Goal: Information Seeking & Learning: Learn about a topic

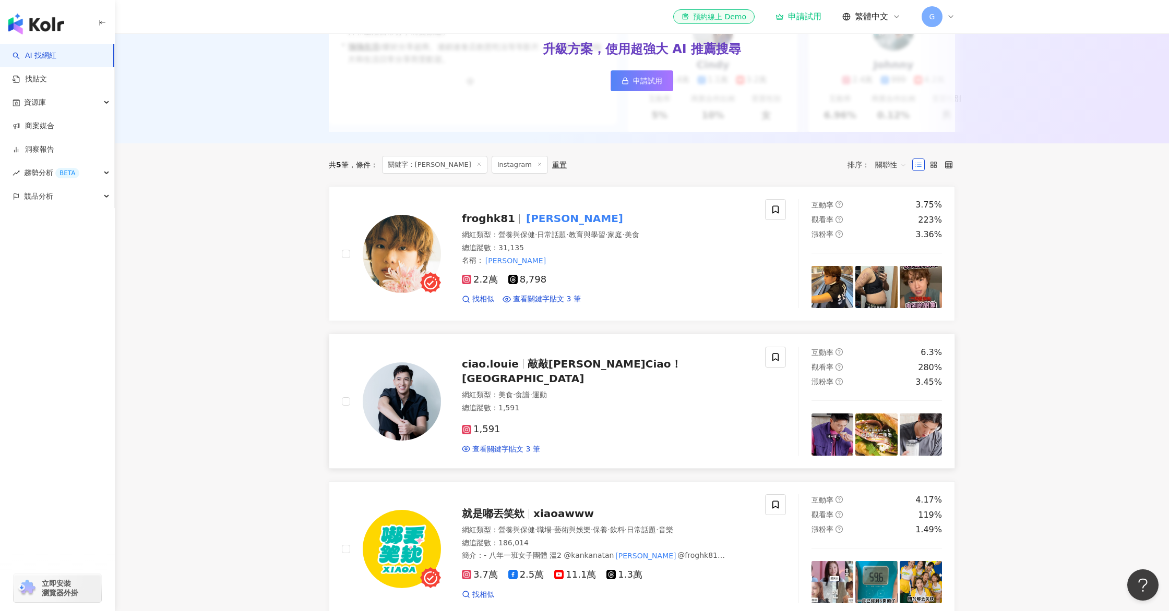
scroll to position [575, 0]
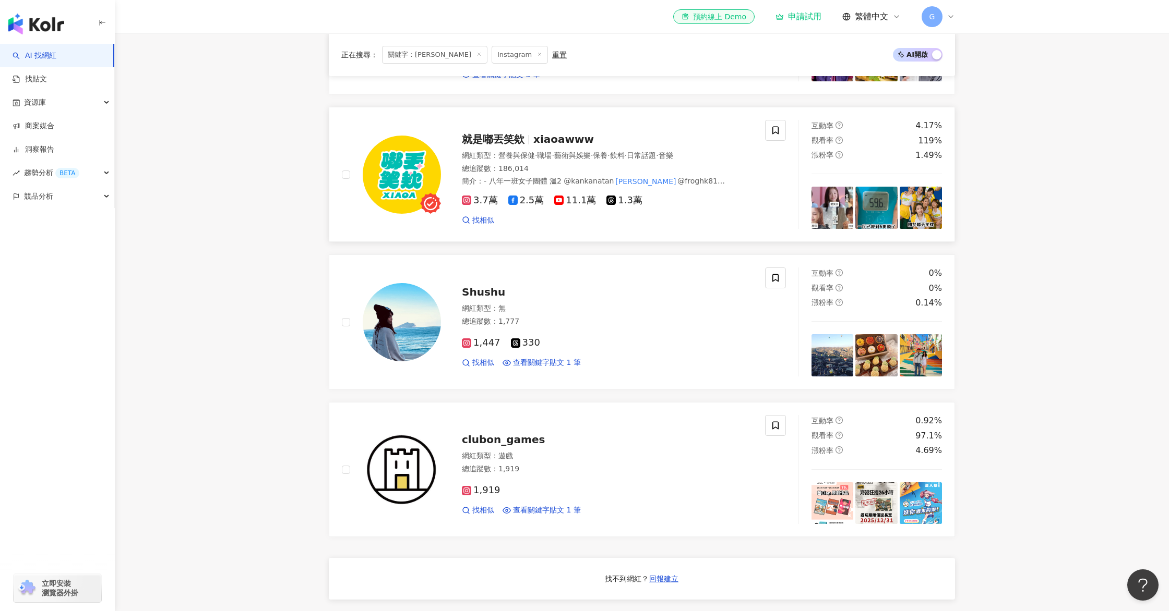
click at [534, 137] on span "xiaoawww" at bounding box center [563, 139] width 61 height 13
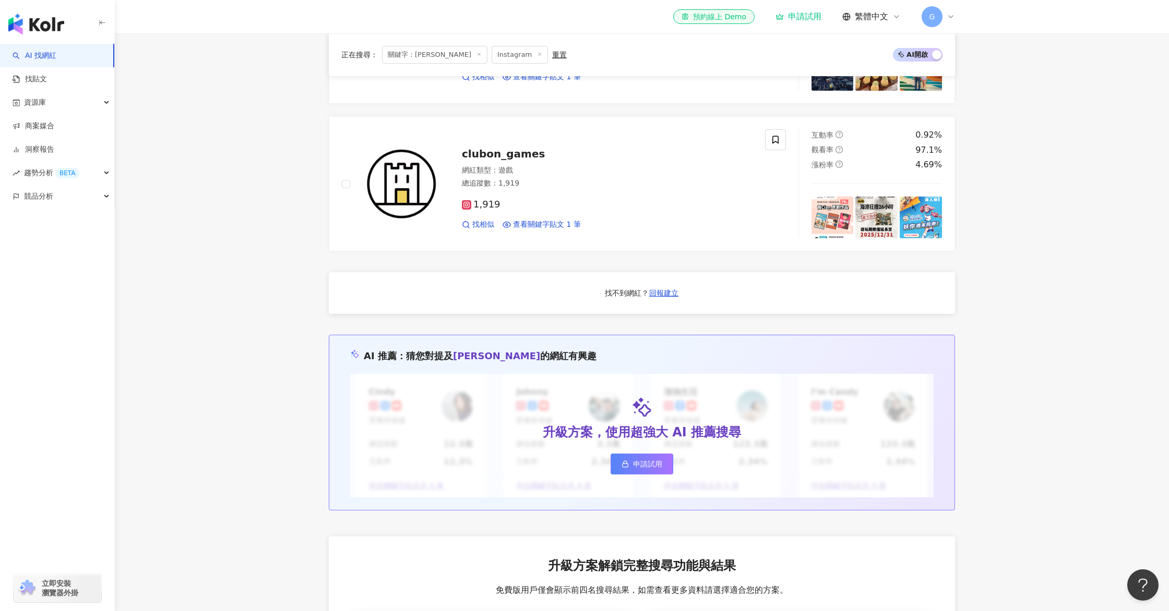
scroll to position [0, 0]
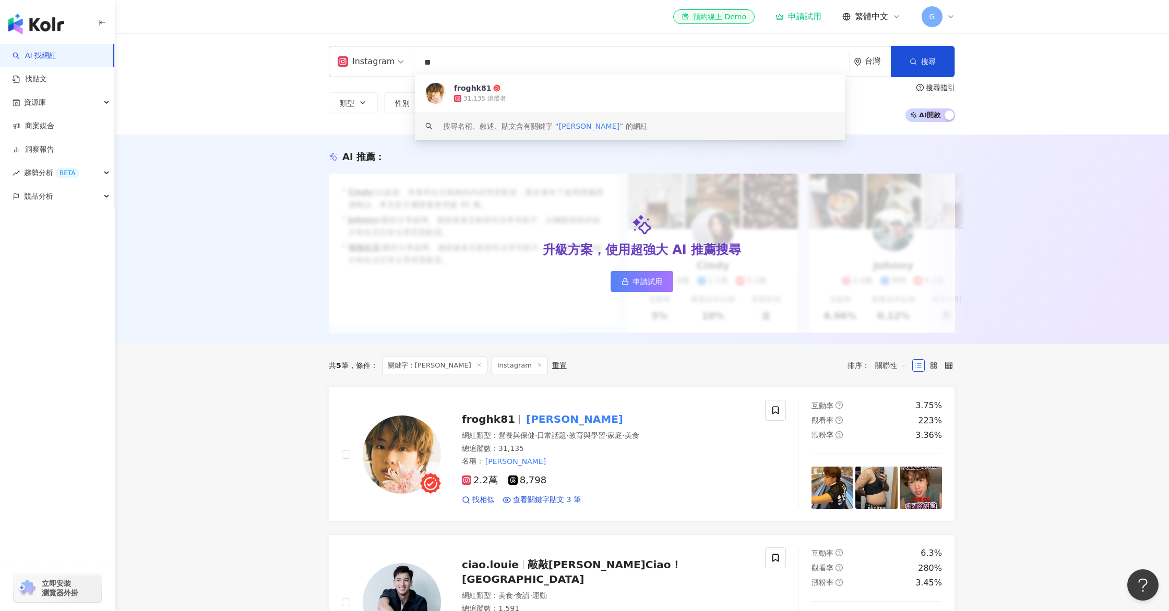
click at [469, 57] on input "**" at bounding box center [631, 63] width 426 height 20
type input "*"
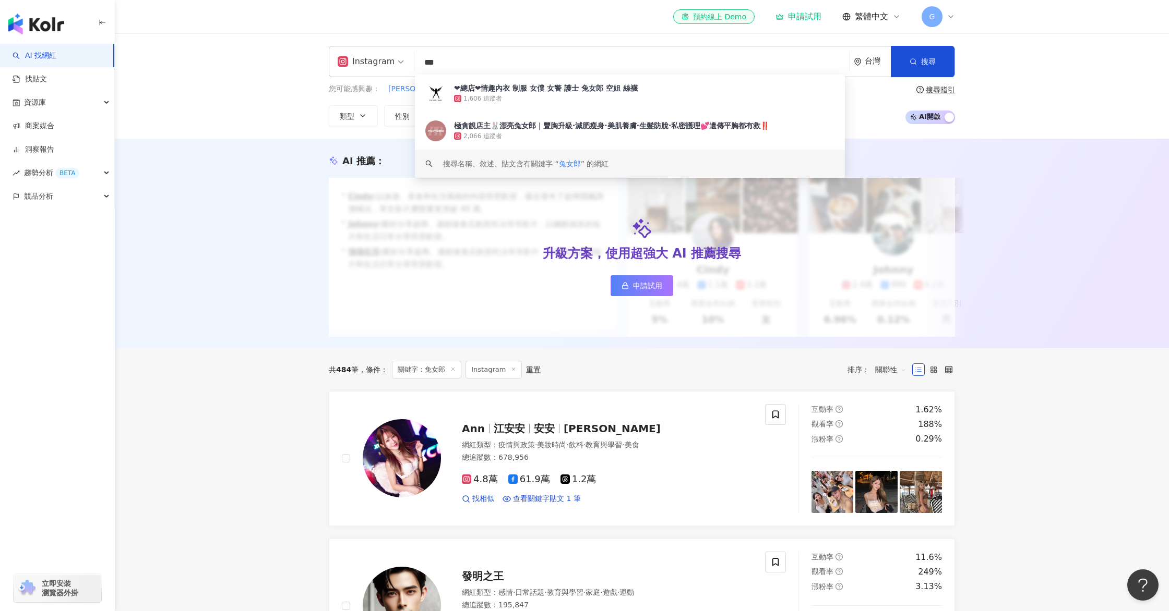
click at [347, 139] on div "AI 推薦 ： 升級方案，使用超強大 AI 推薦搜尋 申請試用 • Cindy : 以旅遊、美食和生活風格的內容而受歡迎，最近發布了超商隱藏調酒喝法，單支影片…" at bounding box center [642, 244] width 1054 height 210
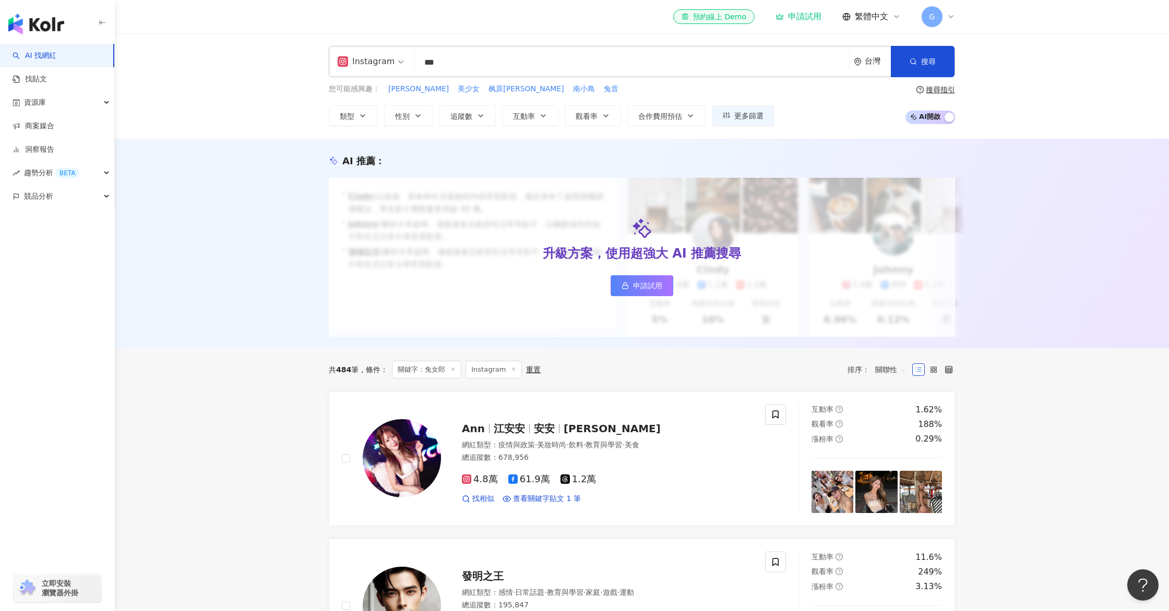
click at [475, 62] on input "***" at bounding box center [631, 63] width 426 height 20
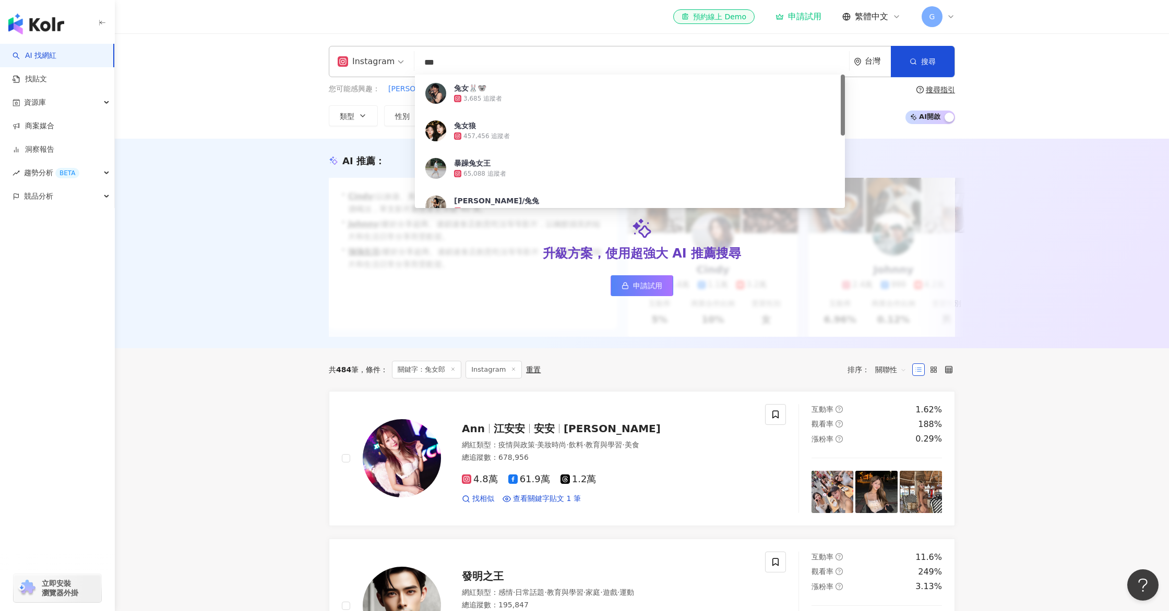
type input "***"
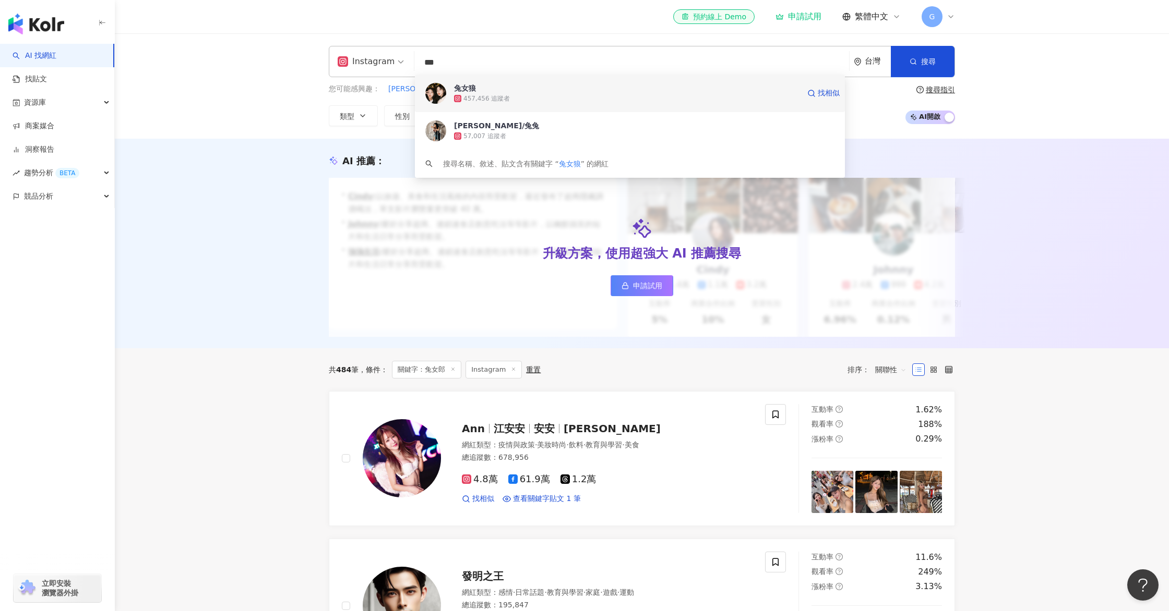
click at [476, 88] on span "兔女狼" at bounding box center [626, 88] width 345 height 10
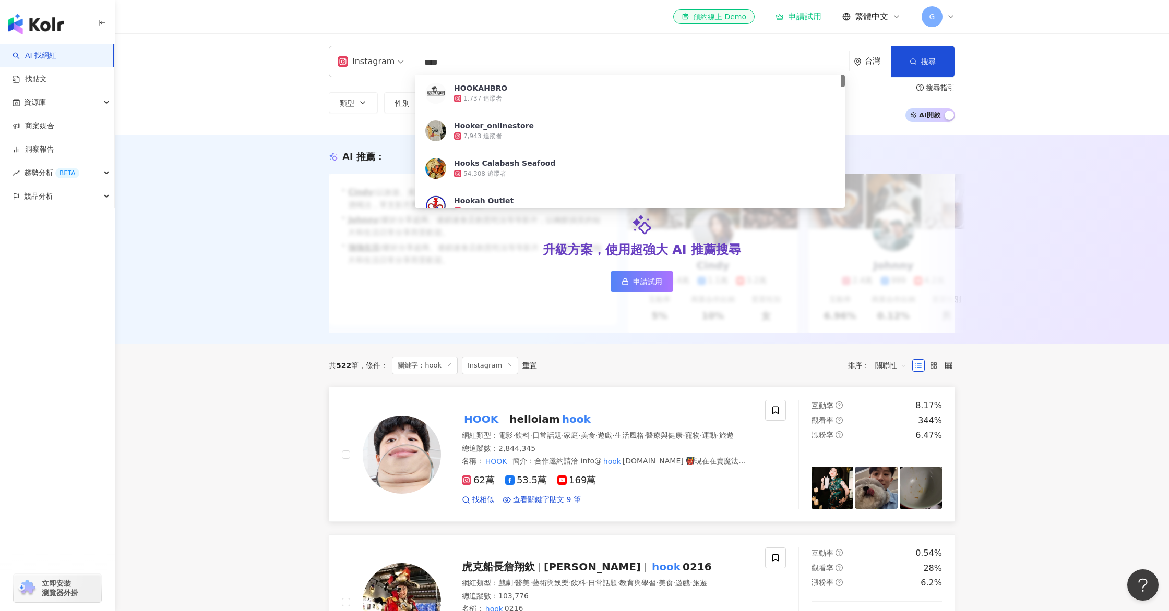
click at [414, 427] on img at bounding box center [402, 455] width 78 height 78
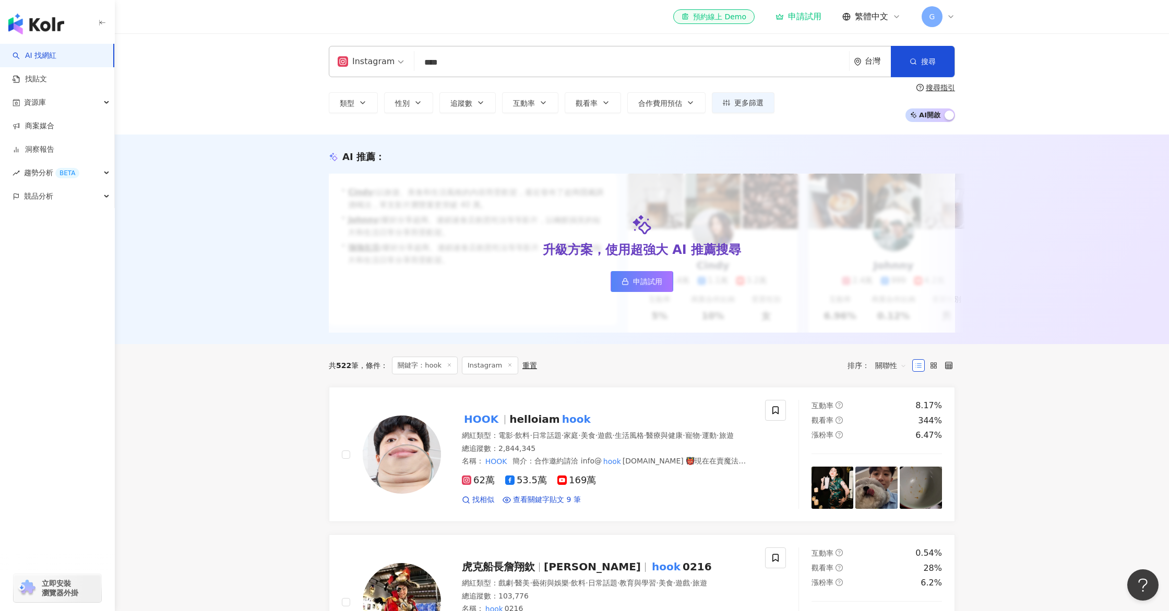
click at [478, 67] on input "****" at bounding box center [631, 63] width 426 height 20
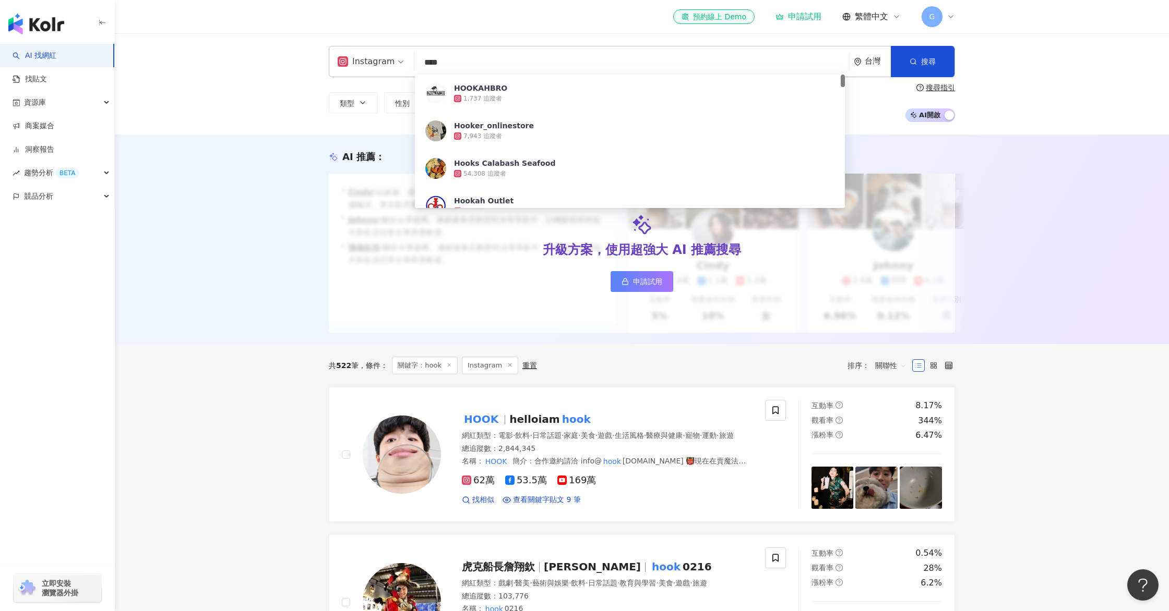
click at [478, 67] on input "****" at bounding box center [631, 63] width 426 height 20
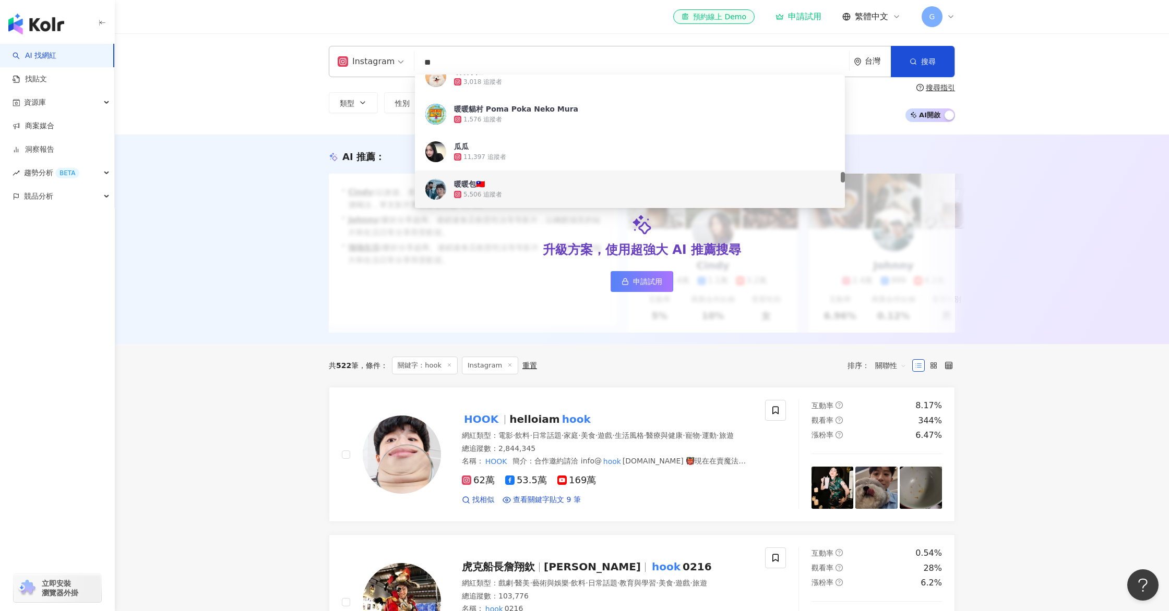
type input "**"
click at [149, 271] on div "AI 推薦 ： 升級方案，使用超強大 AI 推薦搜尋 申請試用 • Cindy : 以旅遊、美食和生活風格的內容而受歡迎，最近發布了超商隱藏調酒喝法，單支影片…" at bounding box center [642, 240] width 1054 height 210
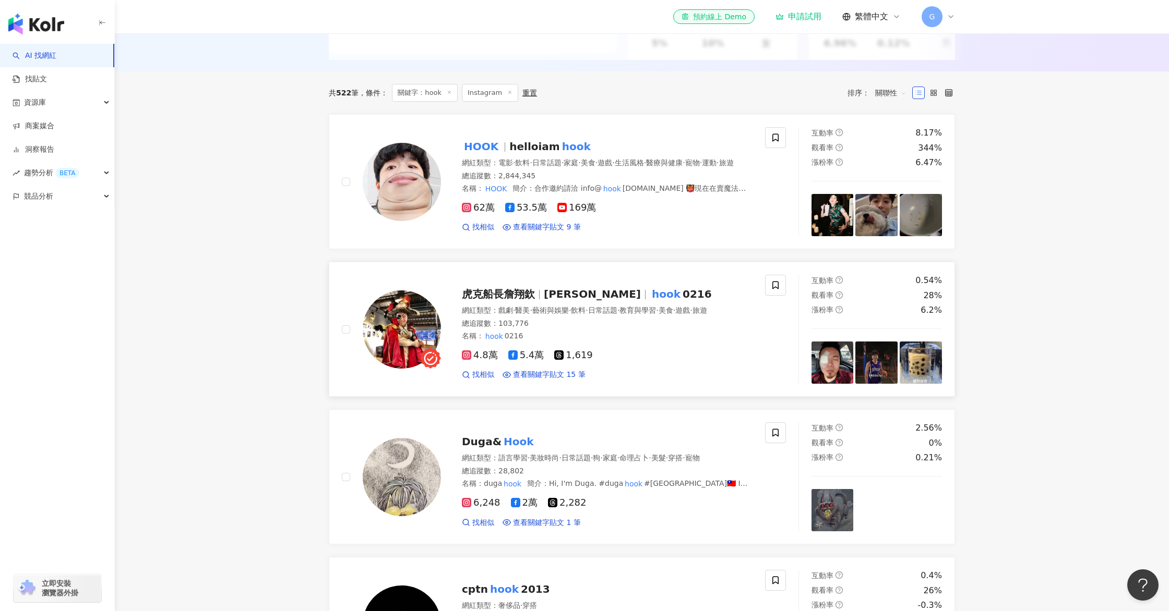
scroll to position [0, 0]
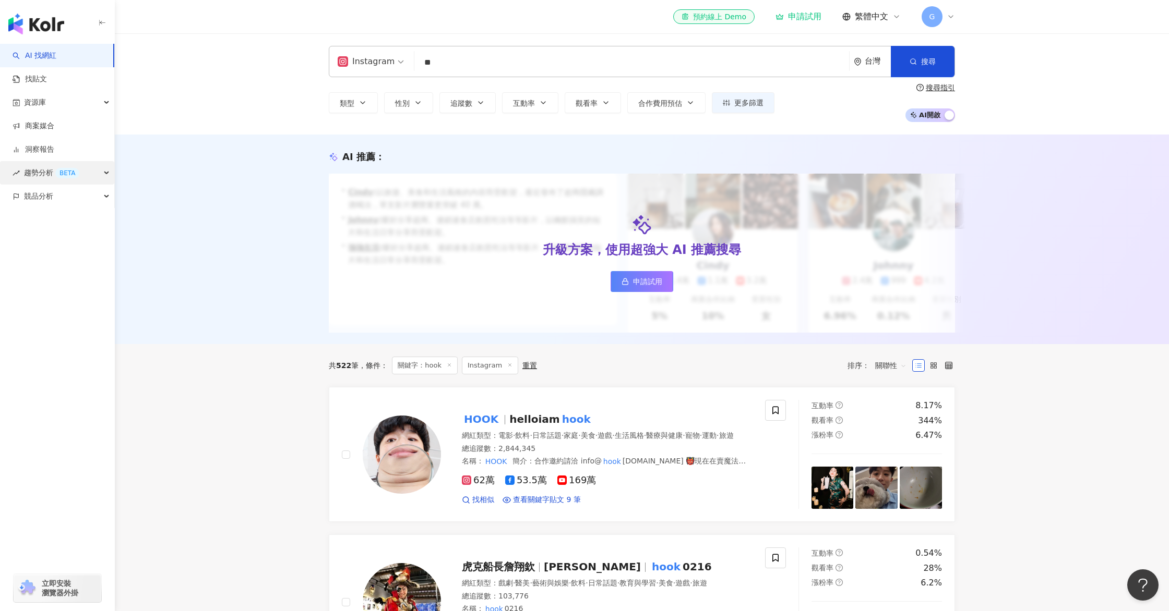
click at [89, 175] on div "趨勢分析 BETA" at bounding box center [57, 172] width 114 height 23
click at [62, 242] on link "社群帳號排行" at bounding box center [47, 243] width 44 height 10
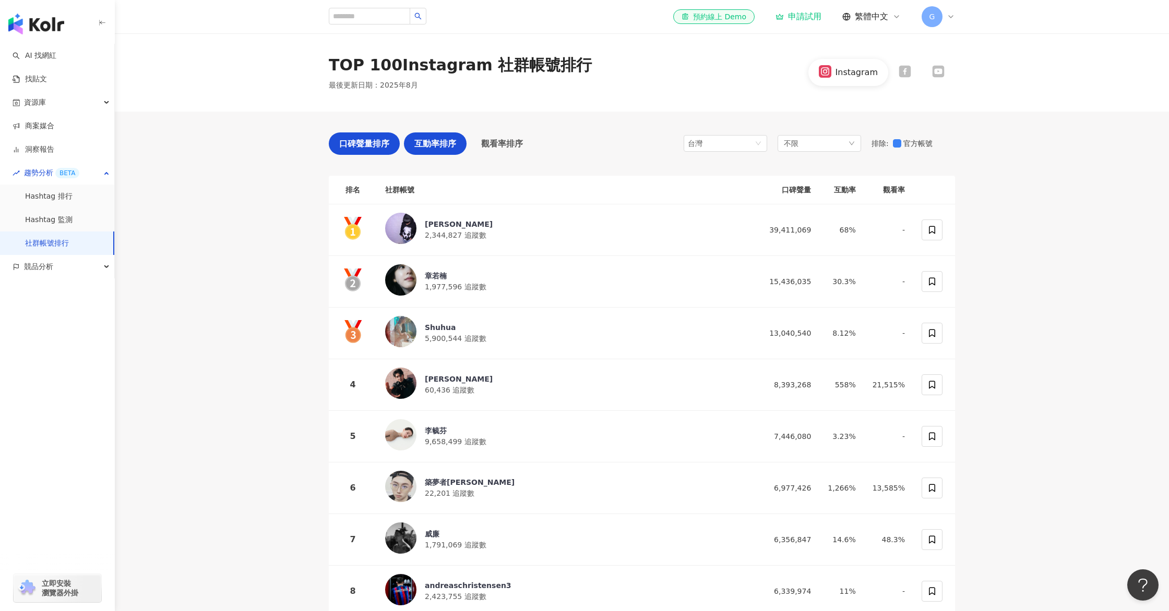
click at [451, 141] on span "互動率排序" at bounding box center [435, 143] width 42 height 13
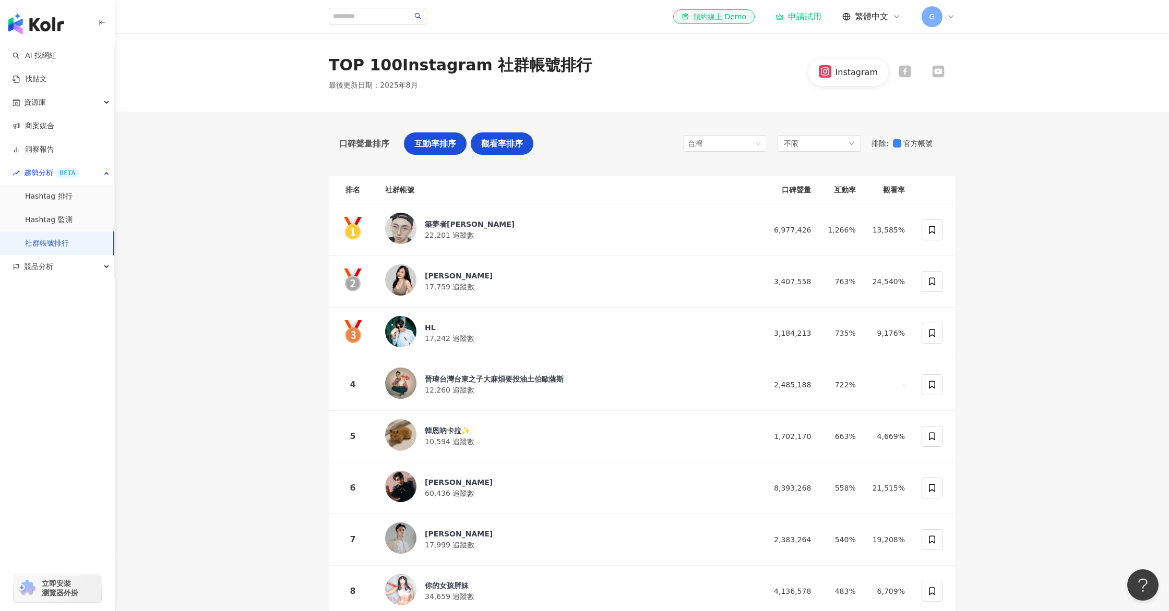
click at [478, 140] on div "觀看率排序" at bounding box center [502, 144] width 63 height 22
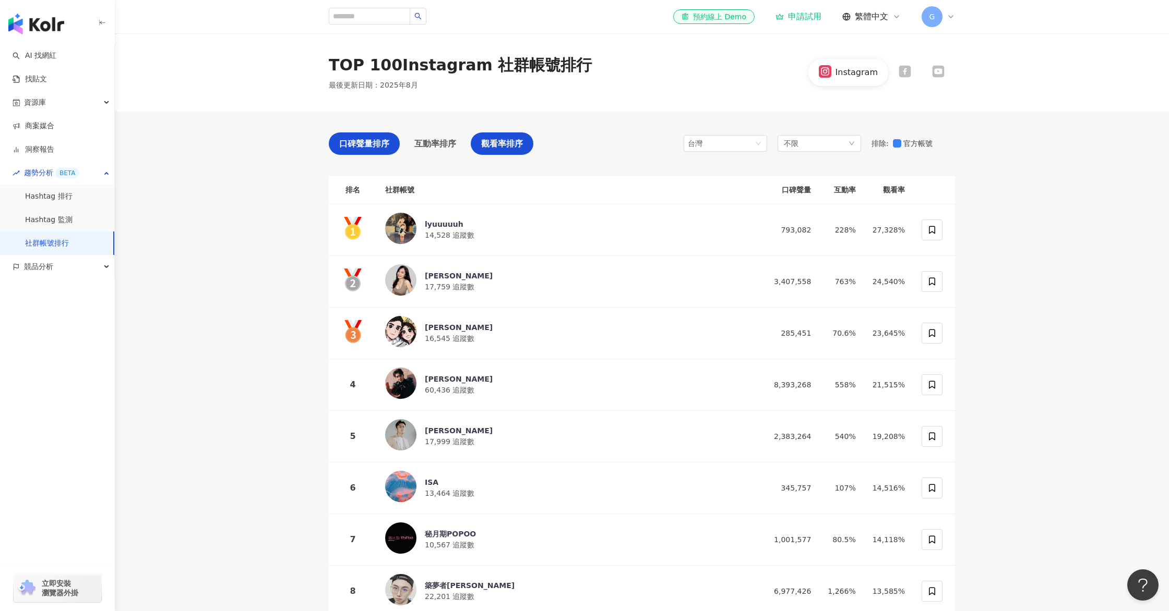
click at [381, 140] on span "口碑聲量排序" at bounding box center [364, 143] width 50 height 13
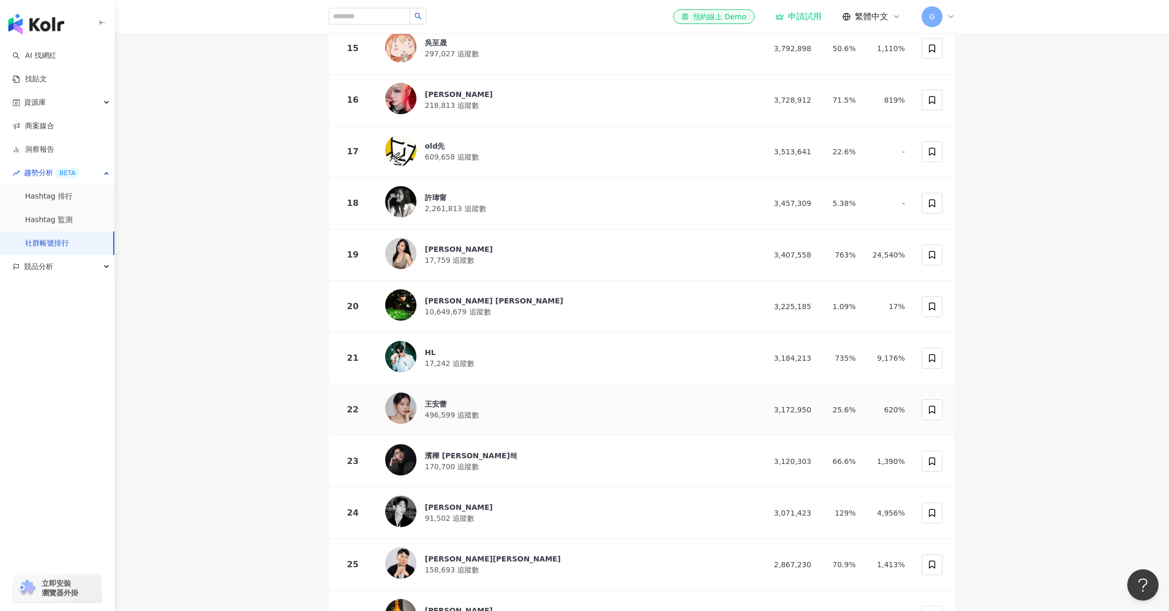
scroll to position [908, 0]
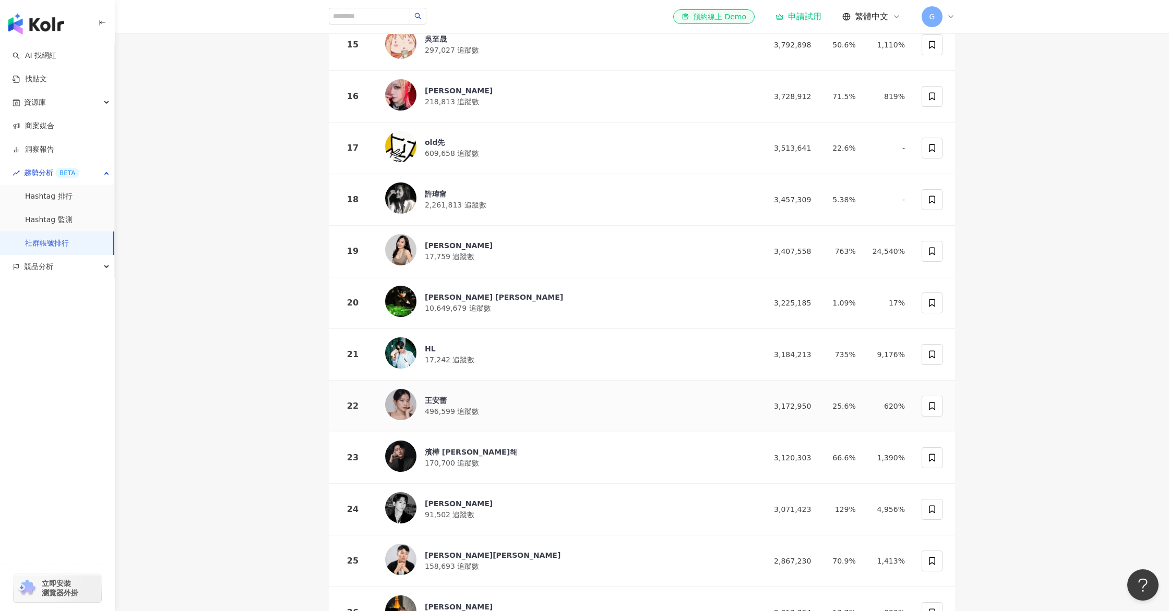
click at [468, 407] on span "496,599 追蹤數" at bounding box center [452, 411] width 54 height 8
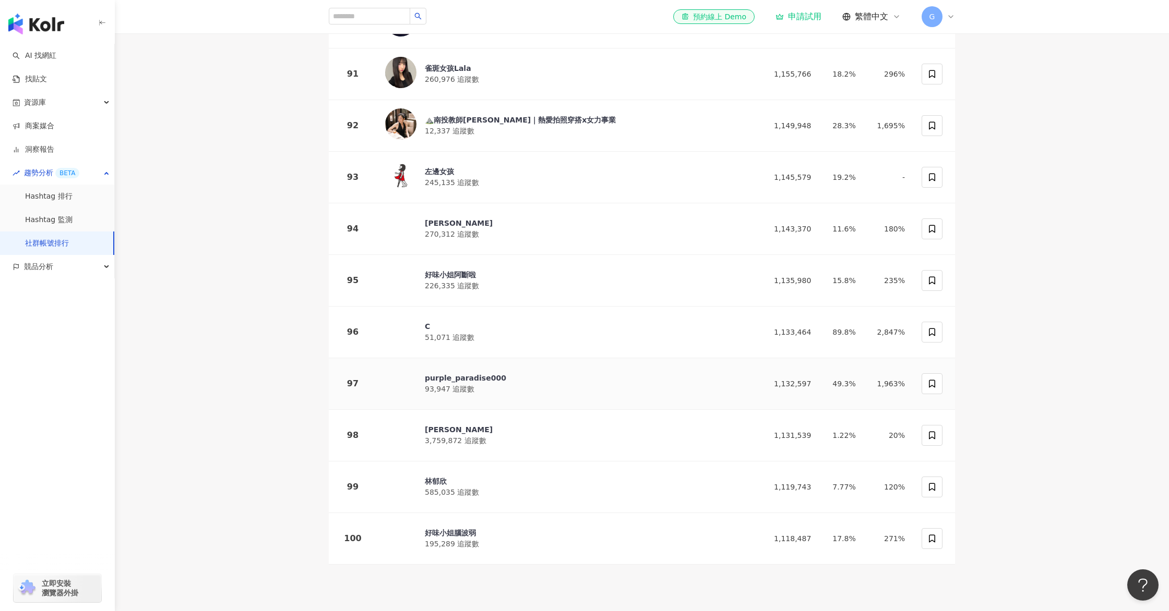
scroll to position [4868, 0]
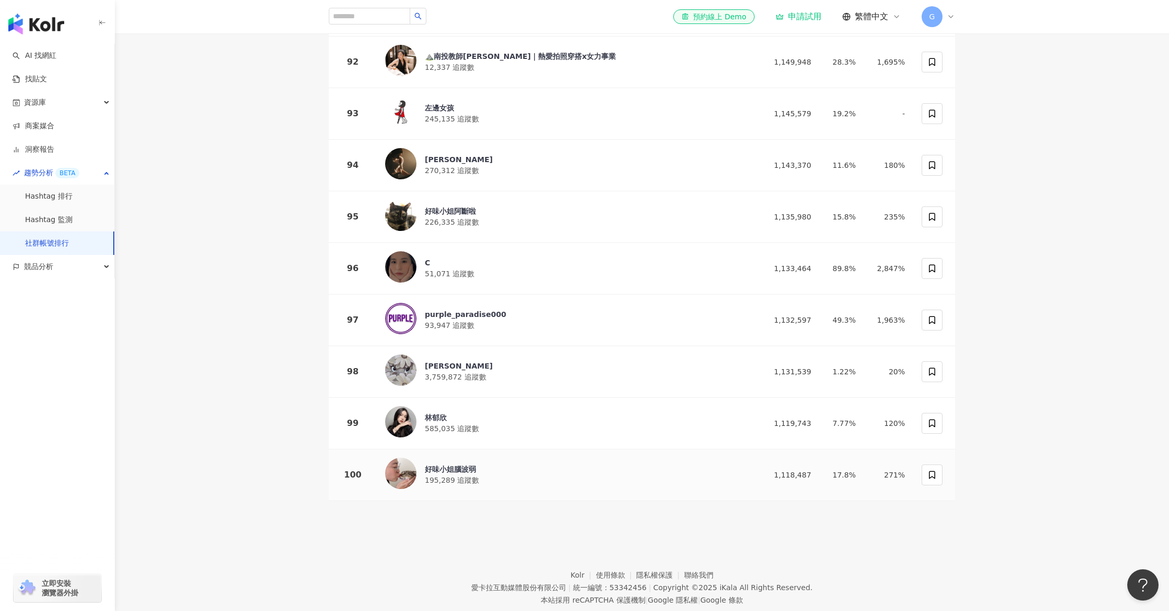
click at [452, 464] on div "好味小姐腦波弱" at bounding box center [452, 469] width 54 height 10
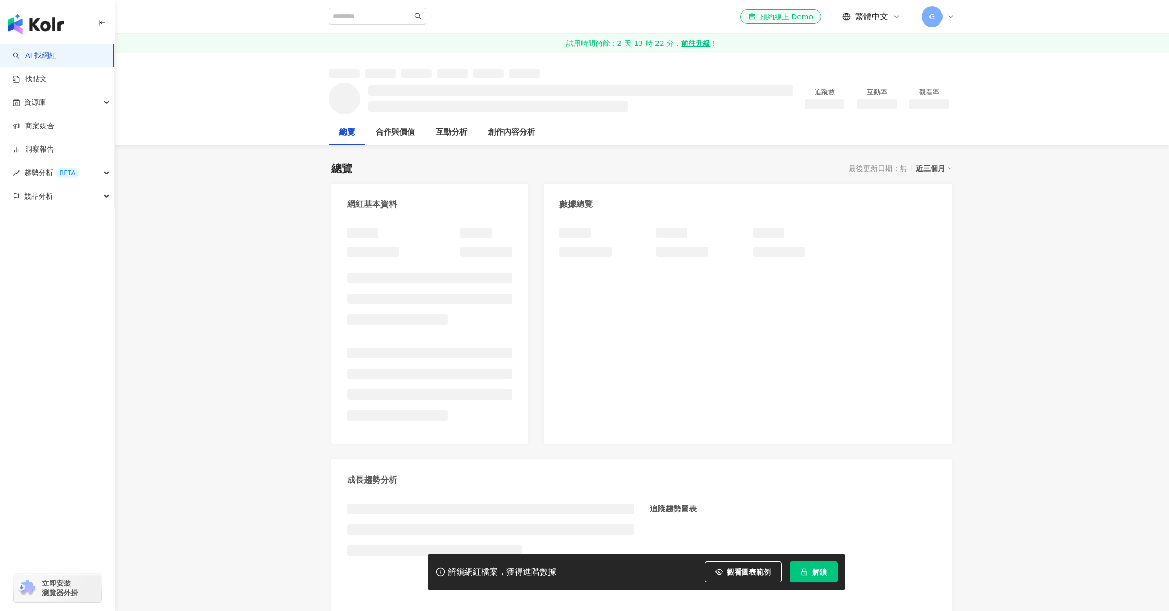
click at [814, 567] on button "解鎖" at bounding box center [813, 572] width 48 height 21
click at [812, 564] on button "解鎖" at bounding box center [813, 572] width 48 height 21
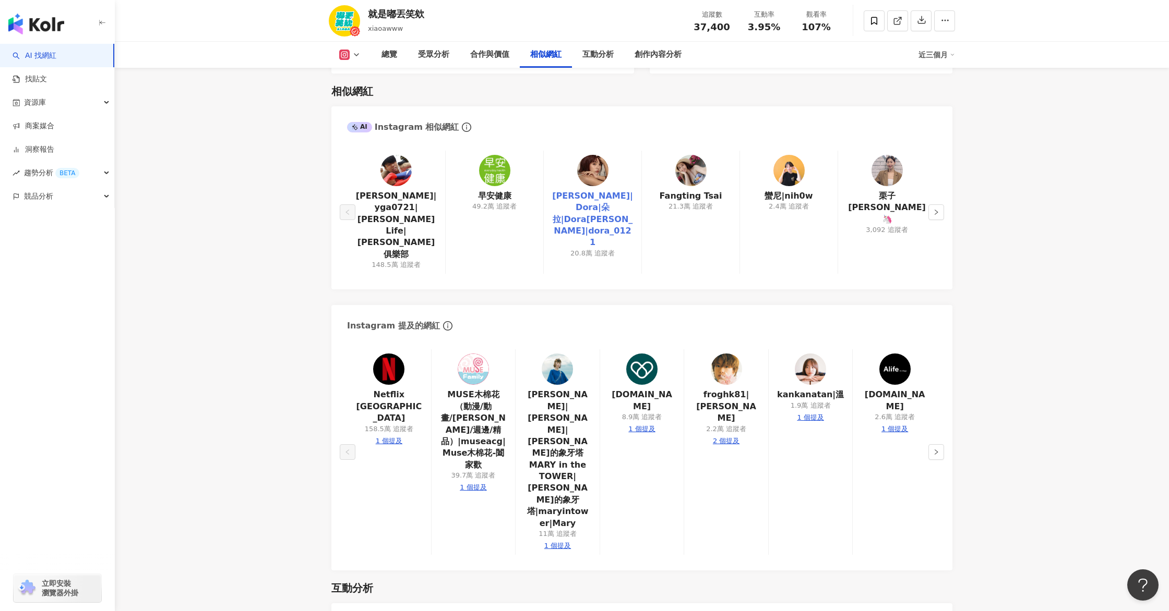
scroll to position [1730, 0]
click at [603, 208] on link "謝雨芝|Dora|朵拉|Dora謝雨芝|dora_0121" at bounding box center [592, 221] width 81 height 58
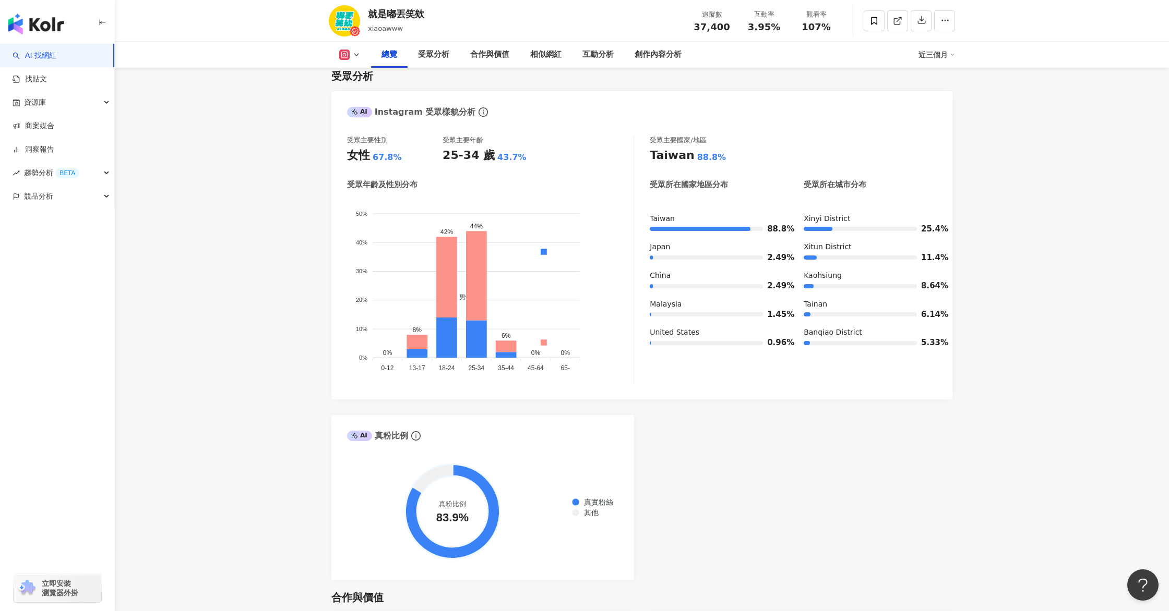
scroll to position [0, 0]
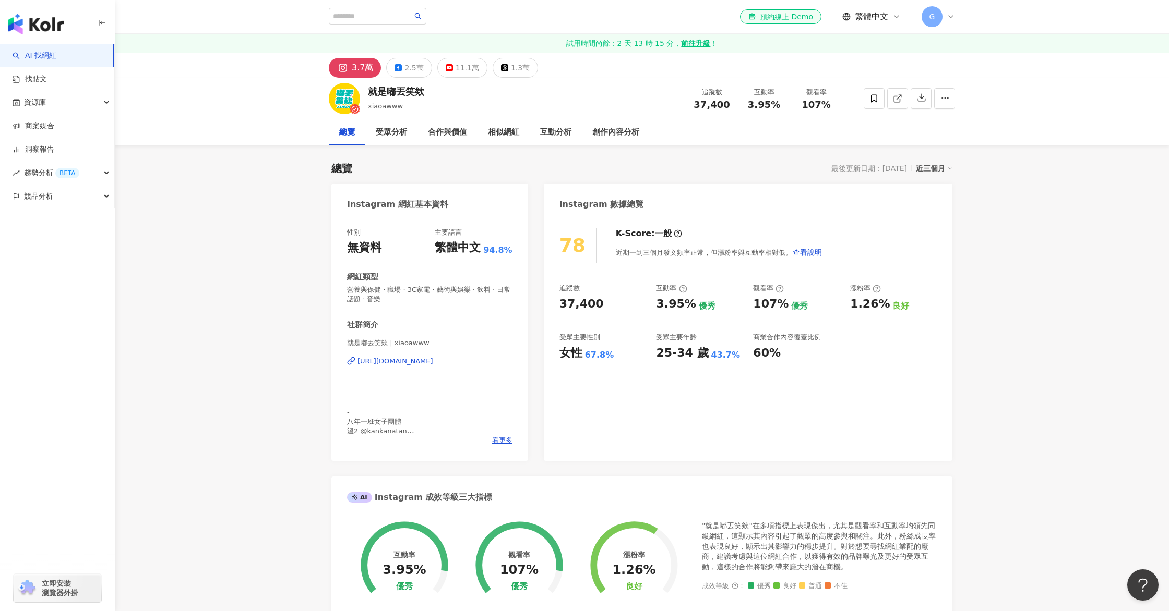
click at [56, 59] on link "AI 找網紅" at bounding box center [35, 56] width 44 height 10
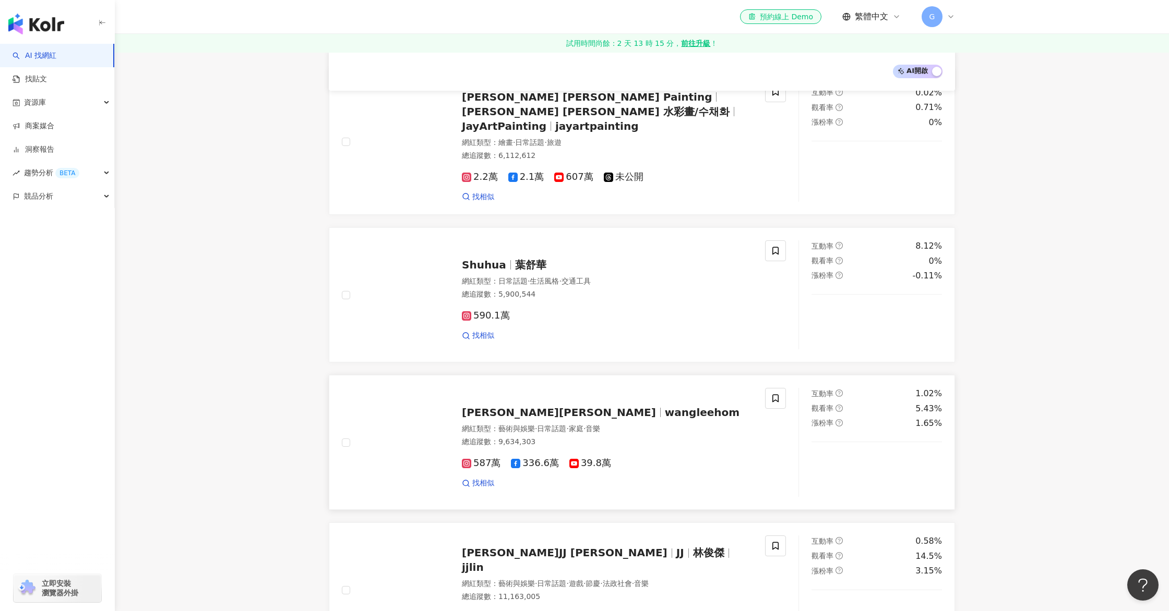
scroll to position [1444, 0]
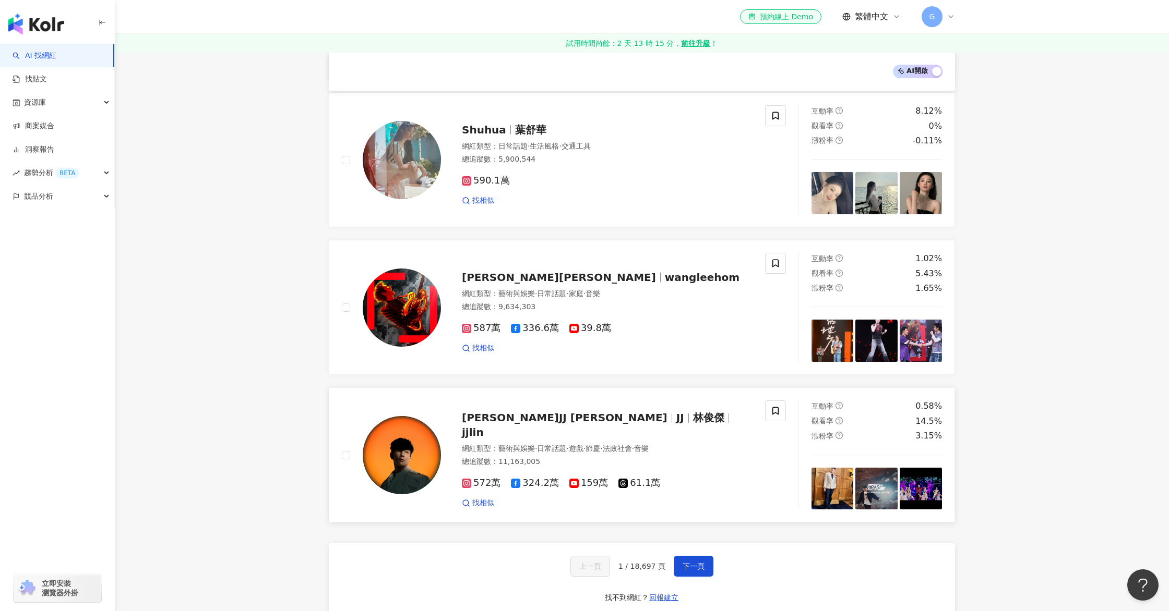
click at [525, 412] on span "林俊傑JJ Lin" at bounding box center [569, 418] width 214 height 13
click at [493, 124] on span "Shuhua" at bounding box center [484, 130] width 44 height 13
click at [675, 559] on button "下一頁" at bounding box center [693, 566] width 40 height 21
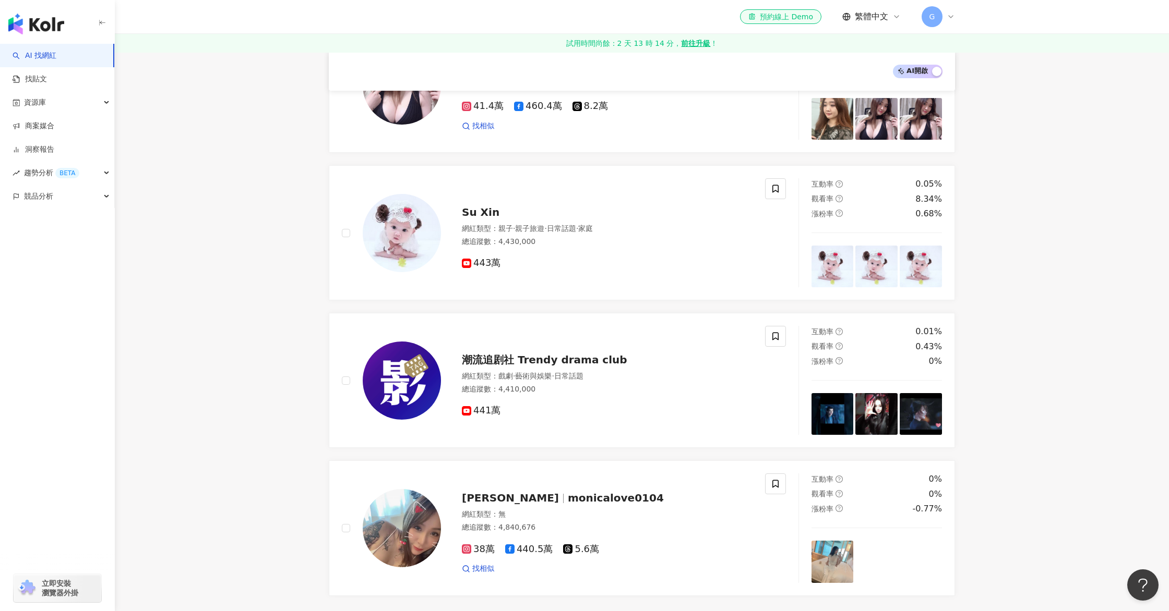
scroll to position [1892, 0]
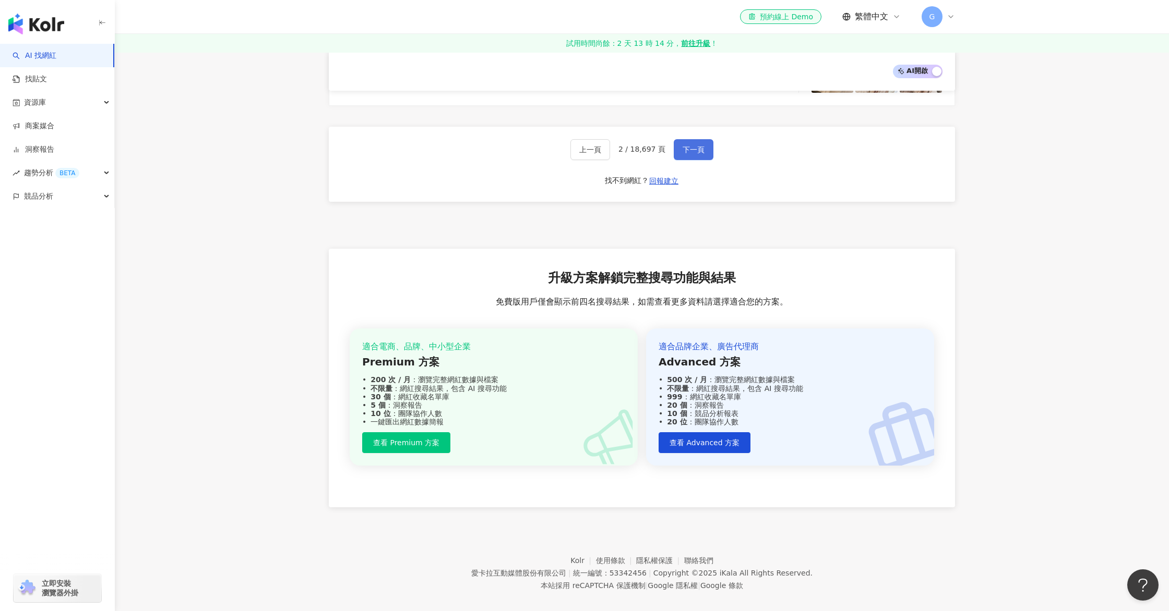
click at [702, 139] on button "下一頁" at bounding box center [693, 149] width 40 height 21
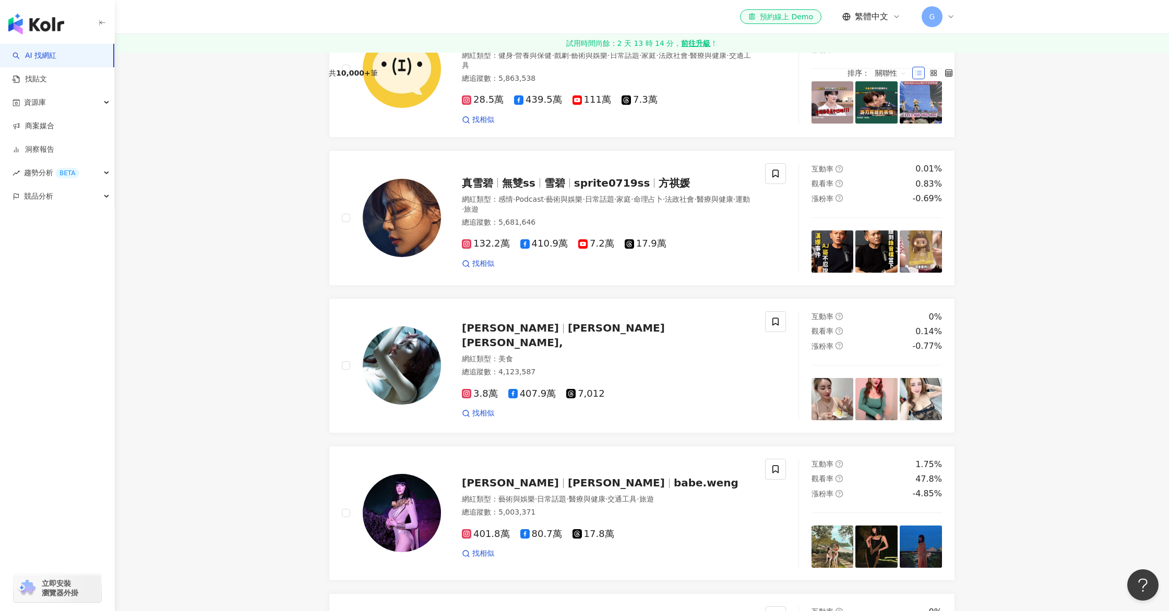
scroll to position [0, 0]
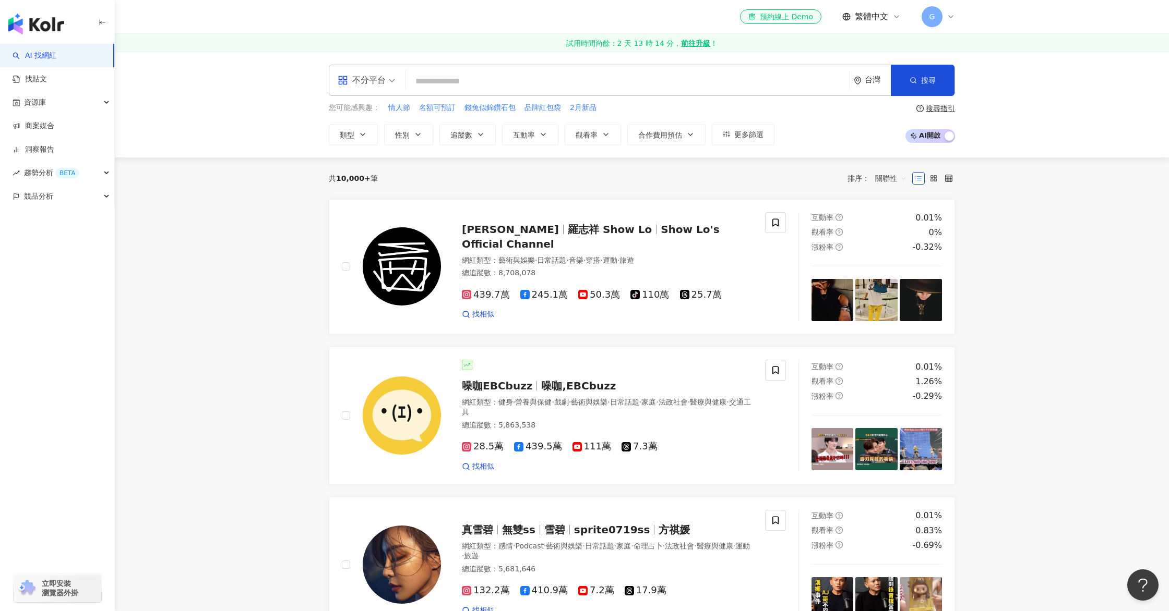
click at [488, 78] on input "search" at bounding box center [627, 81] width 435 height 20
type input "*"
type input "**"
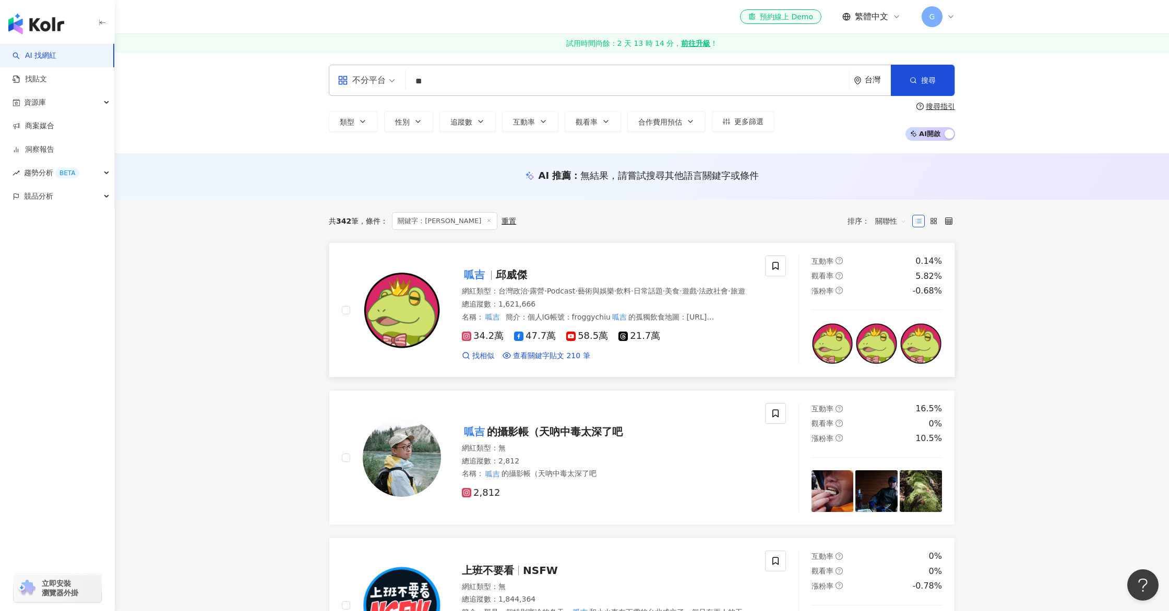
click at [411, 304] on img at bounding box center [402, 310] width 78 height 78
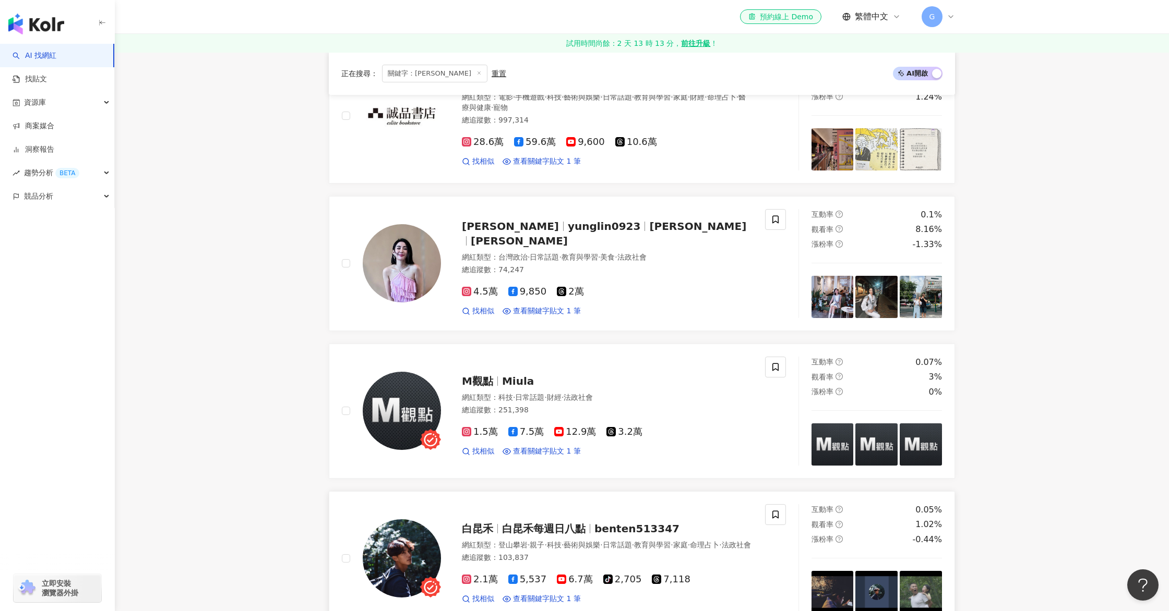
scroll to position [1509, 0]
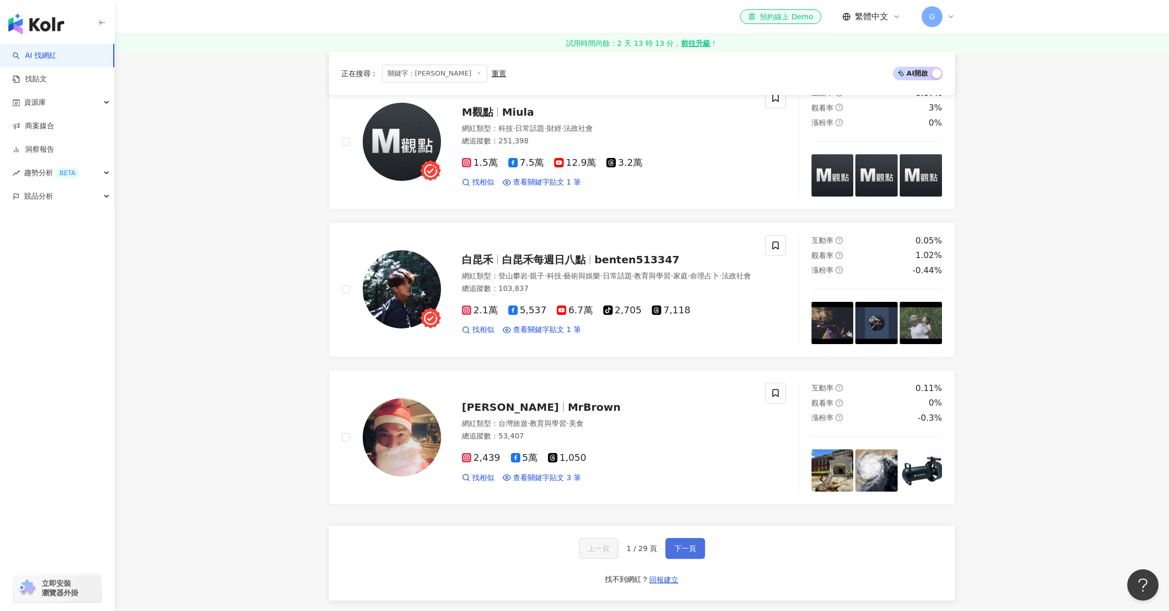
click at [685, 545] on span "下一頁" at bounding box center [685, 549] width 22 height 8
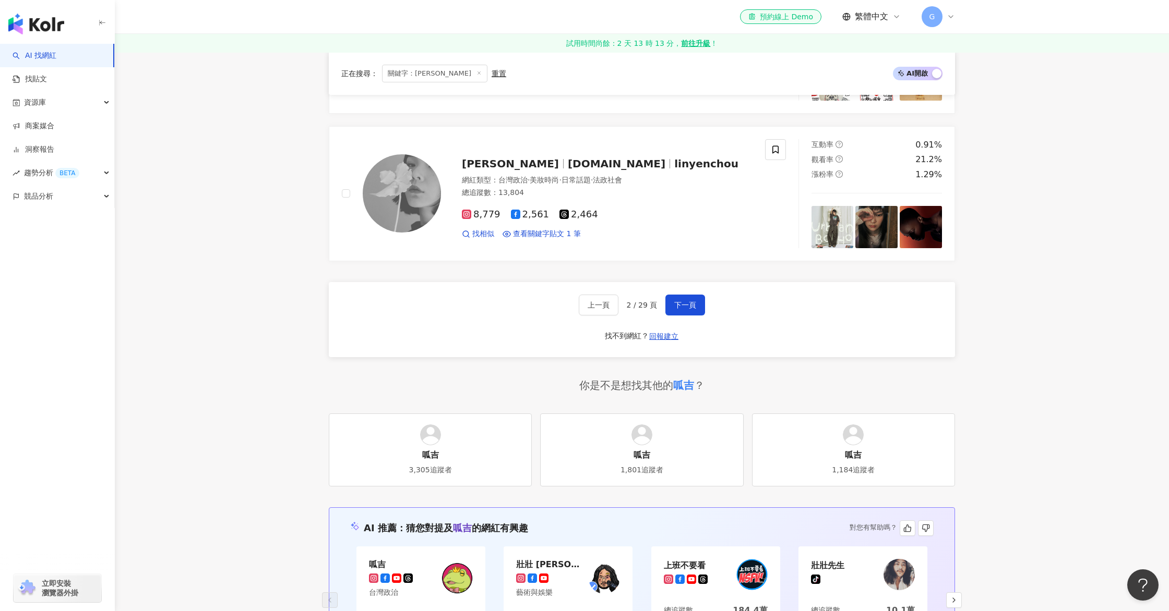
scroll to position [1986, 0]
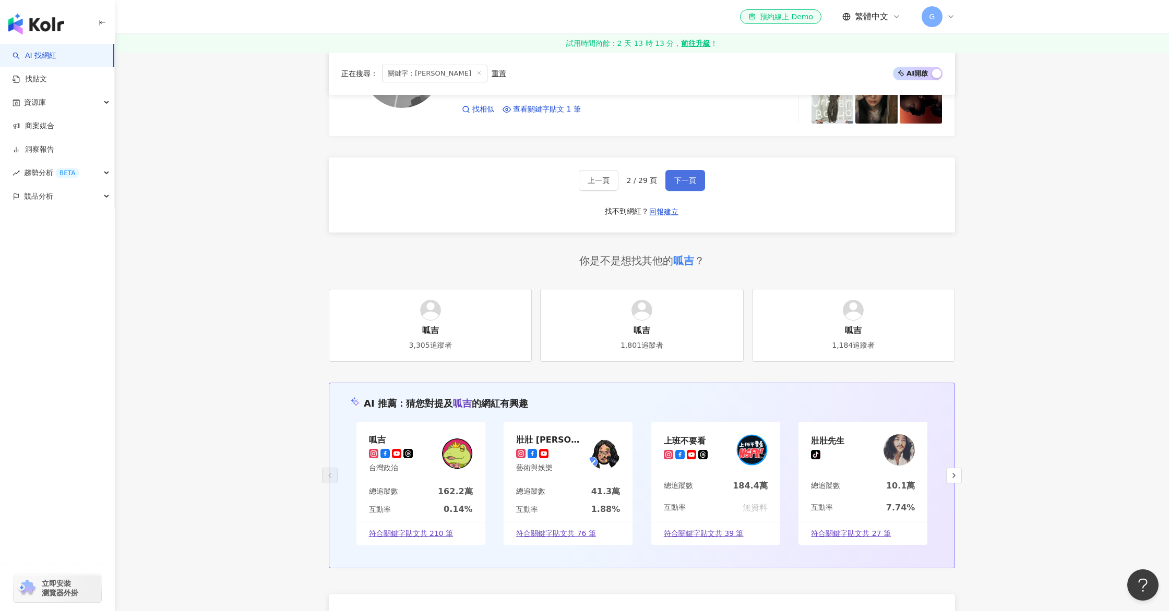
click at [700, 187] on button "下一頁" at bounding box center [685, 180] width 40 height 21
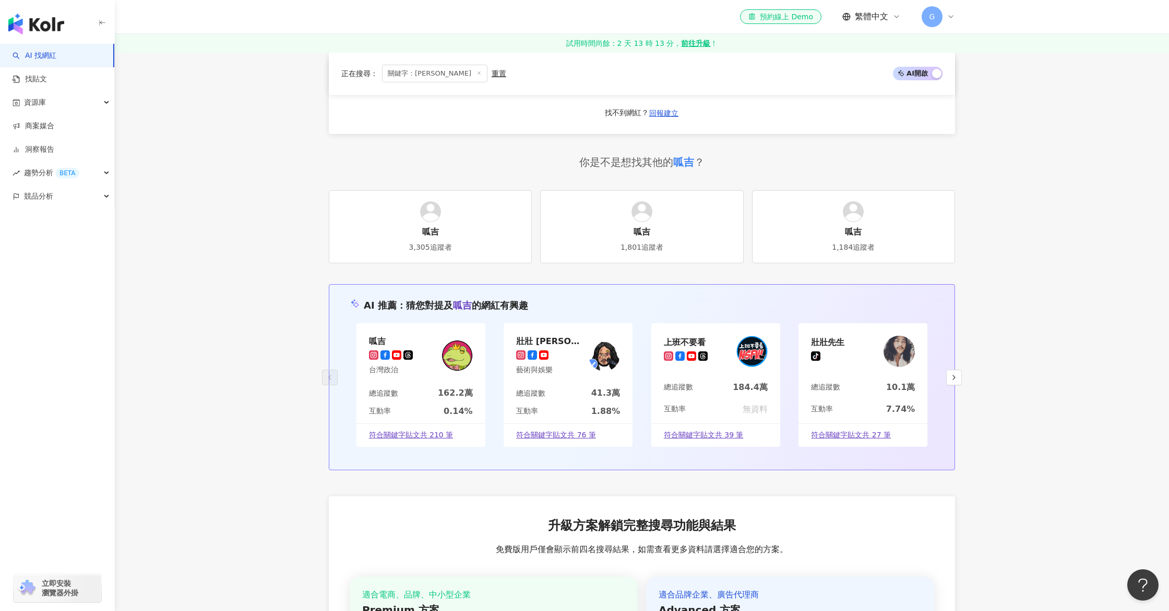
scroll to position [1888, 0]
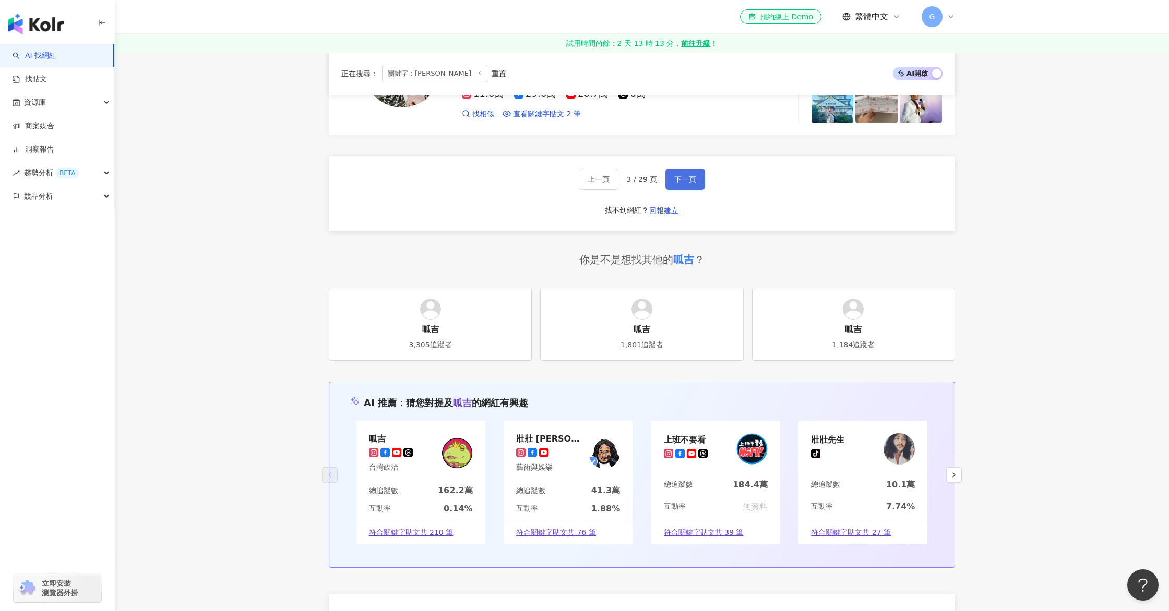
click at [678, 187] on button "下一頁" at bounding box center [685, 179] width 40 height 21
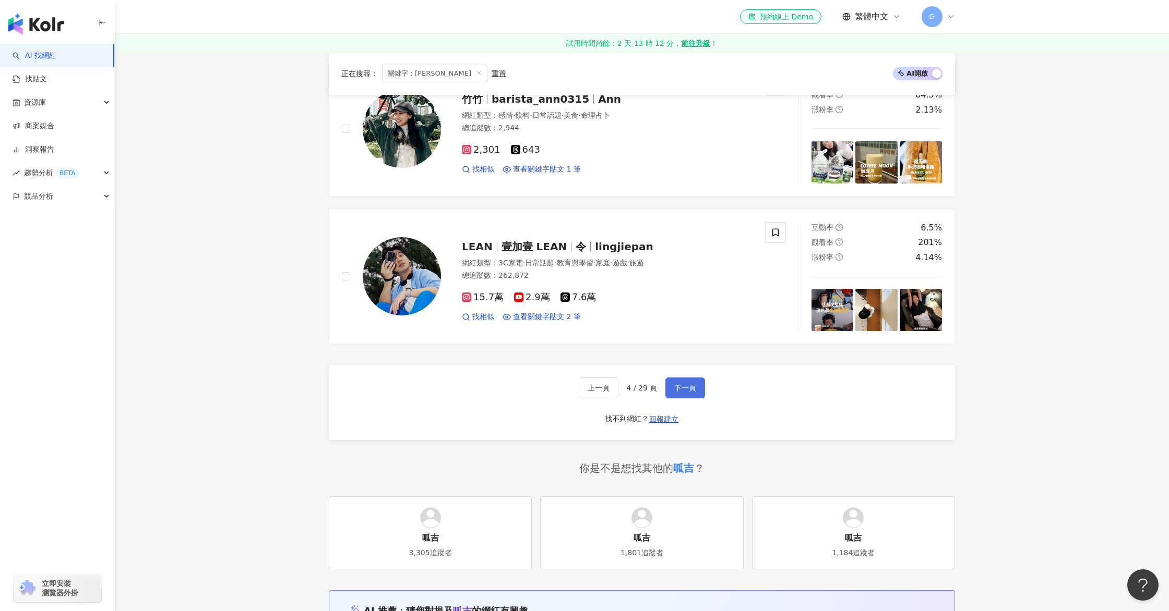
scroll to position [1471, 0]
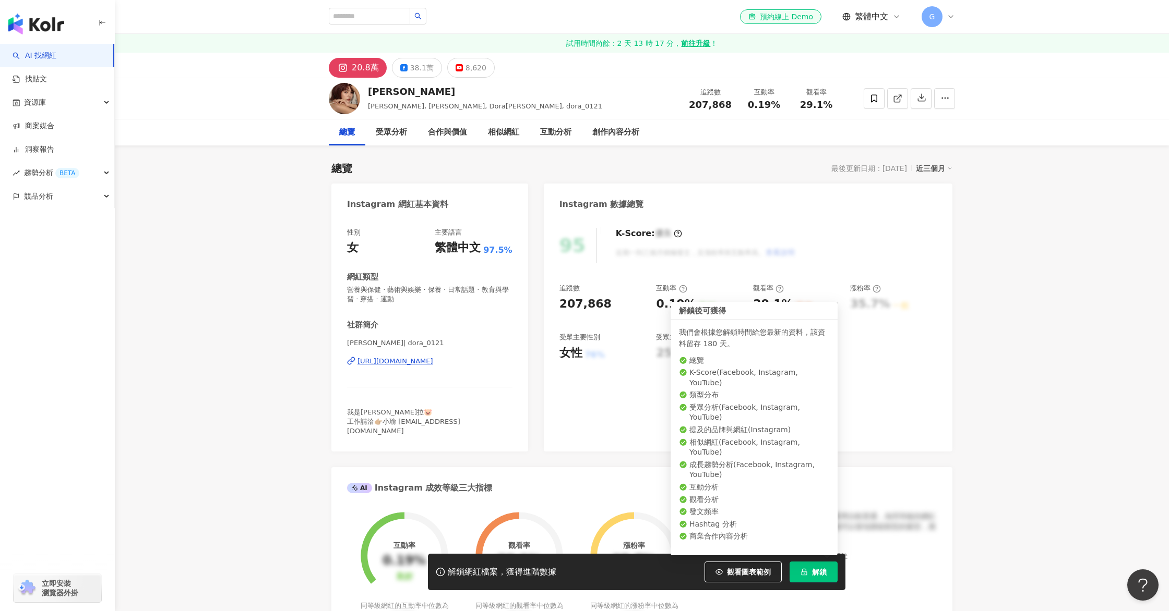
click at [817, 570] on span "解鎖" at bounding box center [819, 572] width 15 height 8
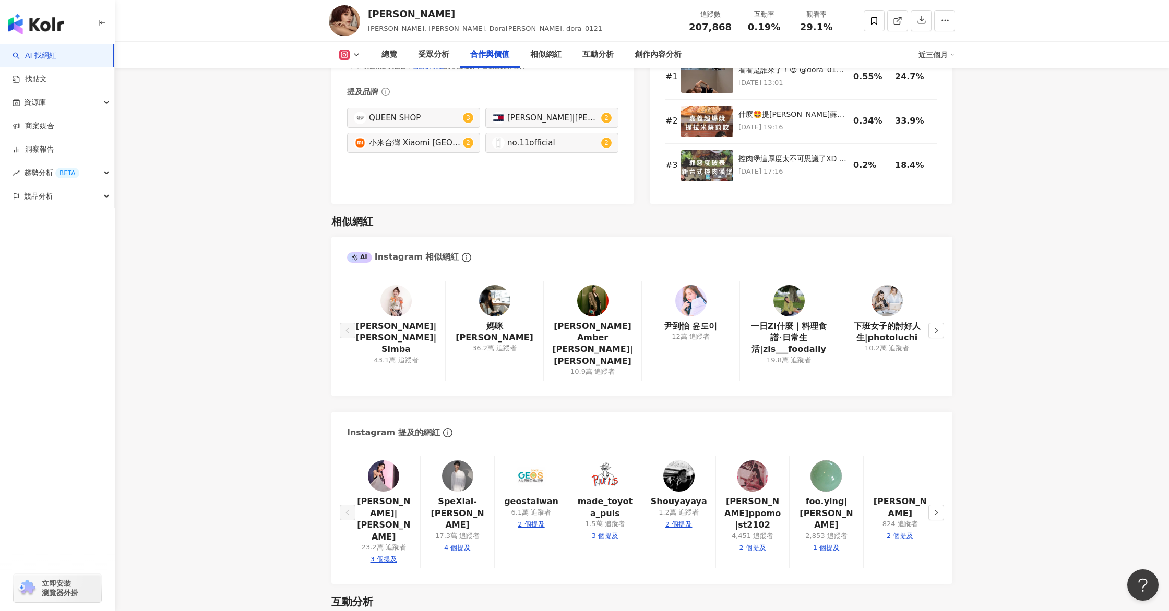
scroll to position [1599, 0]
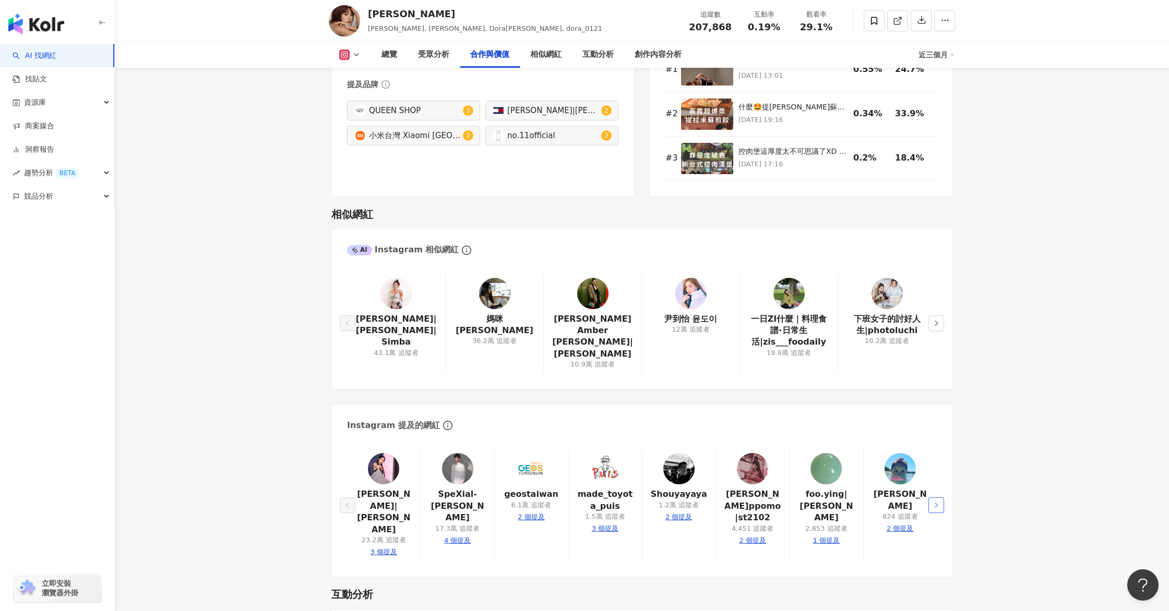
click at [942, 498] on button "button" at bounding box center [936, 506] width 16 height 16
click at [933, 316] on div "下班女子的討好人生|photoluchi 10.2萬 追蹤者" at bounding box center [886, 324] width 98 height 100
click at [935, 320] on icon "right" at bounding box center [936, 323] width 6 height 6
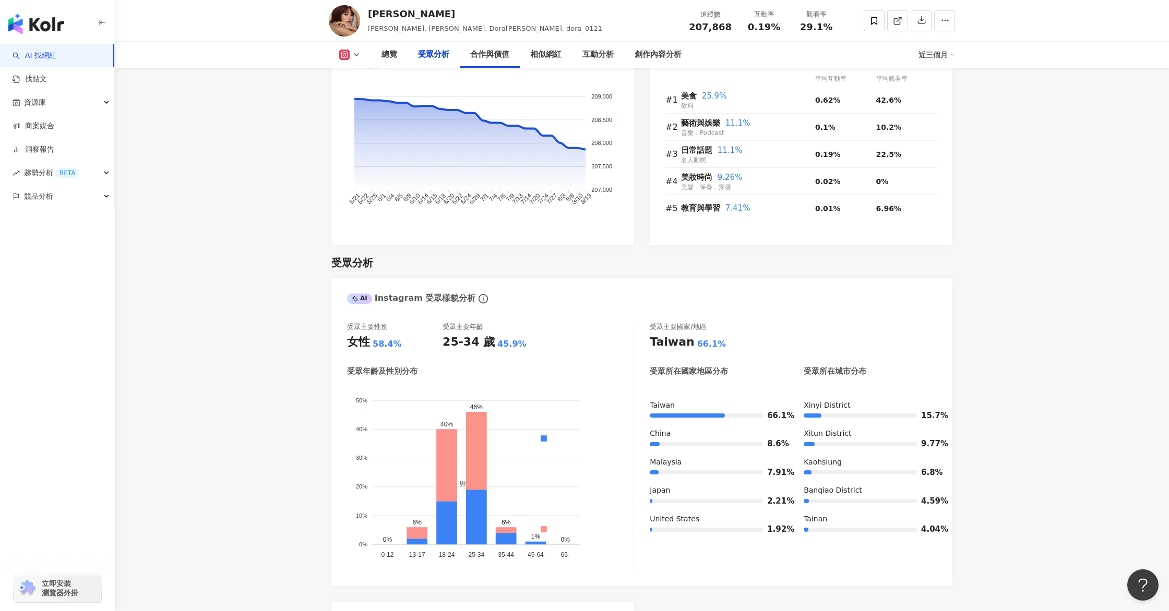
scroll to position [0, 0]
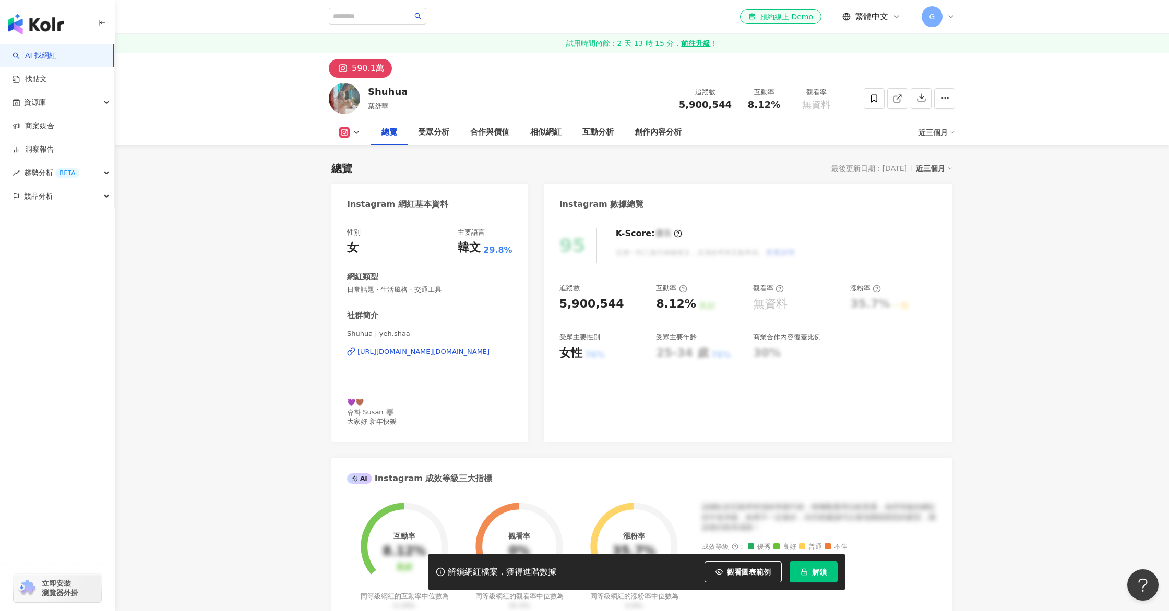
scroll to position [249, 0]
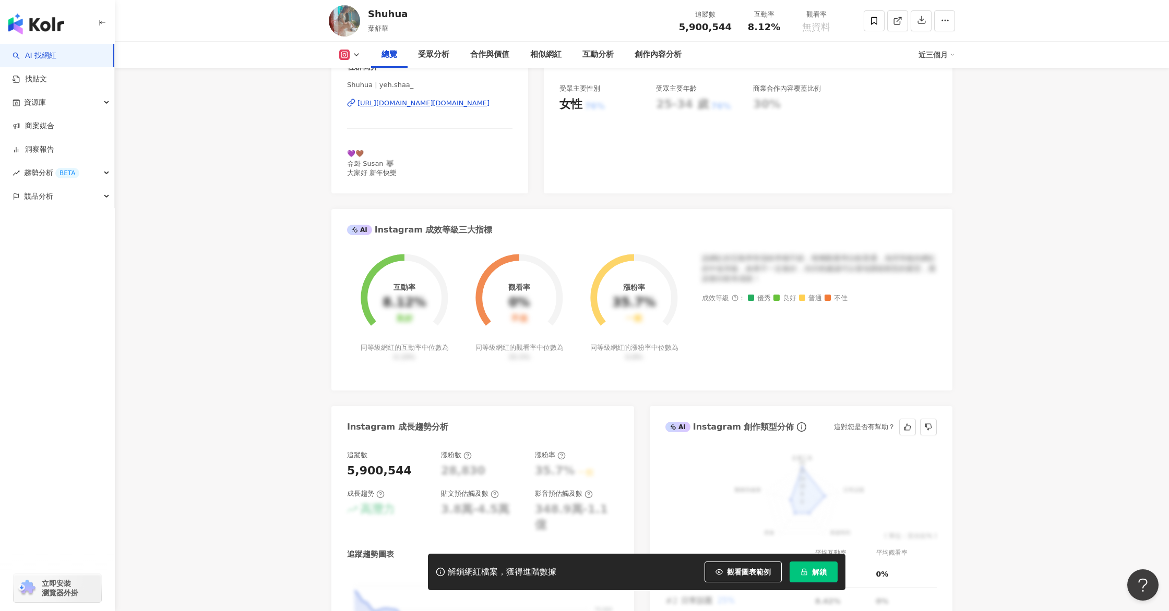
click at [822, 565] on button "解鎖" at bounding box center [813, 572] width 48 height 21
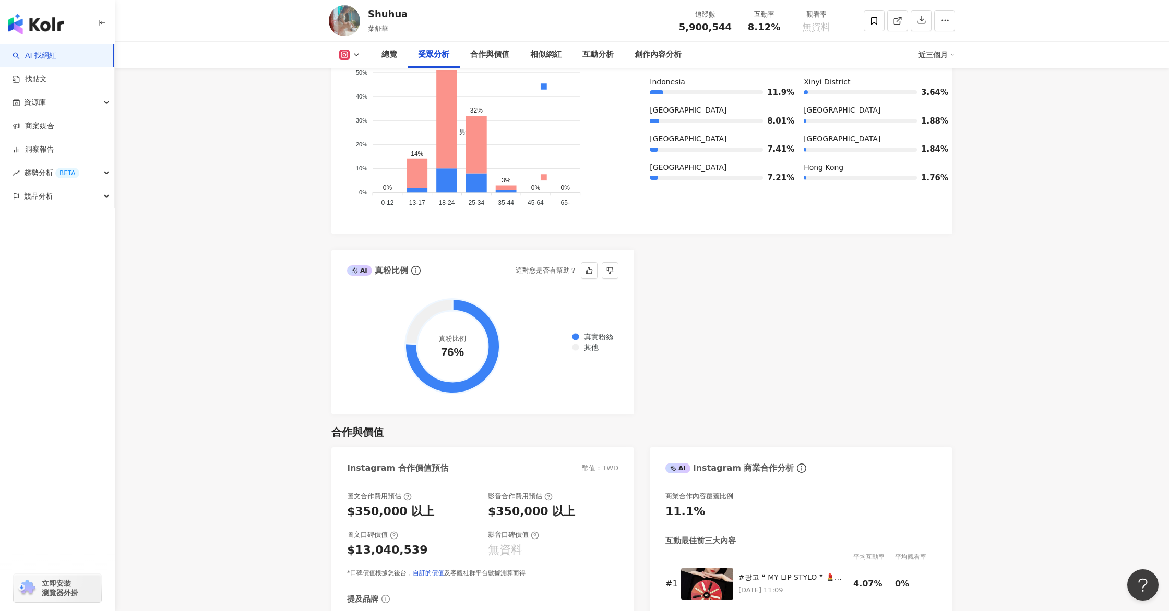
scroll to position [1092, 0]
drag, startPoint x: 400, startPoint y: 510, endPoint x: 480, endPoint y: 506, distance: 80.9
click at [480, 506] on div "圖文合作費用預估 $350,000 以上 影音合作費用預估 $350,000 以上" at bounding box center [482, 505] width 271 height 28
click at [480, 505] on div "圖文合作費用預估 $350,000 以上 影音合作費用預估 $350,000 以上" at bounding box center [482, 505] width 271 height 28
drag, startPoint x: 376, startPoint y: 513, endPoint x: 462, endPoint y: 521, distance: 86.4
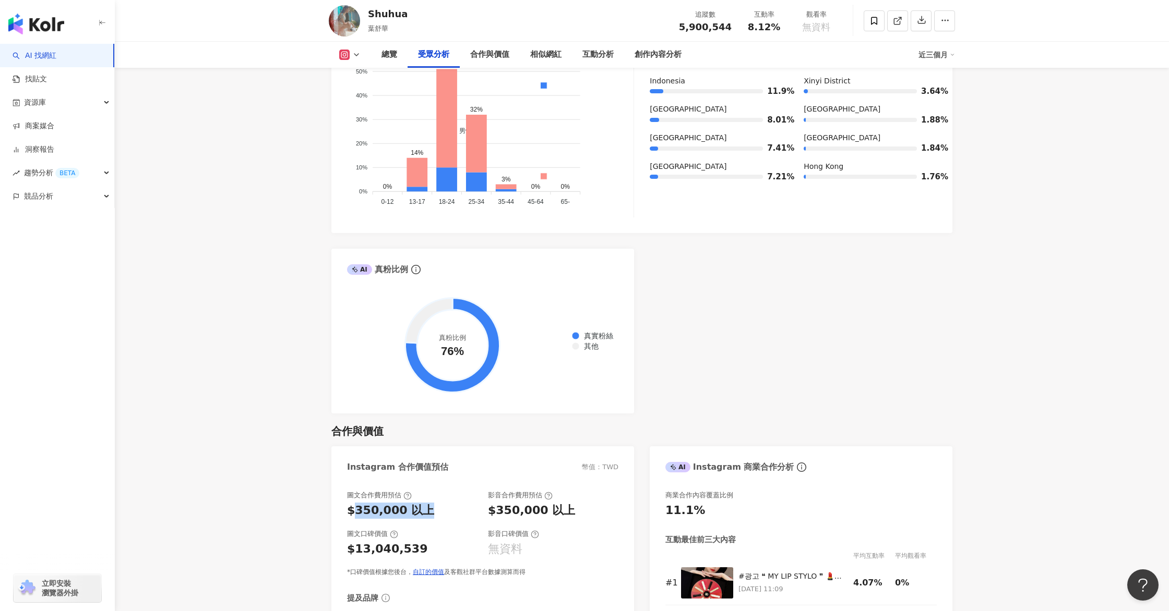
click at [462, 521] on div "圖文合作費用預估 $350,000 以上 影音合作費用預估 $350,000 以上 圖文口碑價值 $13,040,539 影音口碑價值 無資料 *口碑價值根據…" at bounding box center [482, 534] width 271 height 86
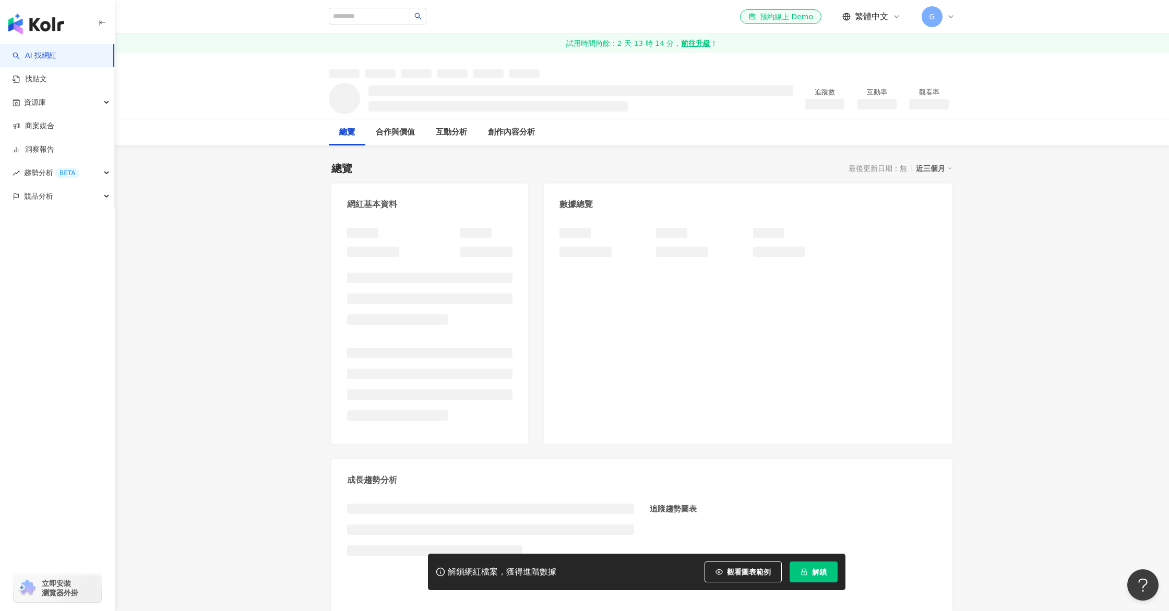
click at [818, 575] on span "解鎖" at bounding box center [819, 572] width 15 height 8
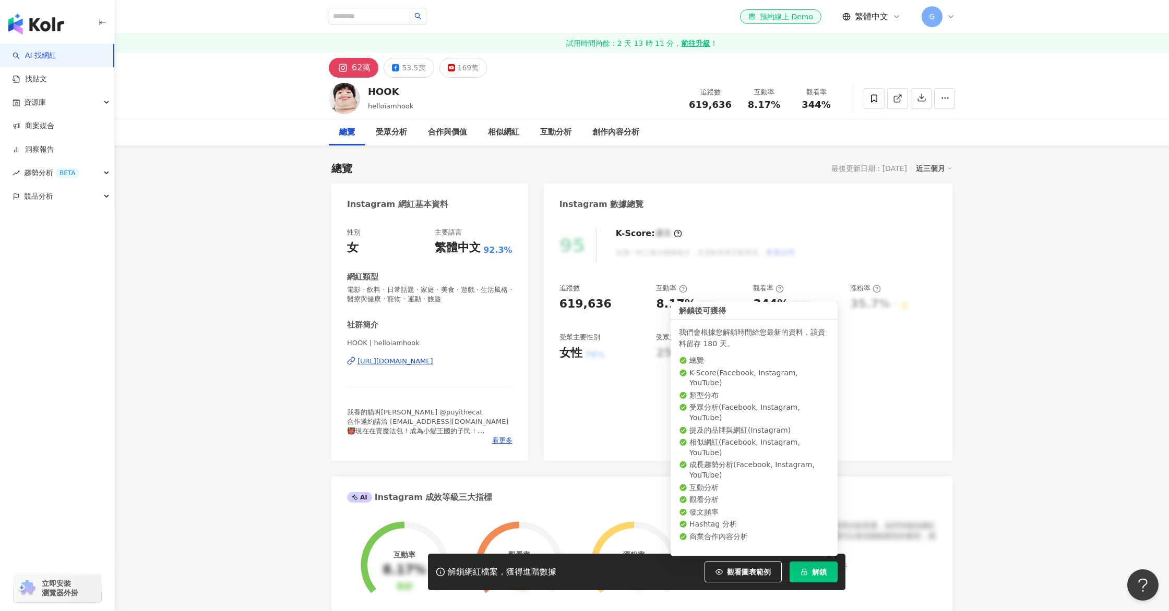
click at [816, 570] on span "解鎖" at bounding box center [819, 572] width 15 height 8
click at [814, 571] on span "解鎖" at bounding box center [819, 572] width 15 height 8
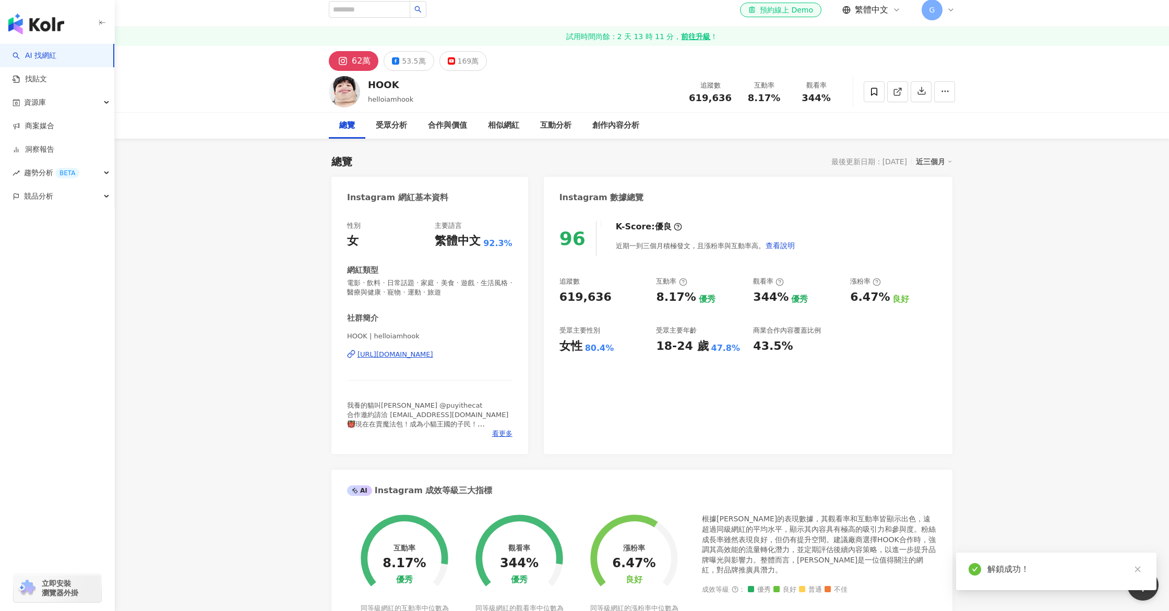
scroll to position [33, 0]
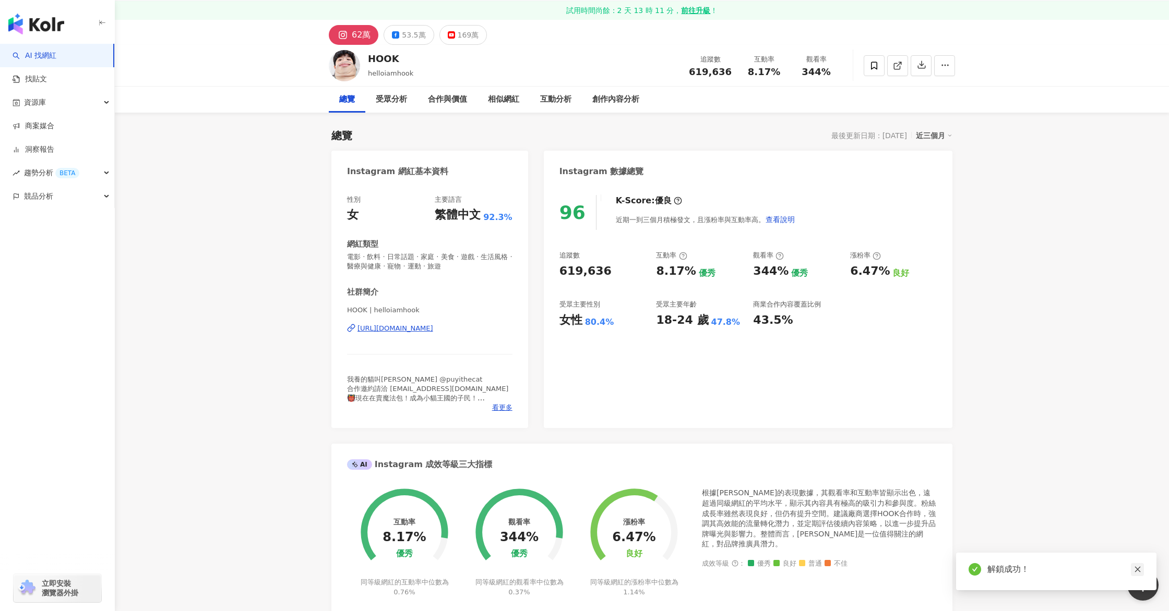
click at [1142, 572] on link at bounding box center [1136, 569] width 13 height 13
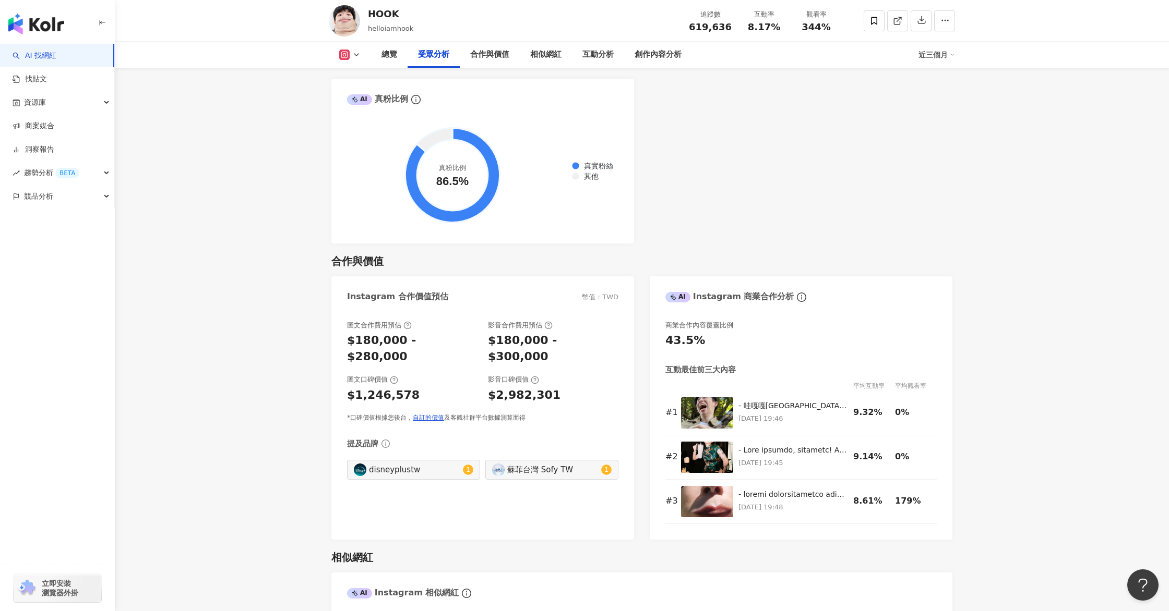
scroll to position [1276, 0]
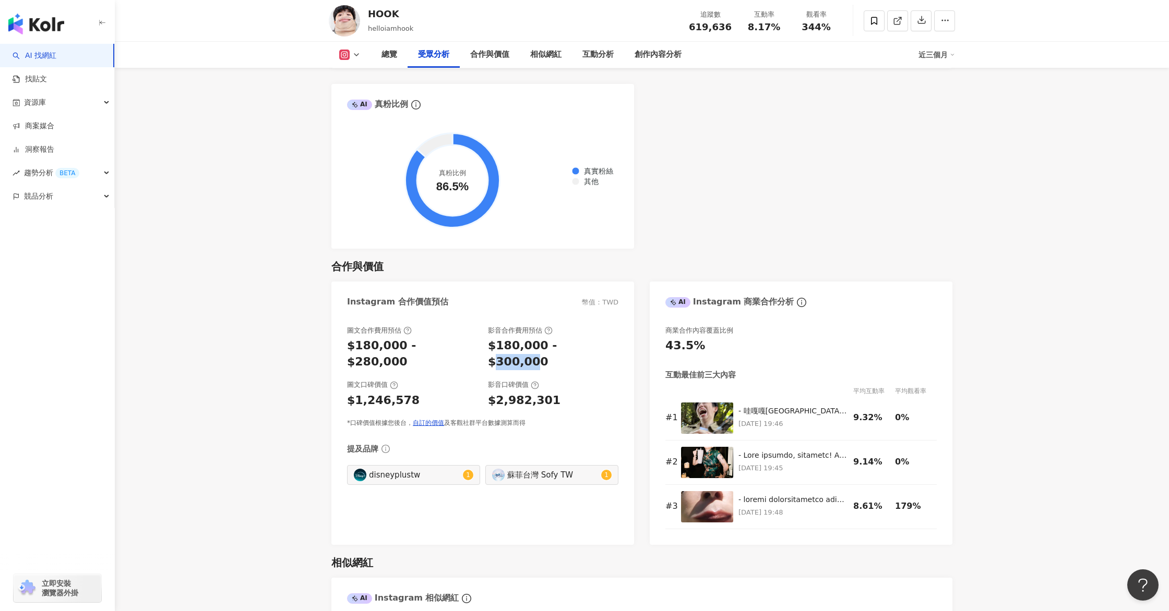
drag, startPoint x: 555, startPoint y: 330, endPoint x: 589, endPoint y: 328, distance: 34.5
click at [594, 338] on div "$180,000 - $300,000" at bounding box center [553, 354] width 130 height 32
click at [585, 342] on div "圖文合作費用預估 $180,000 - $280,000 影音合作費用預估 $180,000 - $300,000 圖文口碑價值 $1,246,578 影音口…" at bounding box center [482, 377] width 271 height 102
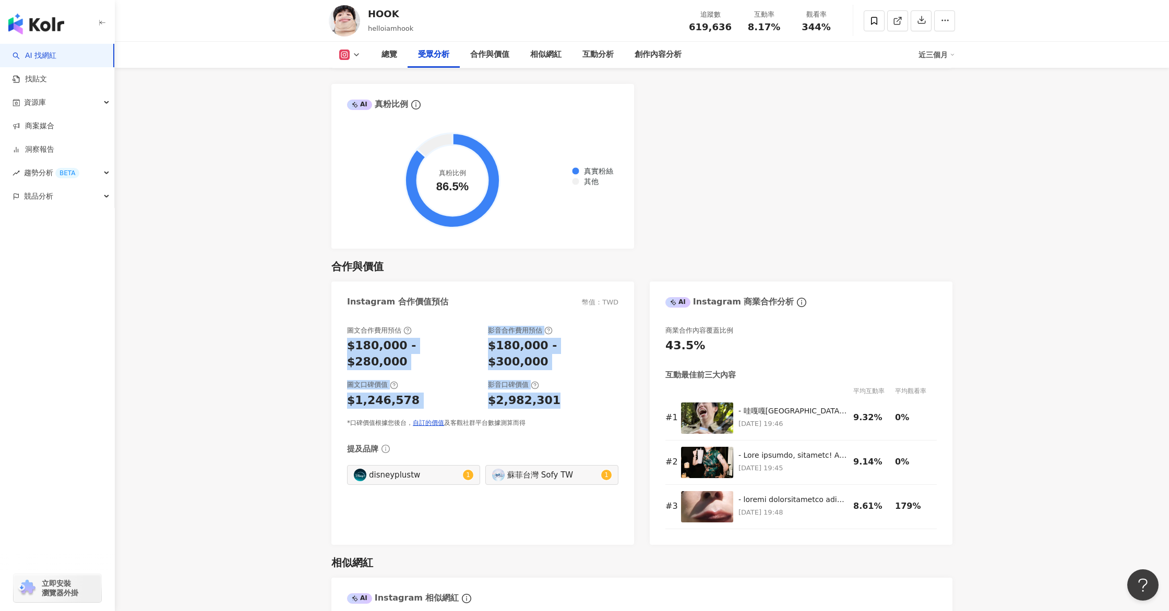
drag, startPoint x: 365, startPoint y: 331, endPoint x: 561, endPoint y: 372, distance: 200.4
click at [560, 370] on div "圖文合作費用預估 $180,000 - $280,000 影音合作費用預估 $180,000 - $300,000 圖文口碑價值 $1,246,578 影音口…" at bounding box center [482, 377] width 271 height 102
click at [563, 393] on div "$2,982,301" at bounding box center [553, 401] width 130 height 16
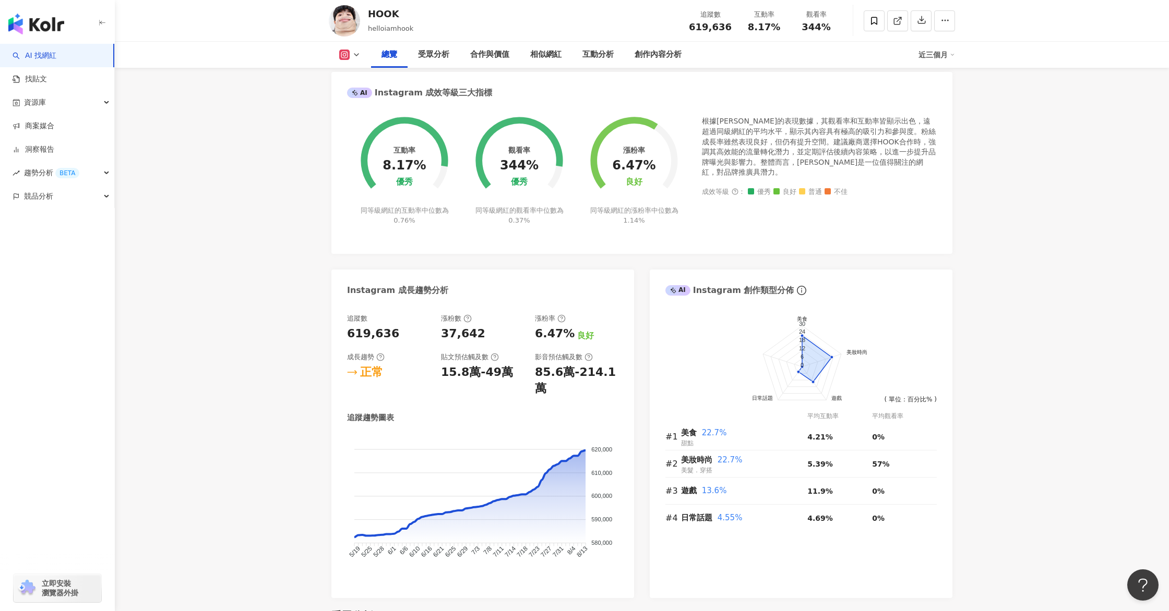
scroll to position [0, 0]
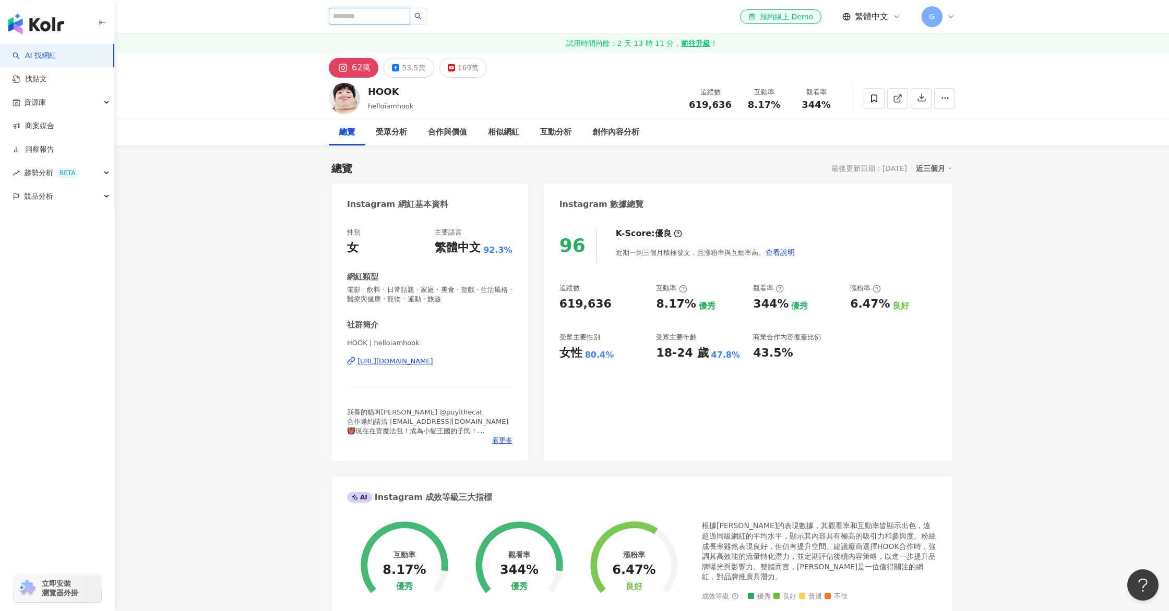
click at [361, 15] on input "search" at bounding box center [369, 16] width 81 height 17
type input "*"
type input "***"
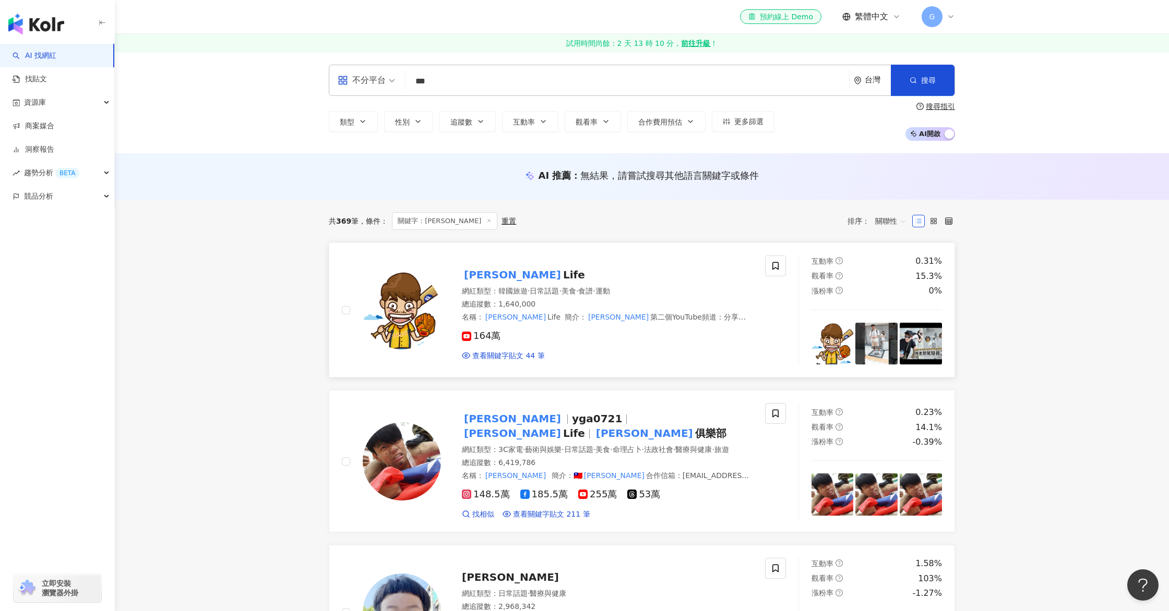
click at [391, 297] on img at bounding box center [402, 310] width 78 height 78
click at [501, 83] on input "***" at bounding box center [627, 81] width 435 height 20
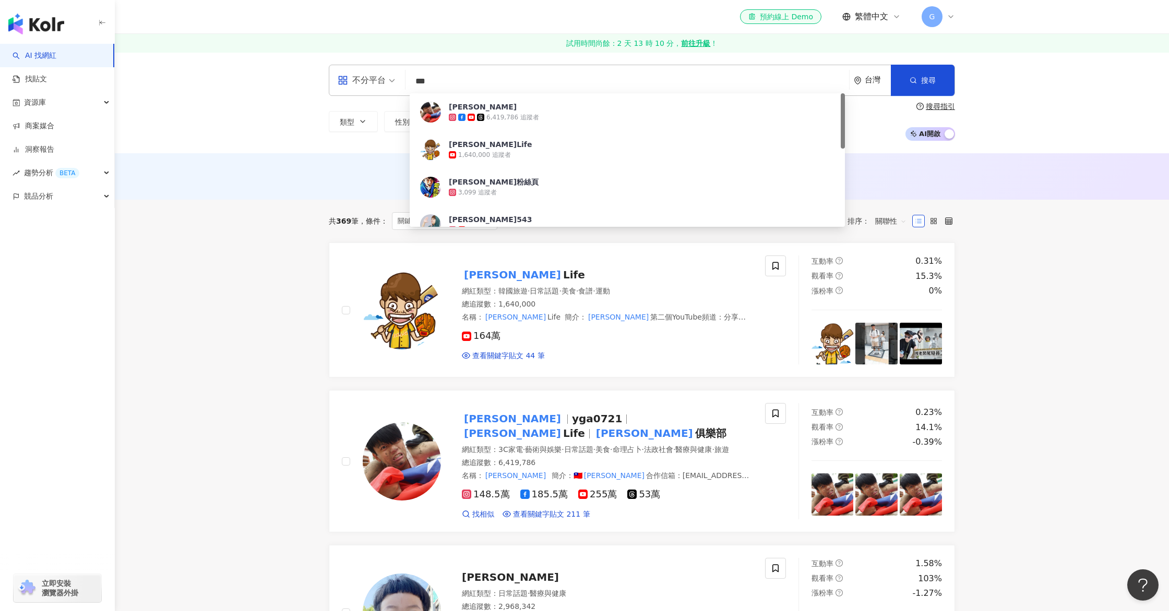
click at [501, 83] on input "***" at bounding box center [627, 81] width 435 height 20
type input "**"
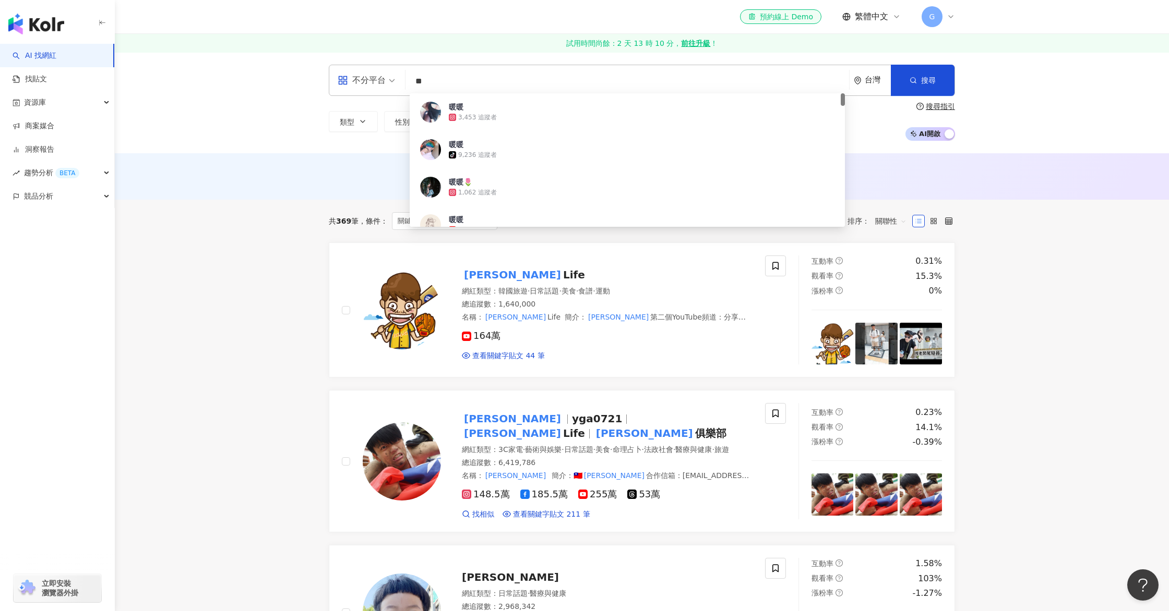
scroll to position [13, 0]
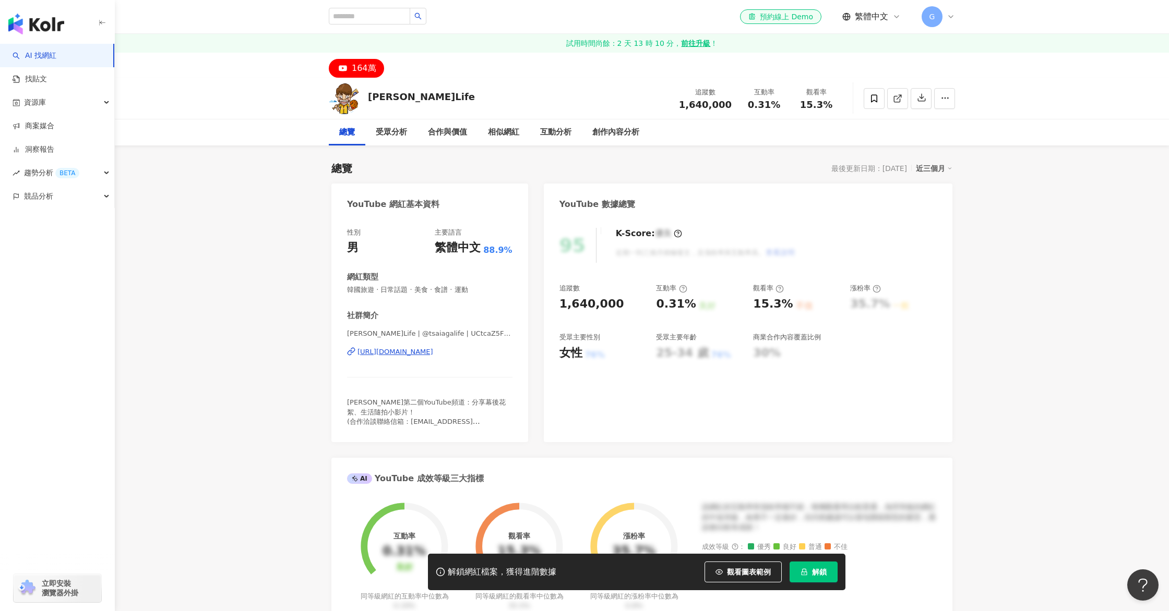
click at [809, 568] on button "解鎖" at bounding box center [813, 572] width 48 height 21
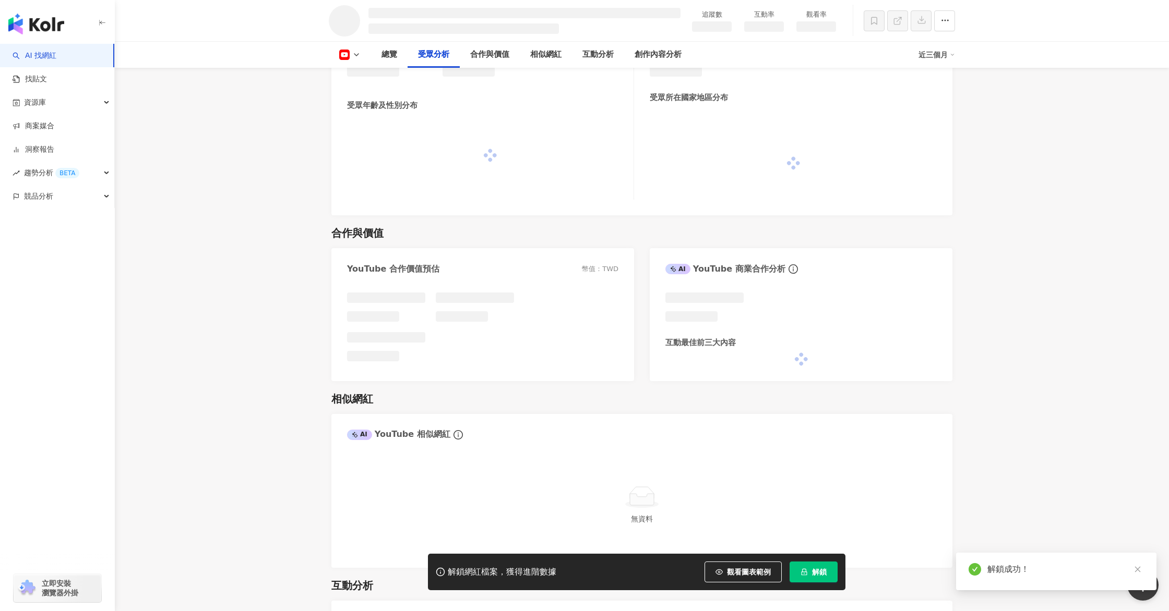
scroll to position [900, 0]
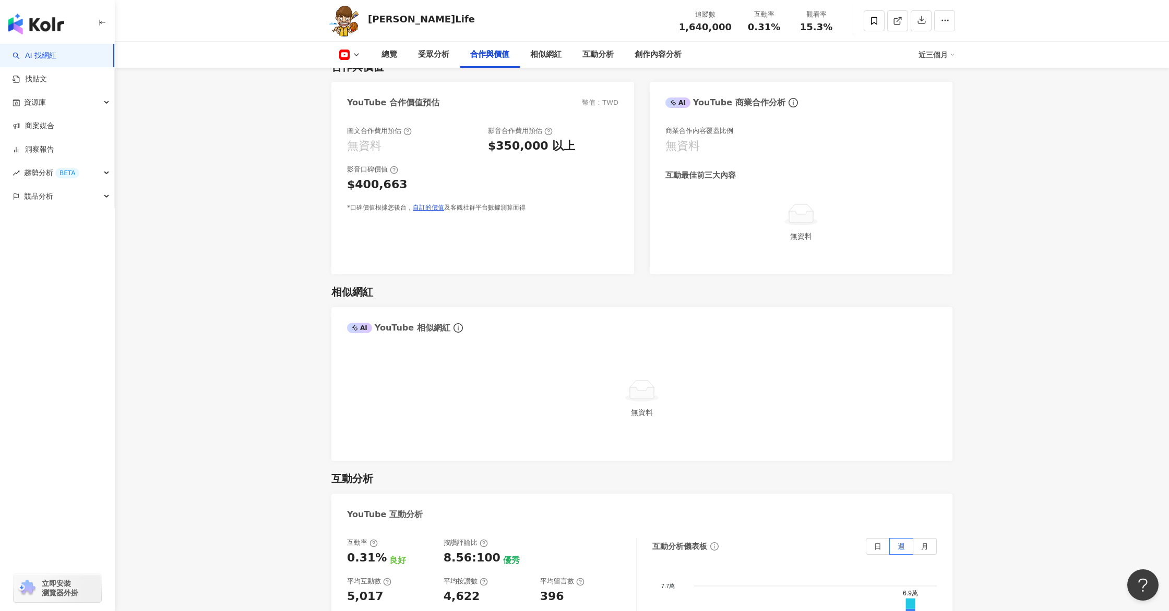
scroll to position [1090, 0]
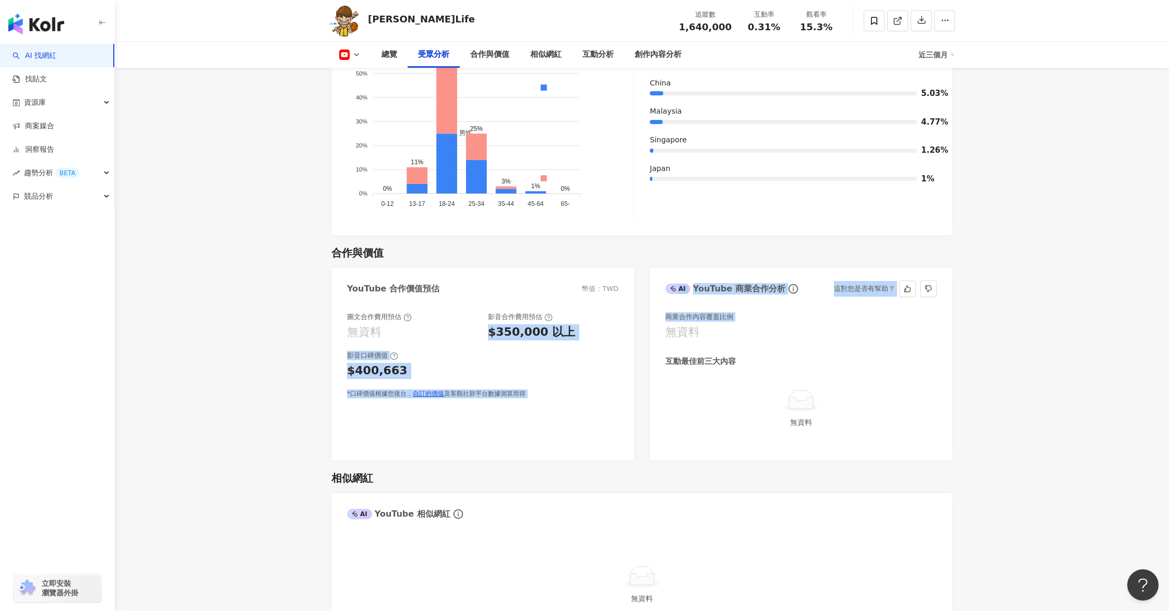
drag, startPoint x: 490, startPoint y: 331, endPoint x: 730, endPoint y: 324, distance: 240.6
click at [730, 324] on div "YouTube 合作價值預估 幣值：TWD 圖文合作費用預估 無資料 影音合作費用預估 $350,000 以上 影音口碑價值 $400,663 *口碑價值根據…" at bounding box center [641, 364] width 621 height 192
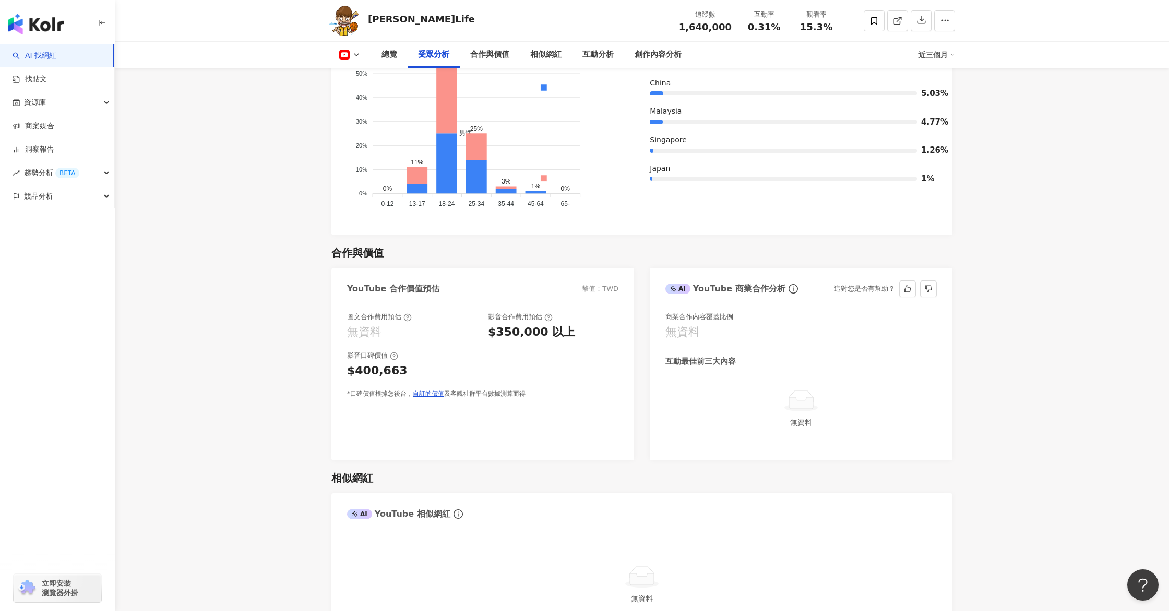
click at [734, 344] on div "商業合作內容覆蓋比例 無資料 互動最佳前三大內容 無資料" at bounding box center [800, 378] width 271 height 133
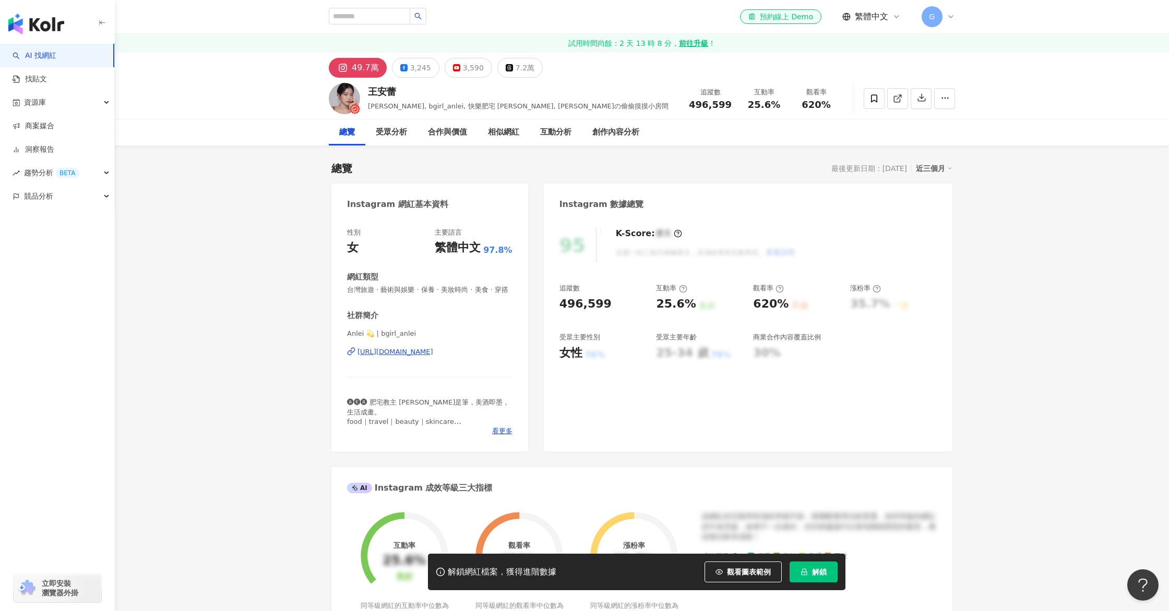
click at [810, 569] on button "解鎖" at bounding box center [813, 572] width 48 height 21
click at [612, 386] on div "95 K-Score : 優良 近期一到三個月積極發文，且漲粉率與互動率高。 查看說明 追蹤數 496,599 互動率 25.6% 良好 觀看率 620% 不…" at bounding box center [748, 335] width 408 height 234
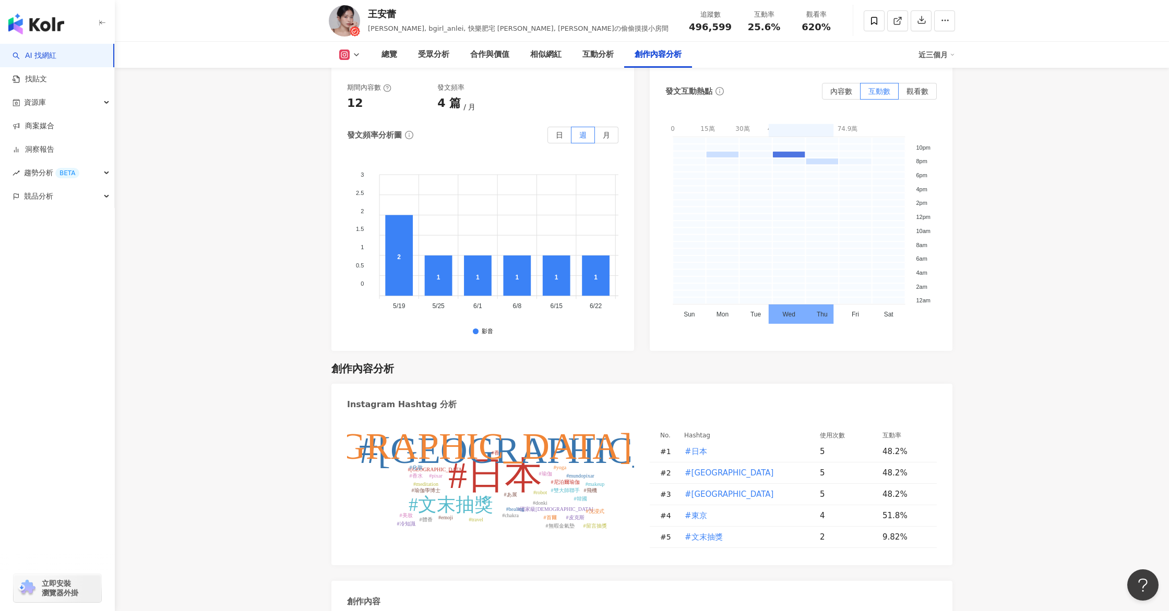
scroll to position [3385, 0]
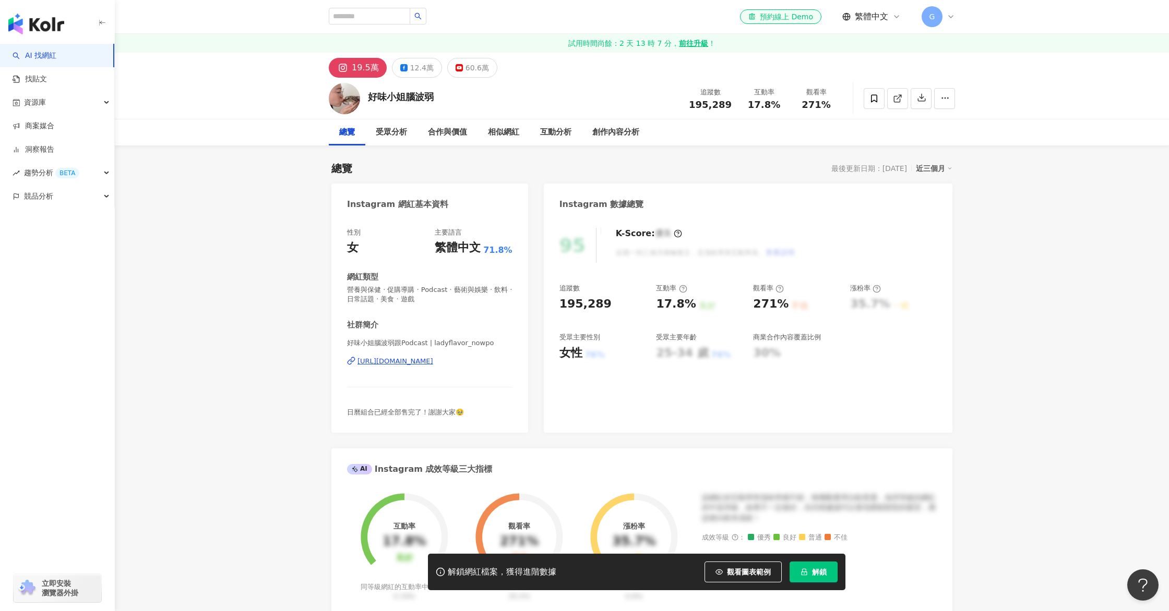
click at [820, 574] on span "解鎖" at bounding box center [819, 572] width 15 height 8
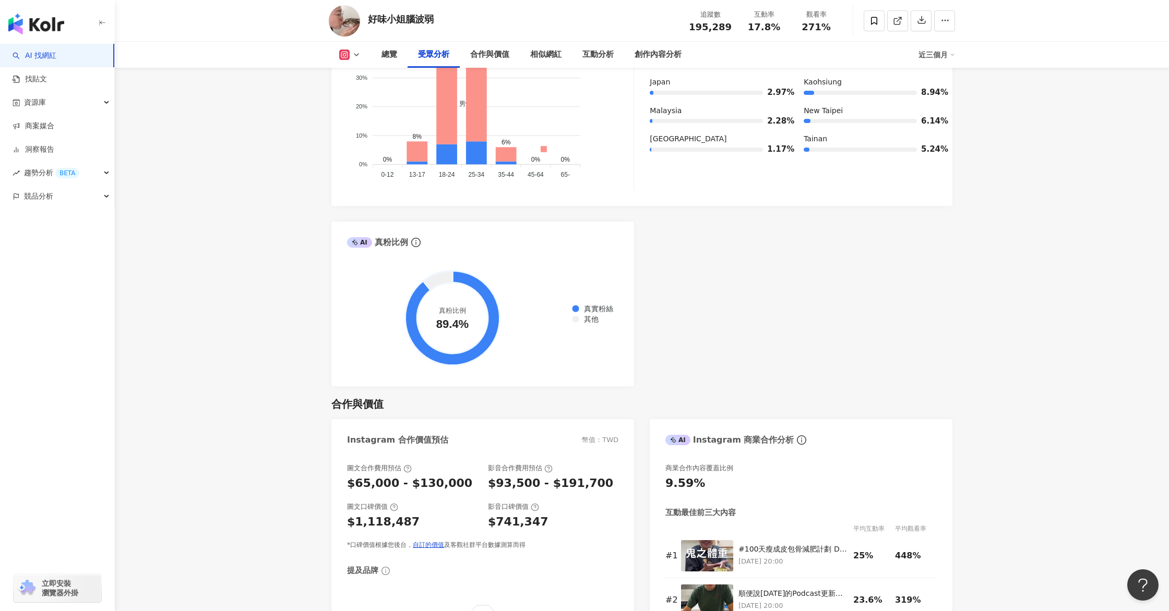
scroll to position [1109, 0]
click at [600, 503] on div "影音口碑價值" at bounding box center [553, 507] width 130 height 9
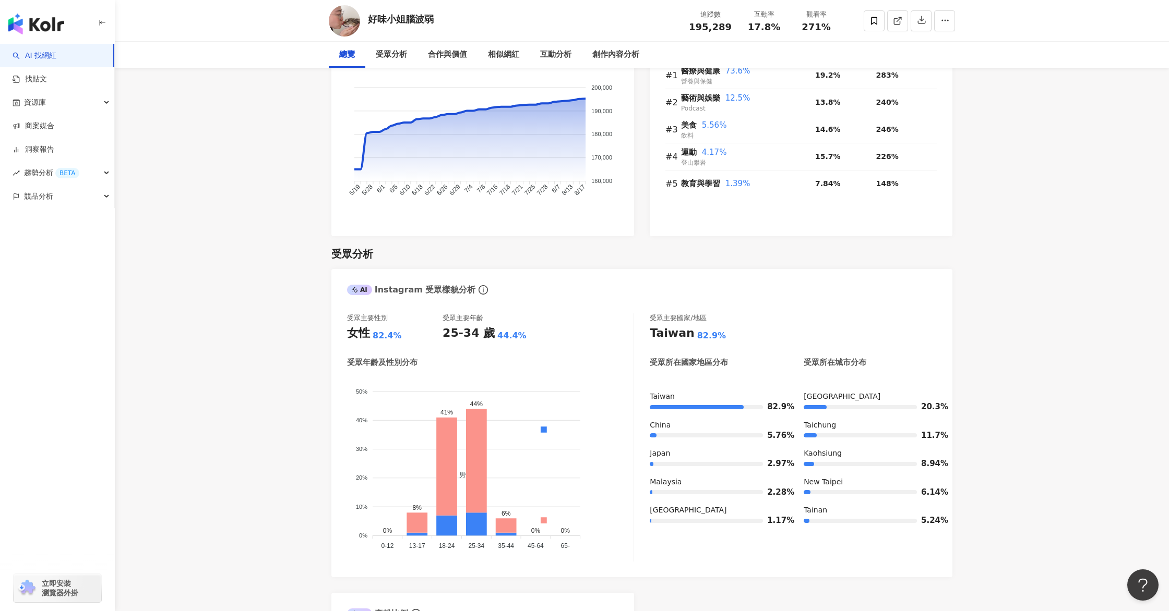
scroll to position [0, 0]
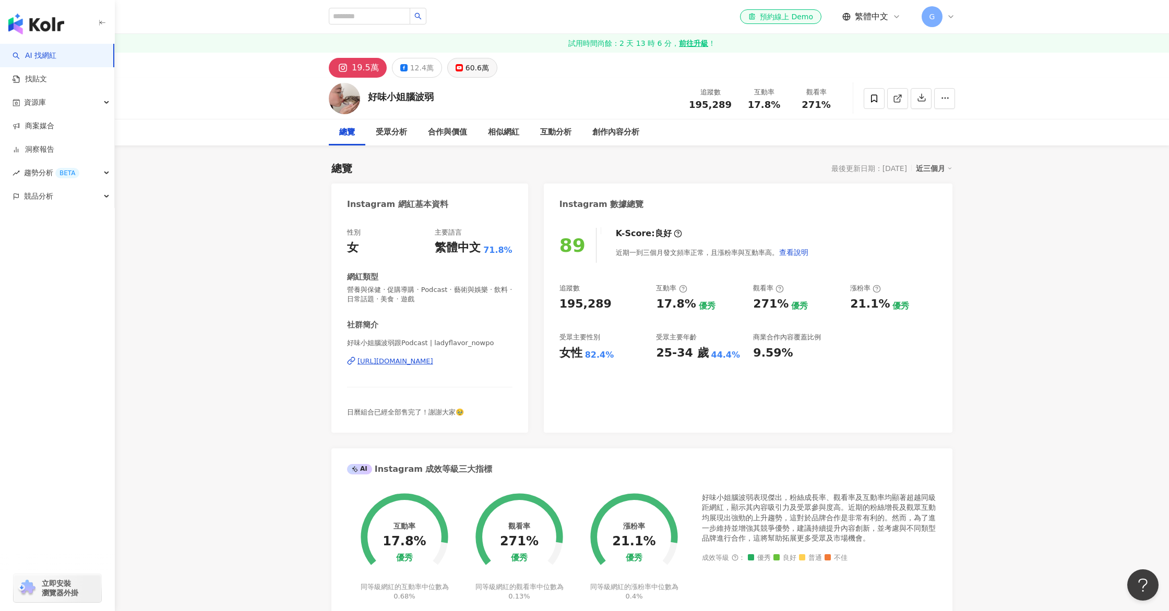
click at [465, 73] on div "60.6萬" at bounding box center [476, 68] width 23 height 15
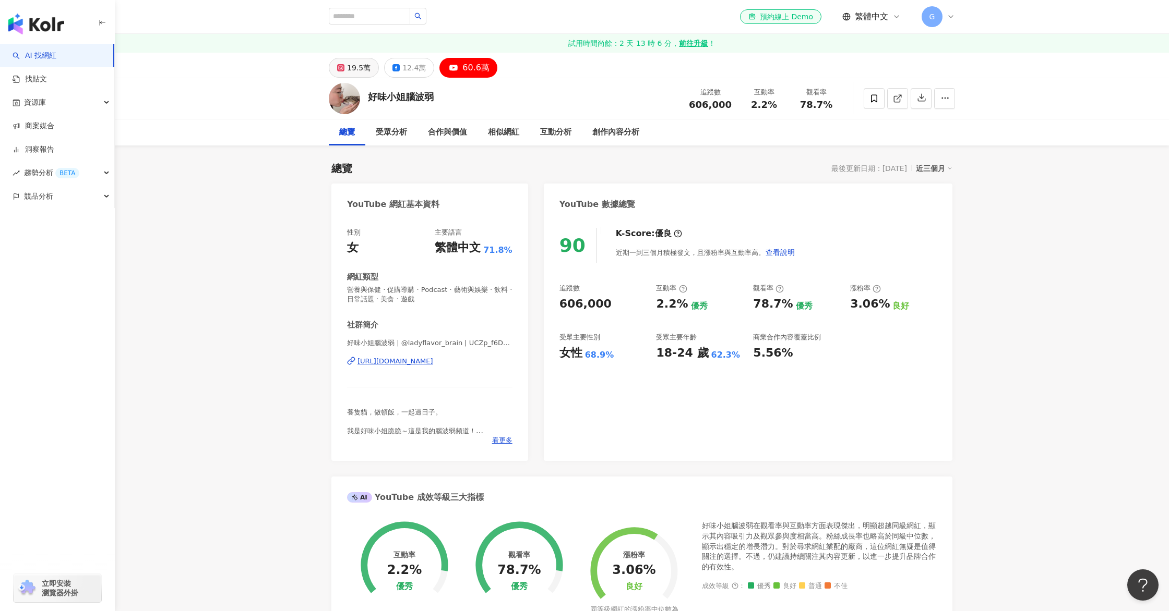
click at [349, 66] on div "19.5萬" at bounding box center [358, 68] width 23 height 15
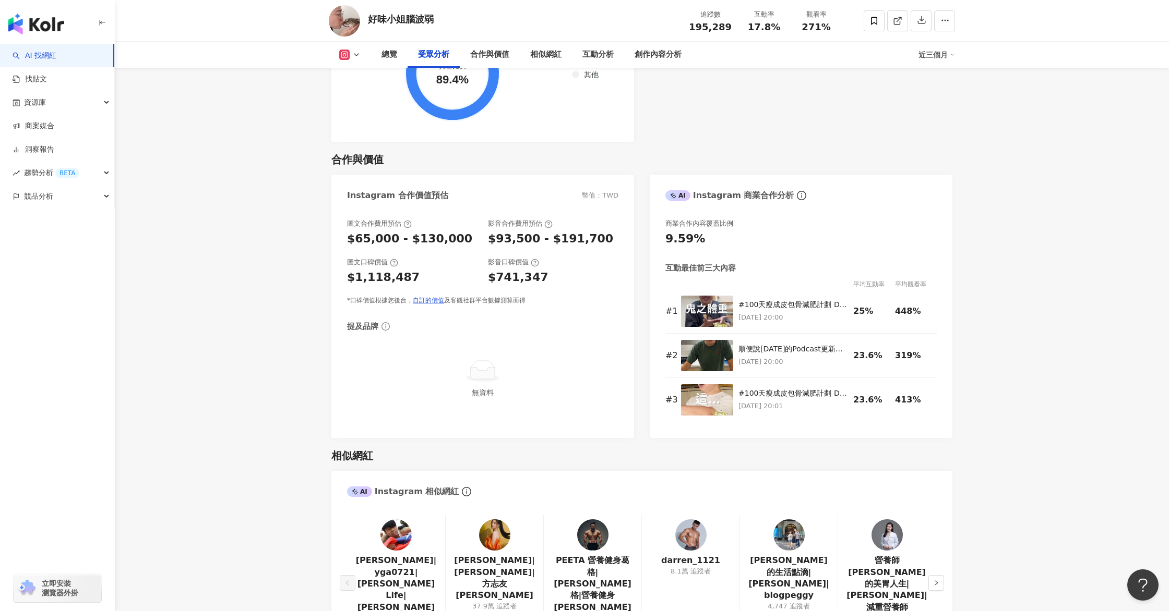
scroll to position [1362, 0]
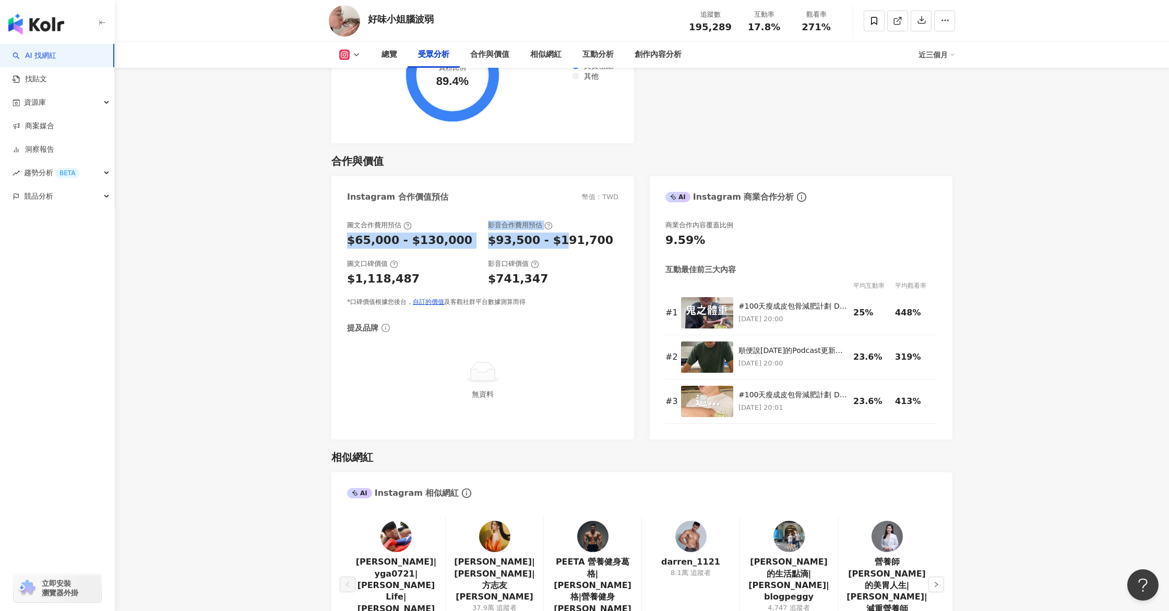
drag, startPoint x: 348, startPoint y: 226, endPoint x: 556, endPoint y: 228, distance: 208.2
click at [556, 228] on div "圖文合作費用預估 $65,000 - $130,000 影音合作費用預估 $93,500 - $191,700" at bounding box center [482, 235] width 271 height 28
click at [549, 260] on div "影音口碑價值" at bounding box center [553, 264] width 130 height 9
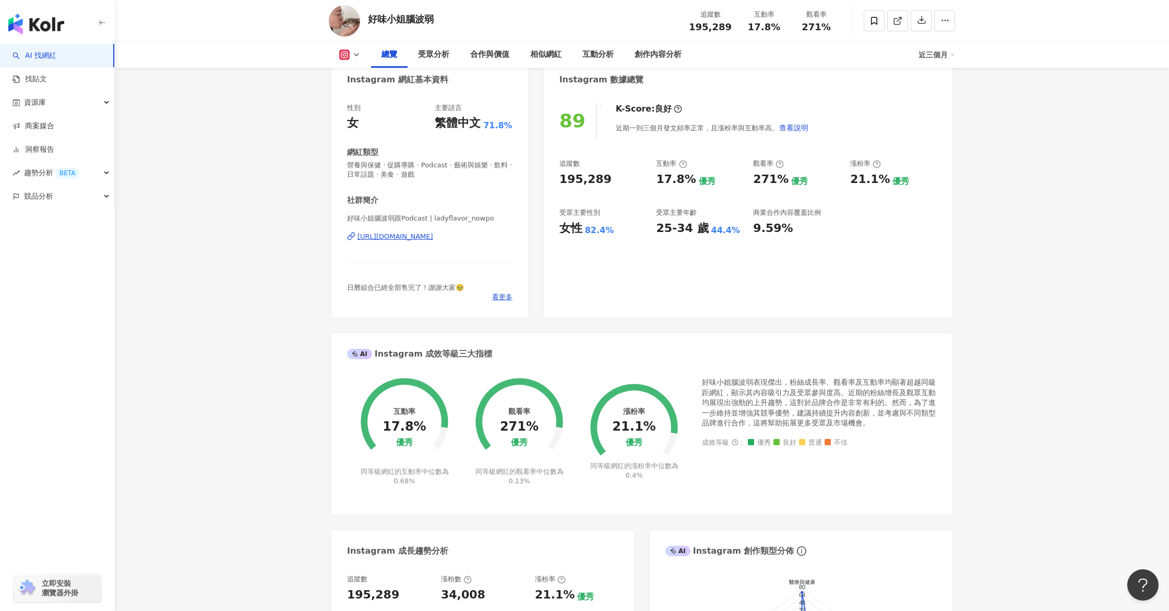
scroll to position [0, 0]
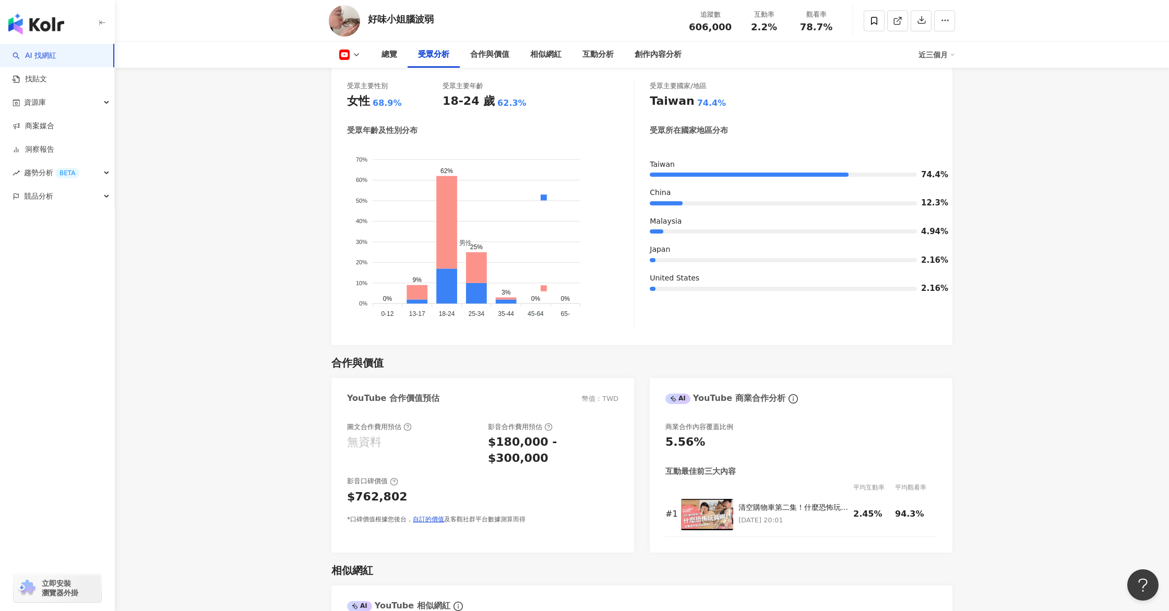
scroll to position [512, 0]
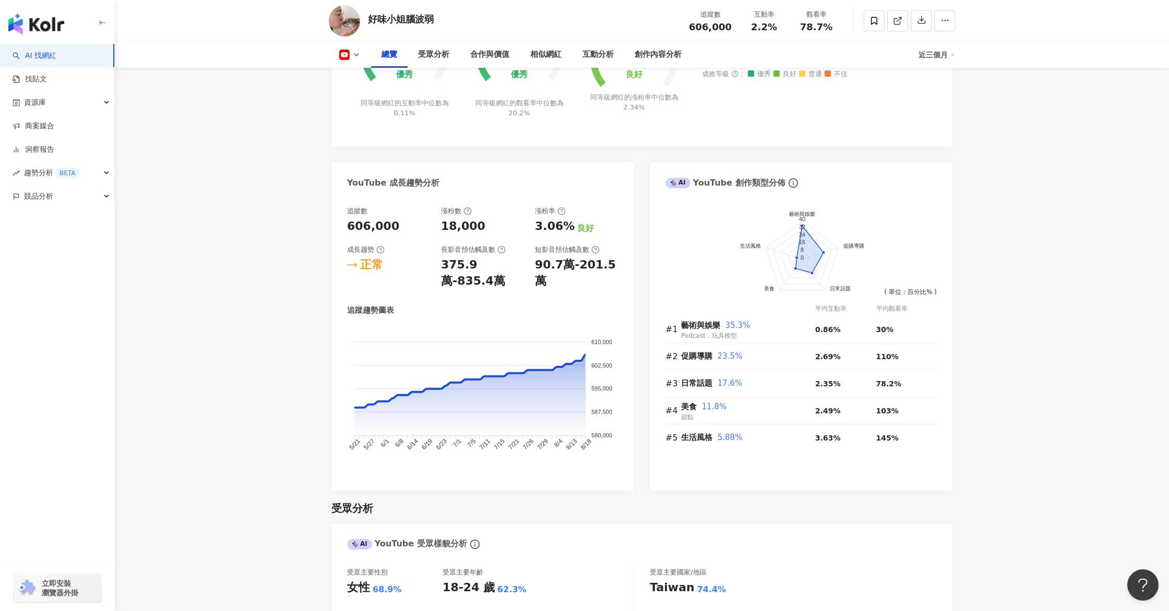
click at [348, 55] on icon at bounding box center [344, 55] width 10 height 10
click at [353, 77] on button "Instagram" at bounding box center [366, 74] width 63 height 15
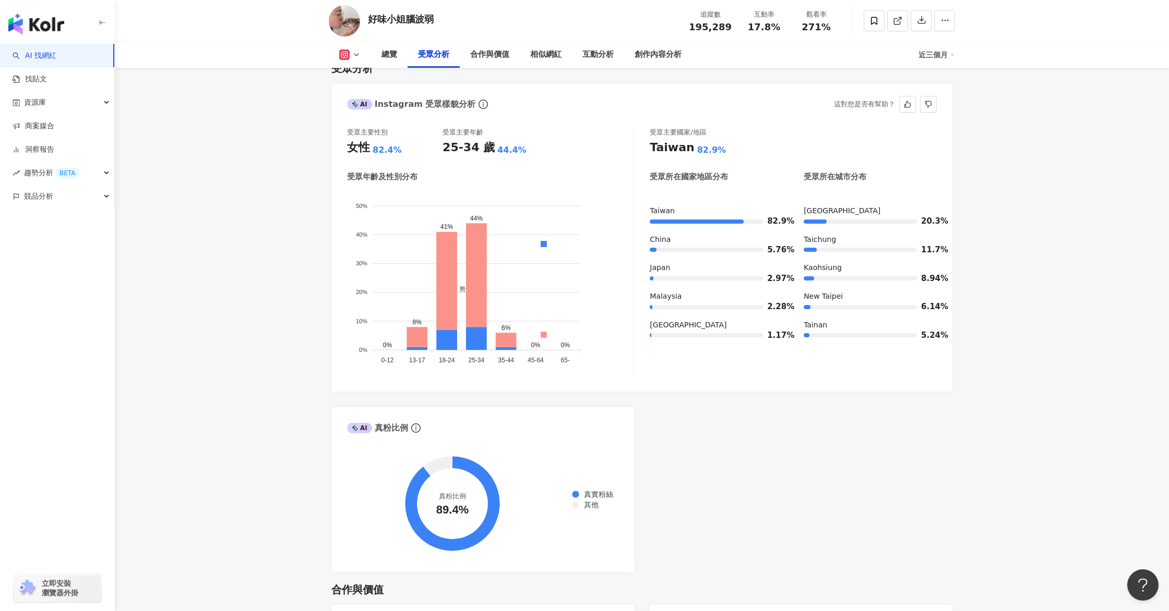
scroll to position [1302, 0]
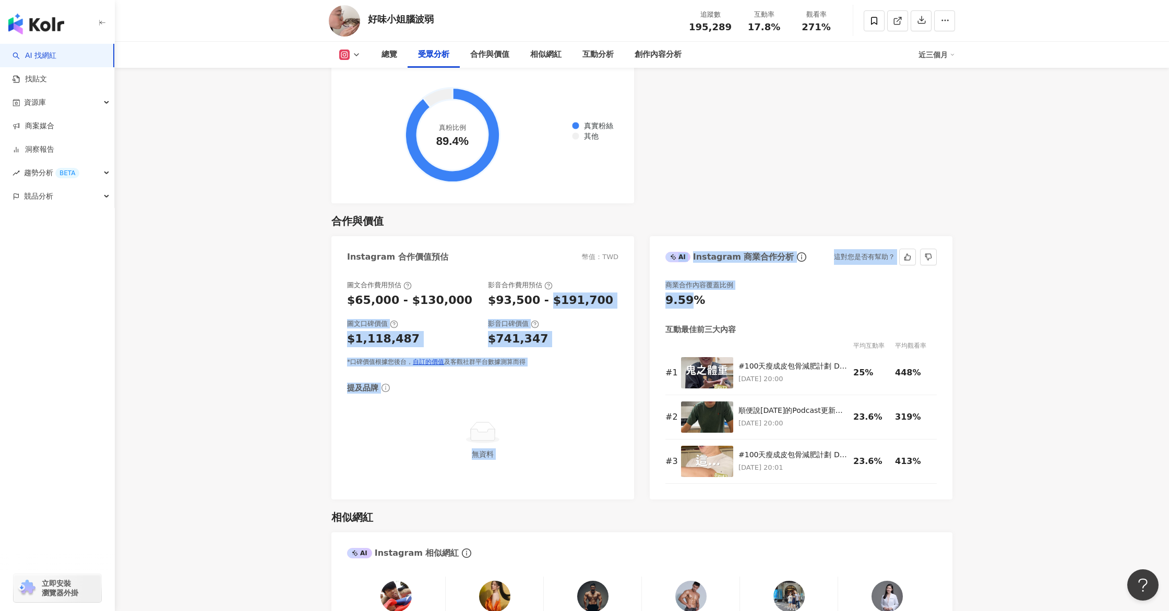
drag, startPoint x: 544, startPoint y: 283, endPoint x: 691, endPoint y: 288, distance: 147.7
click at [692, 288] on div "Instagram 合作價值預估 幣值：TWD 圖文合作費用預估 $65,000 - $130,000 影音合作費用預估 $93,500 - $191,700…" at bounding box center [641, 367] width 621 height 263
click at [609, 293] on div "$93,500 - $191,700" at bounding box center [553, 301] width 130 height 16
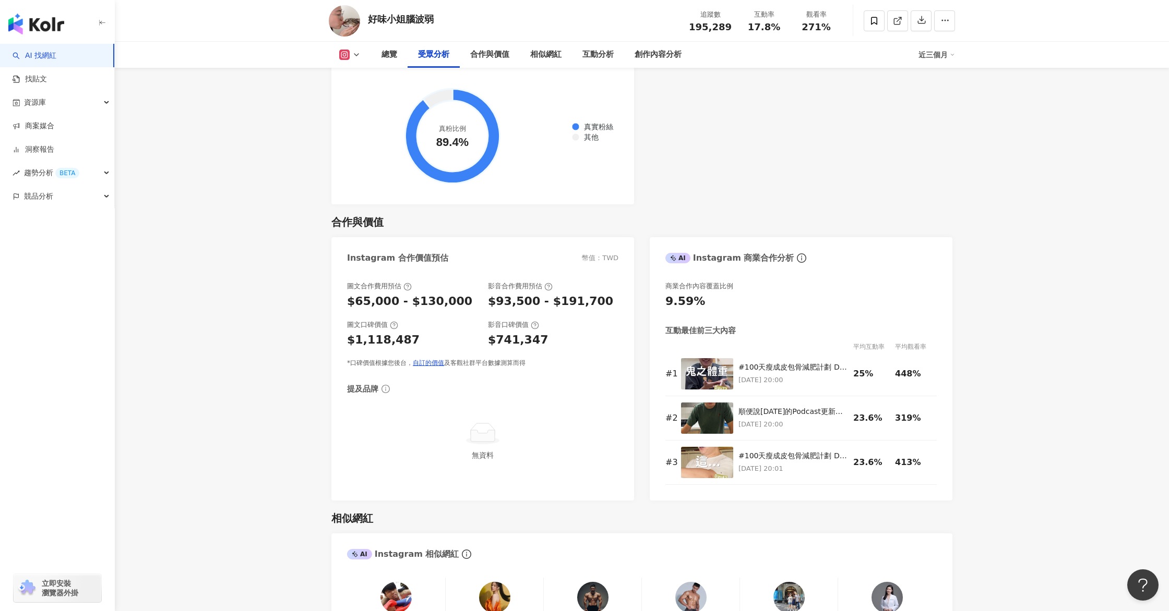
scroll to position [1303, 0]
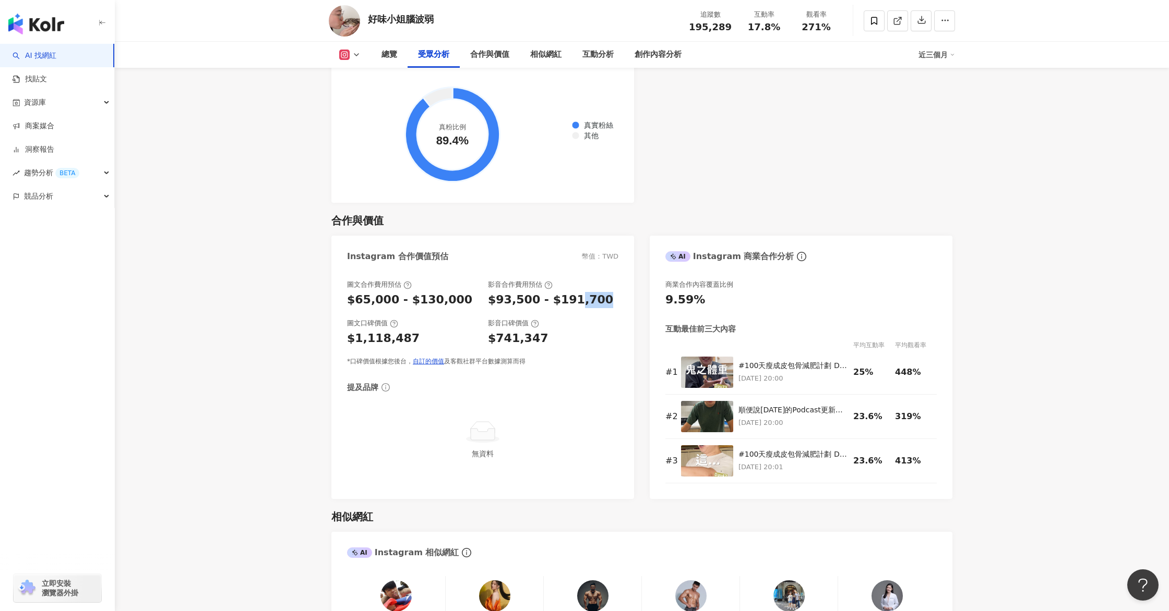
click at [570, 292] on div "$93,500 - $191,700" at bounding box center [553, 300] width 130 height 16
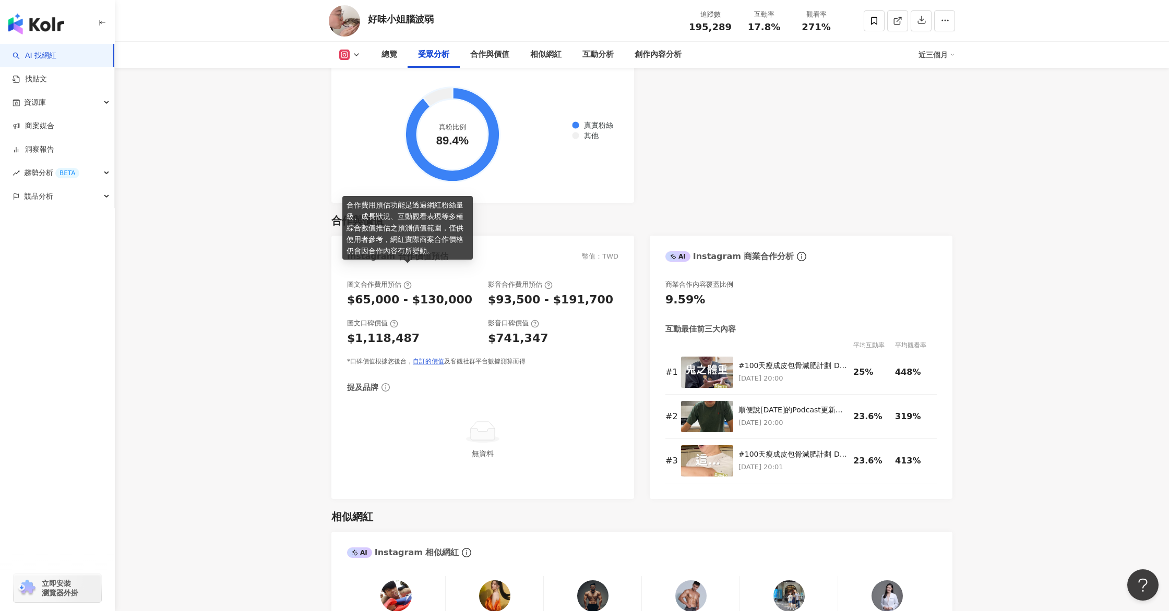
click at [403, 281] on icon at bounding box center [407, 285] width 8 height 8
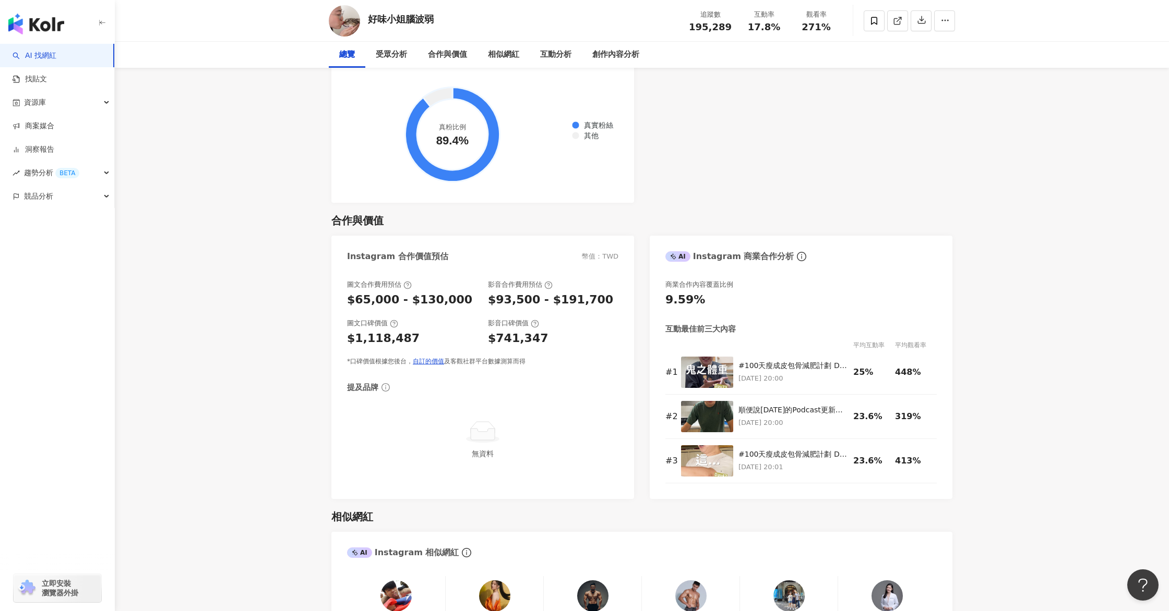
scroll to position [0, 0]
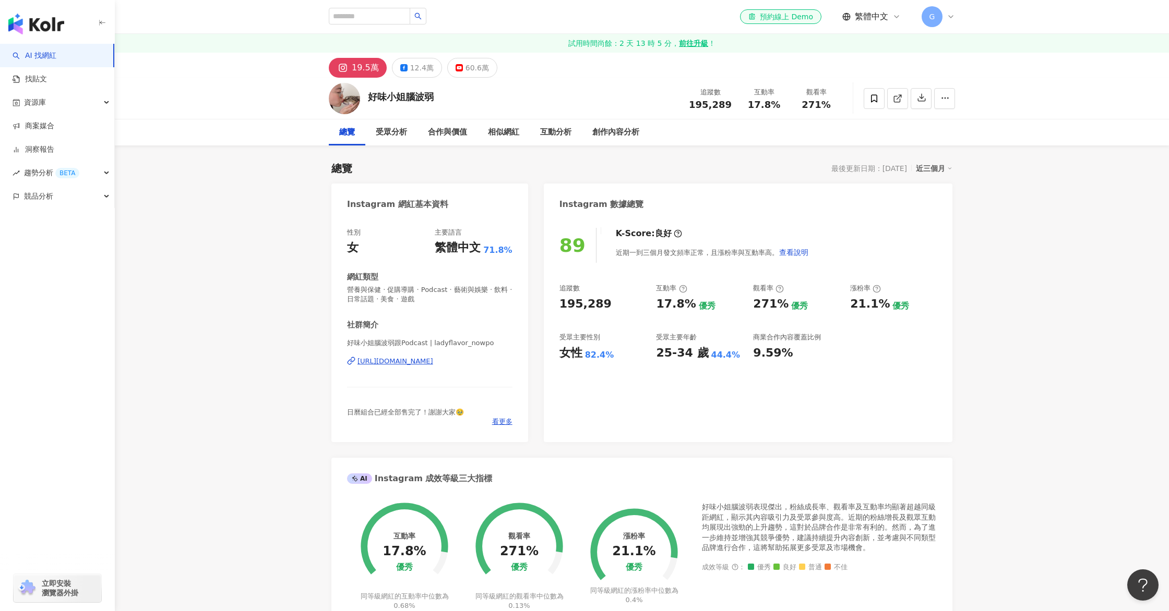
scroll to position [512, 0]
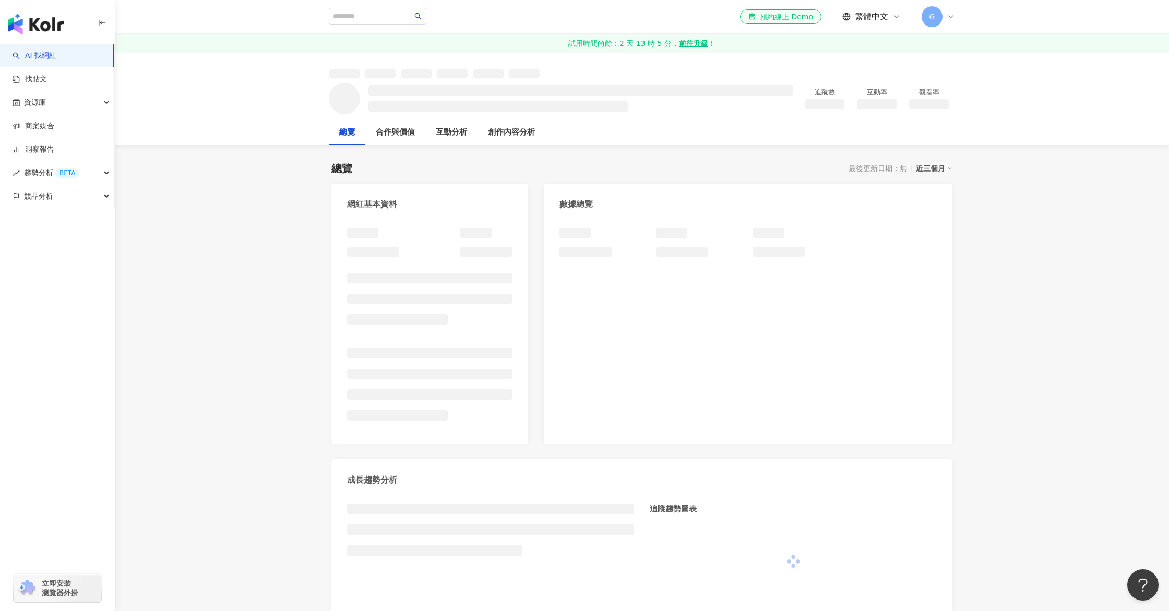
click at [38, 61] on link "AI 找網紅" at bounding box center [35, 56] width 44 height 10
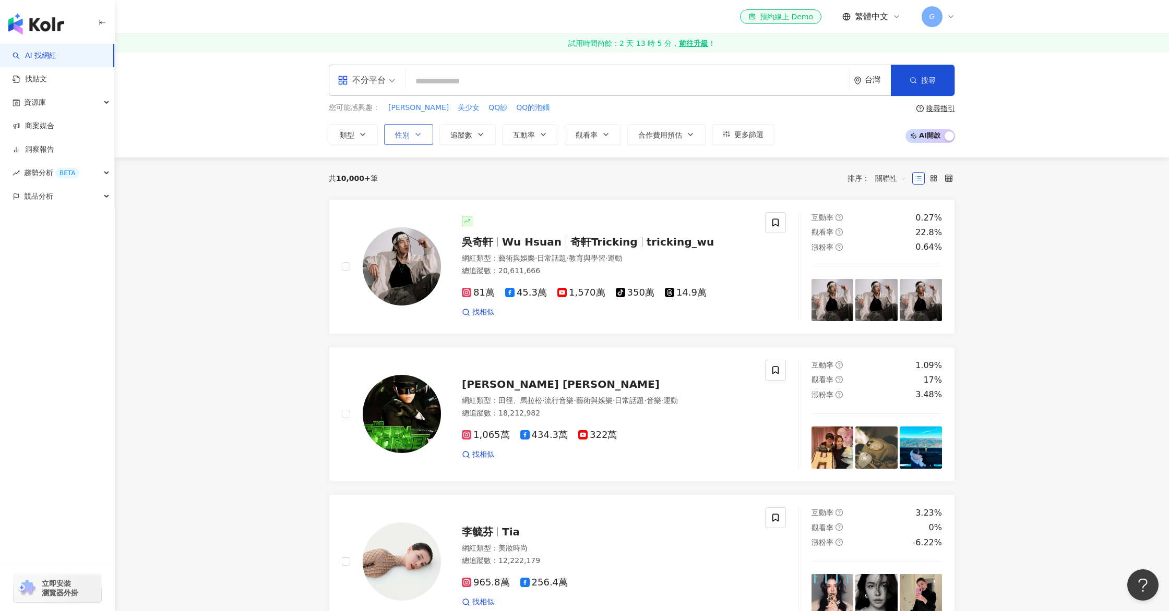
click at [412, 141] on button "性別" at bounding box center [408, 134] width 49 height 21
click at [460, 138] on span "追蹤數" at bounding box center [461, 135] width 22 height 8
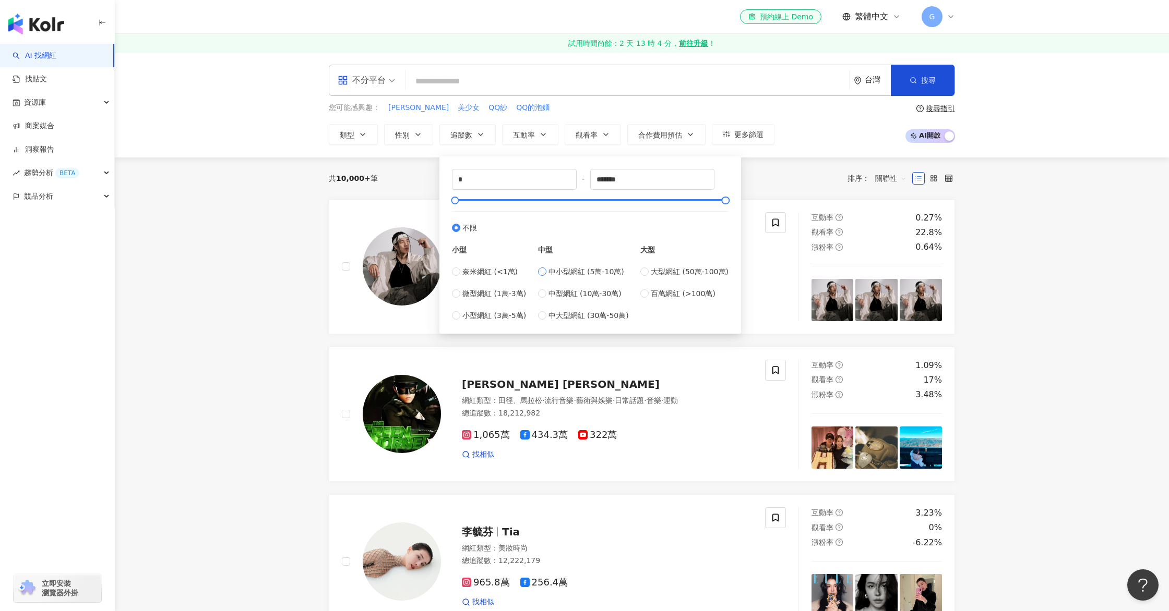
click at [549, 273] on label "中小型網紅 (5萬-10萬)" at bounding box center [583, 271] width 91 height 11
type input "*****"
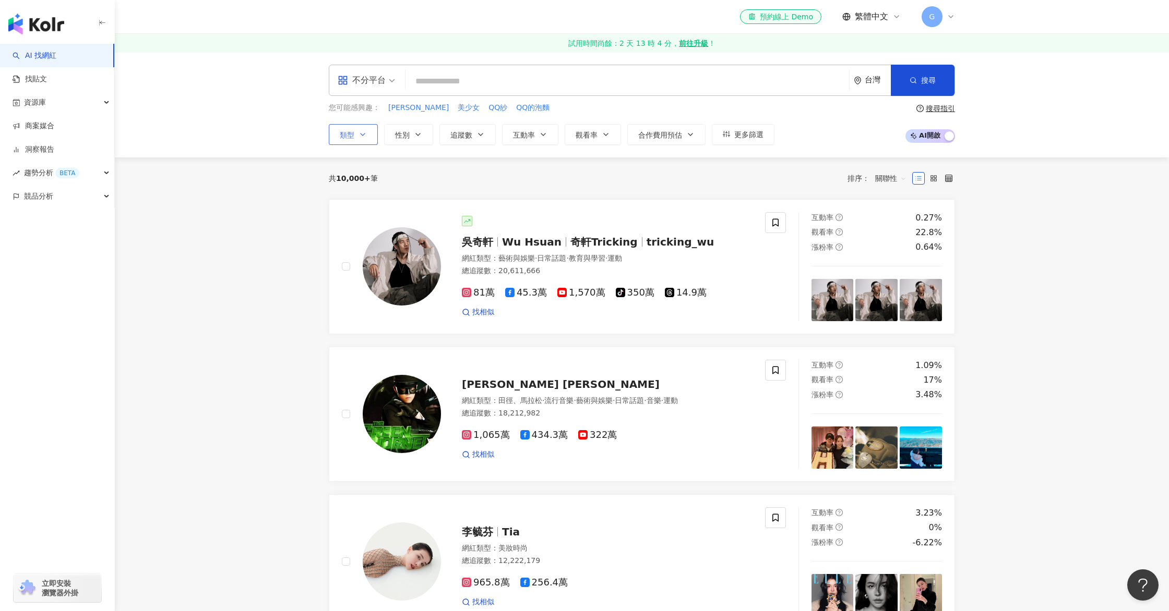
click at [366, 137] on icon "button" at bounding box center [362, 134] width 8 height 8
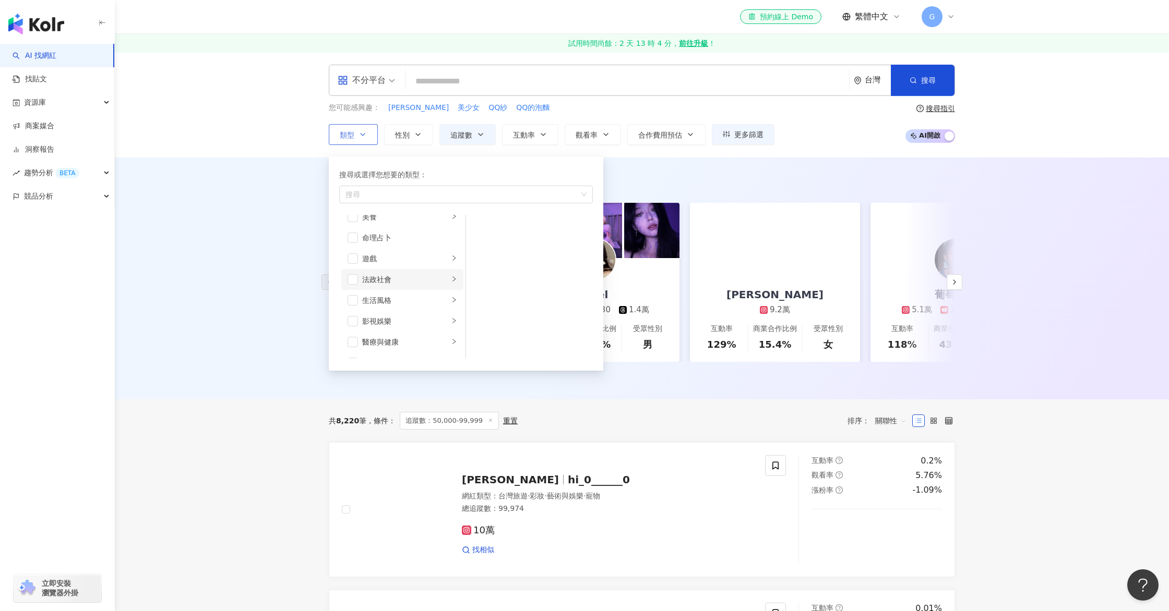
scroll to position [188, 0]
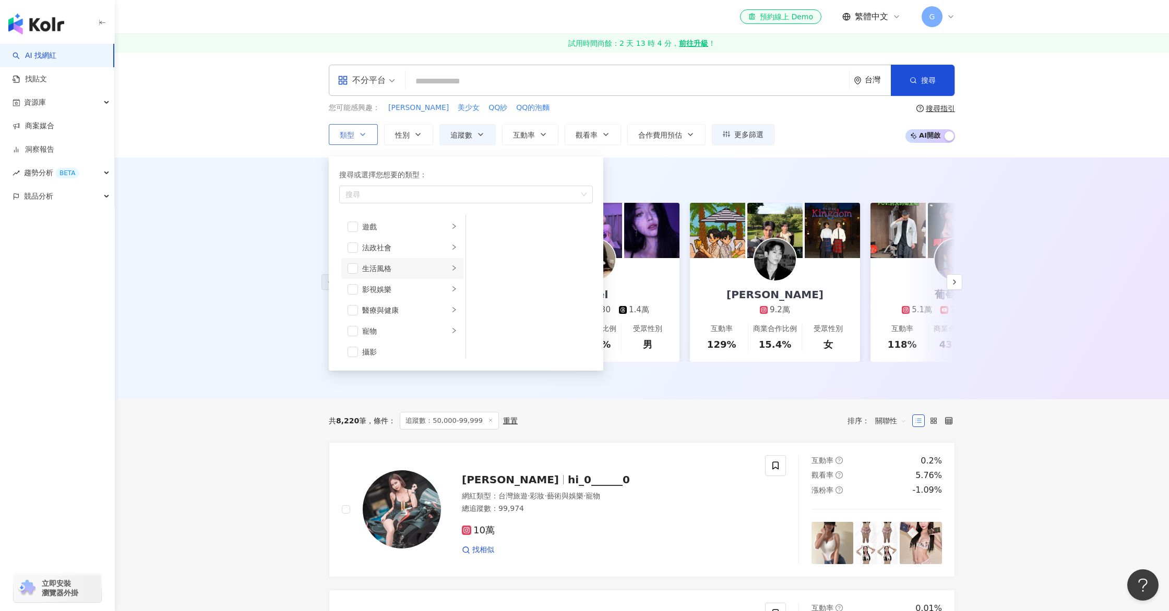
click at [426, 272] on div "生活風格" at bounding box center [405, 268] width 87 height 11
click at [358, 255] on li "美食" at bounding box center [402, 252] width 122 height 21
click at [359, 254] on li "美食" at bounding box center [402, 252] width 122 height 21
click at [350, 252] on span "button" at bounding box center [352, 252] width 10 height 10
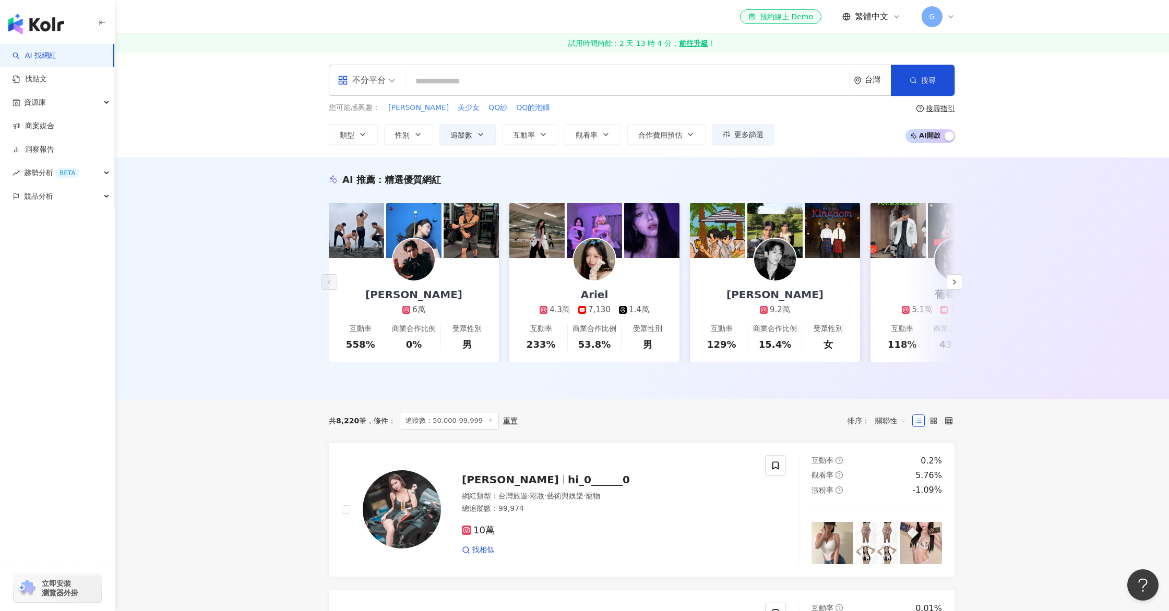
click at [281, 245] on div "AI 推薦 ： 精選優質網紅 楊峻毅 6萬 互動率 558% 商業合作比例 0% 受眾性別 男 Ariel 4.3萬 7,130 1.4萬 互動率 233% …" at bounding box center [642, 279] width 1054 height 242
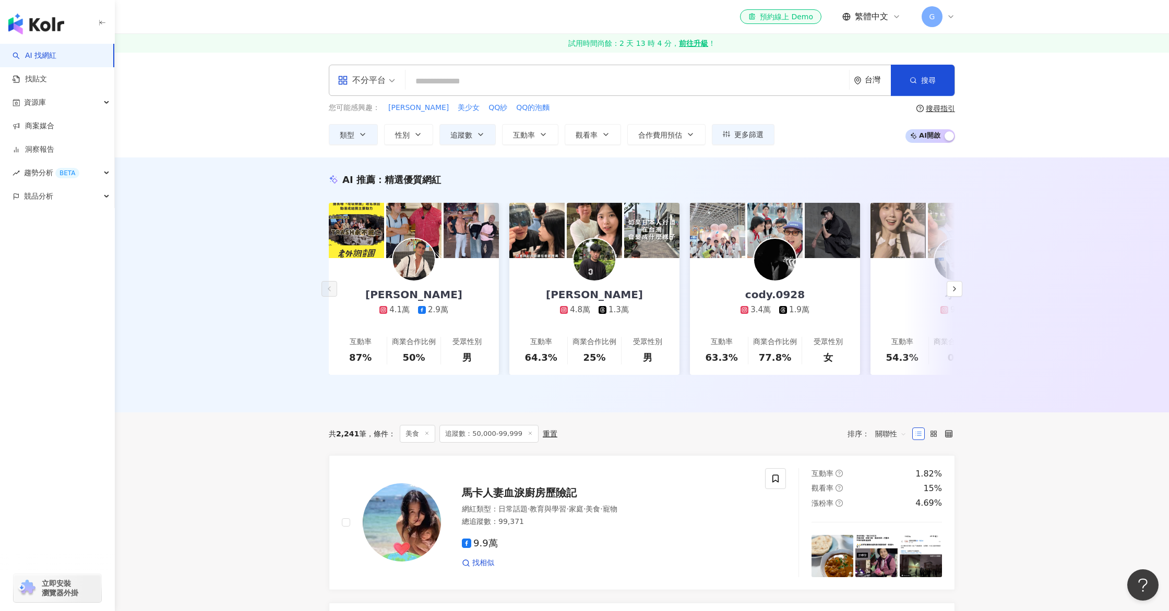
click at [365, 78] on div "不分平台" at bounding box center [362, 80] width 48 height 17
click at [364, 135] on div "Instagram" at bounding box center [369, 128] width 59 height 13
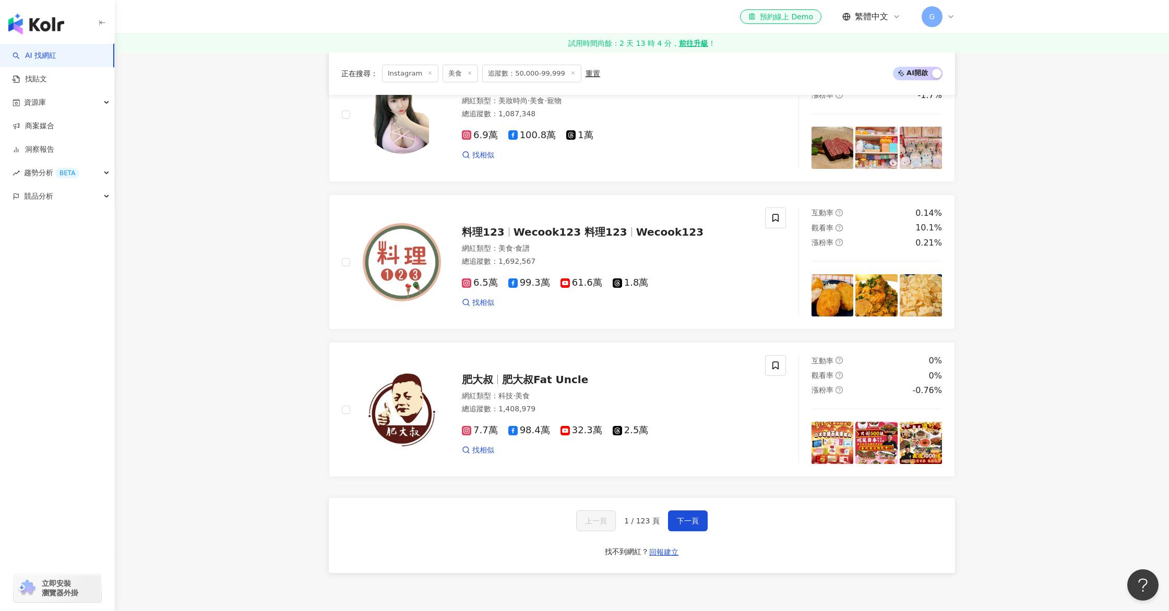
scroll to position [1845, 0]
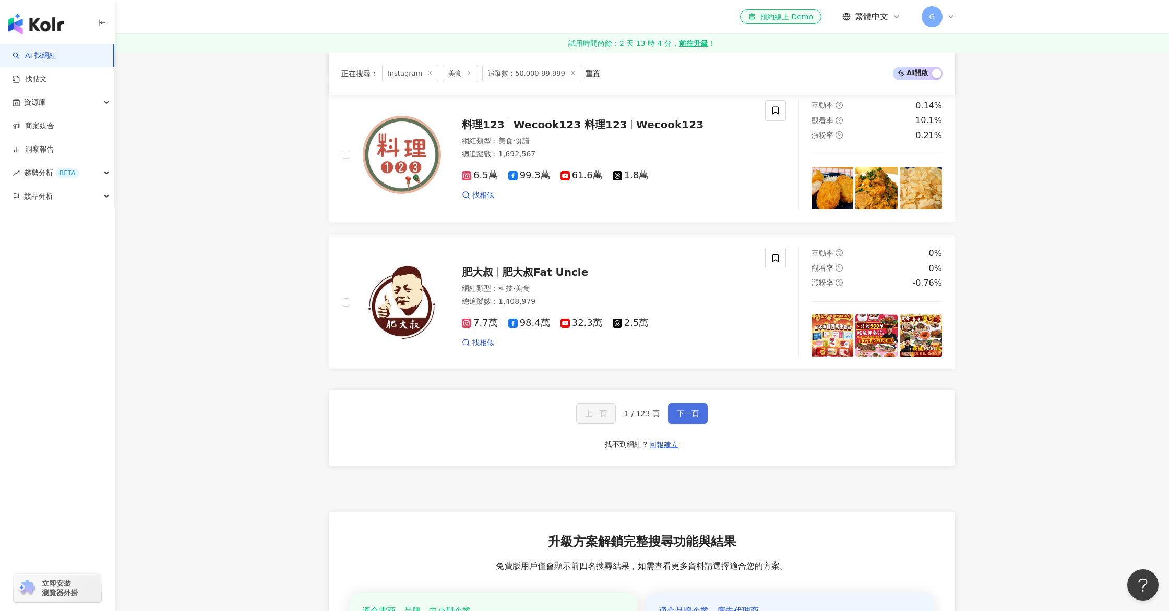
click at [686, 406] on button "下一頁" at bounding box center [688, 413] width 40 height 21
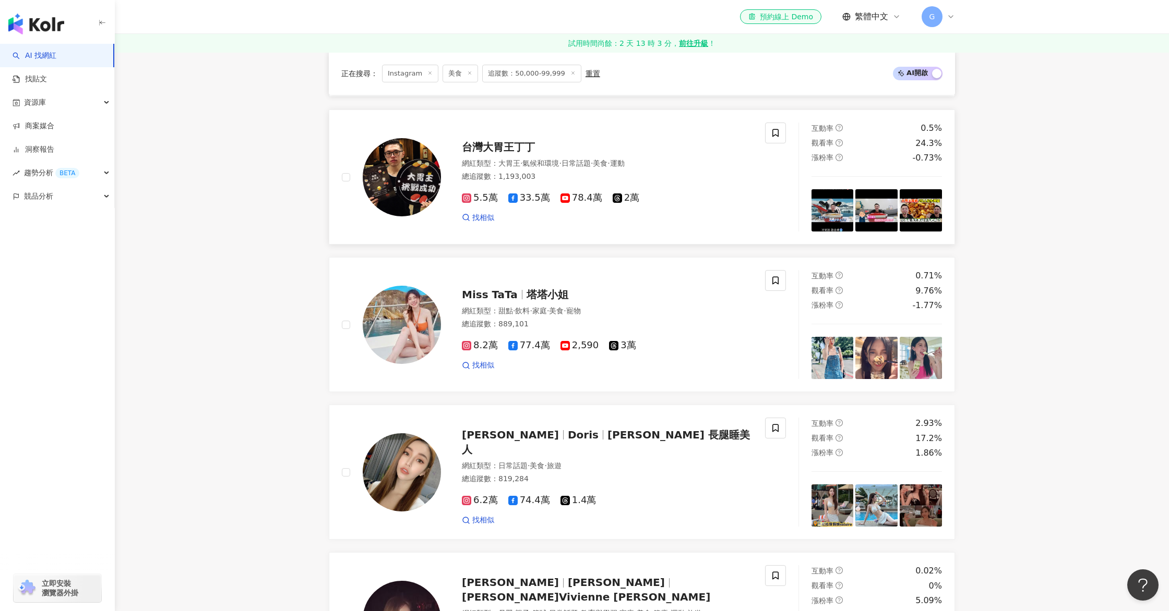
scroll to position [2121, 0]
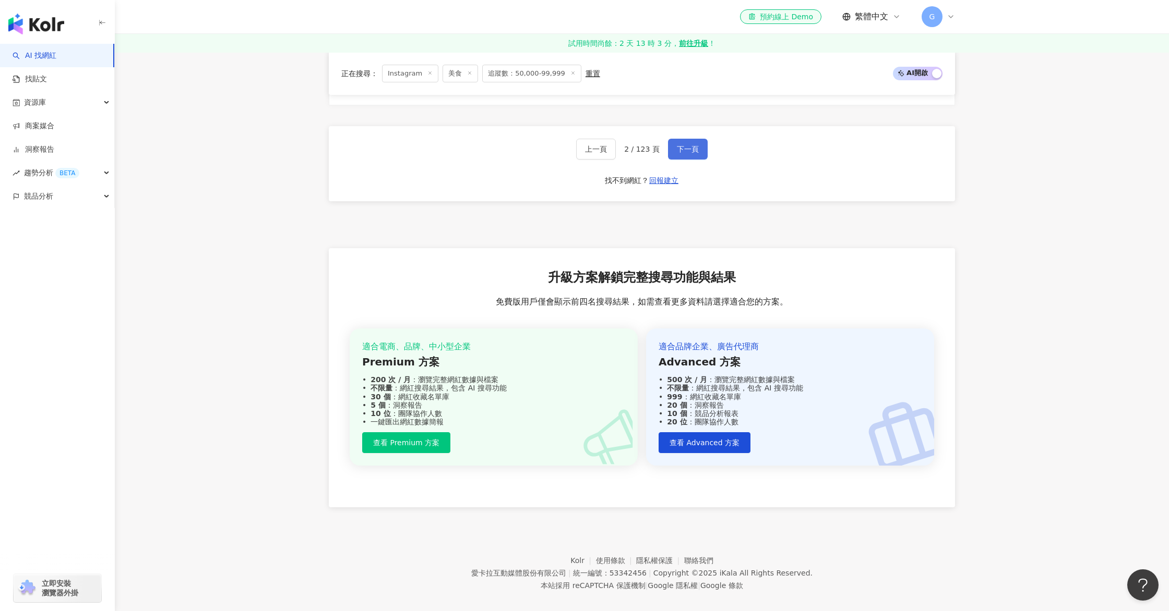
click at [684, 142] on button "下一頁" at bounding box center [688, 149] width 40 height 21
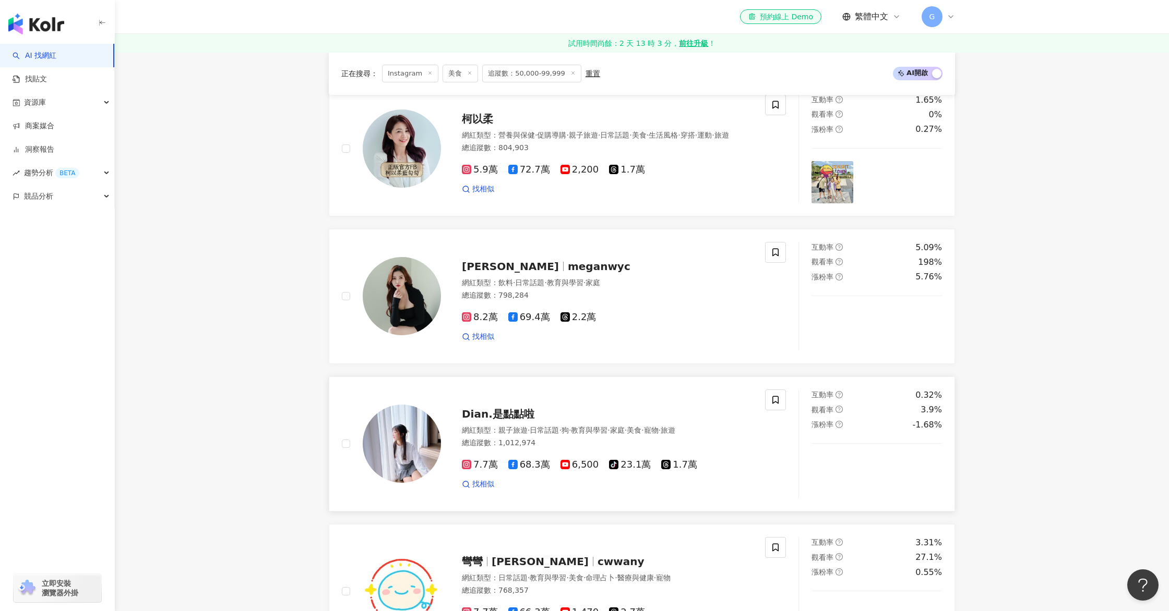
scroll to position [360, 0]
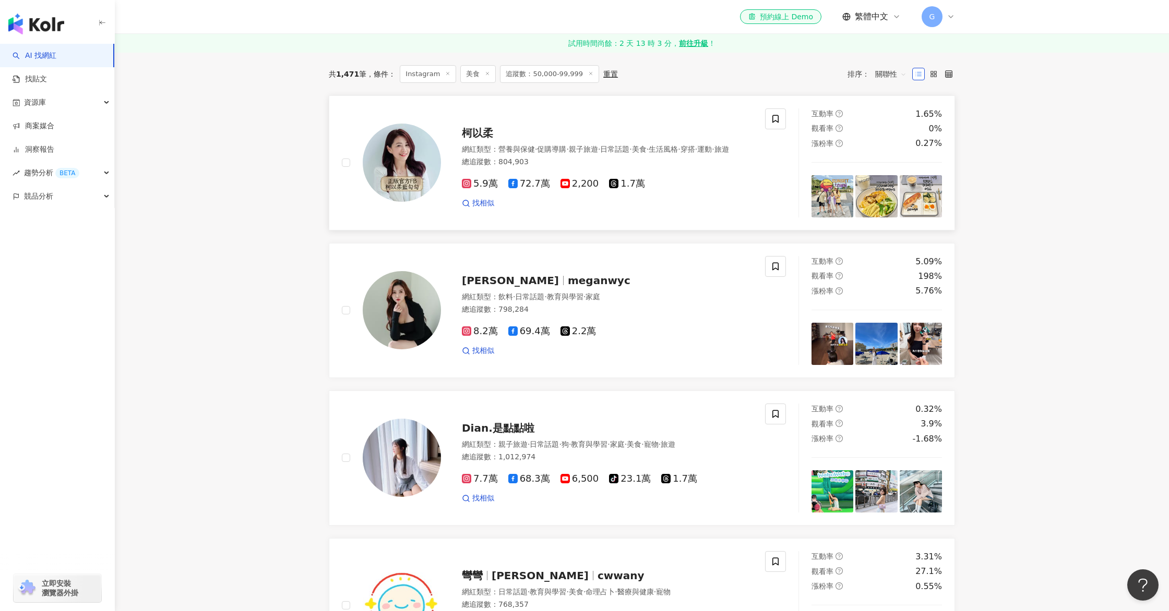
click at [379, 156] on img at bounding box center [402, 163] width 78 height 78
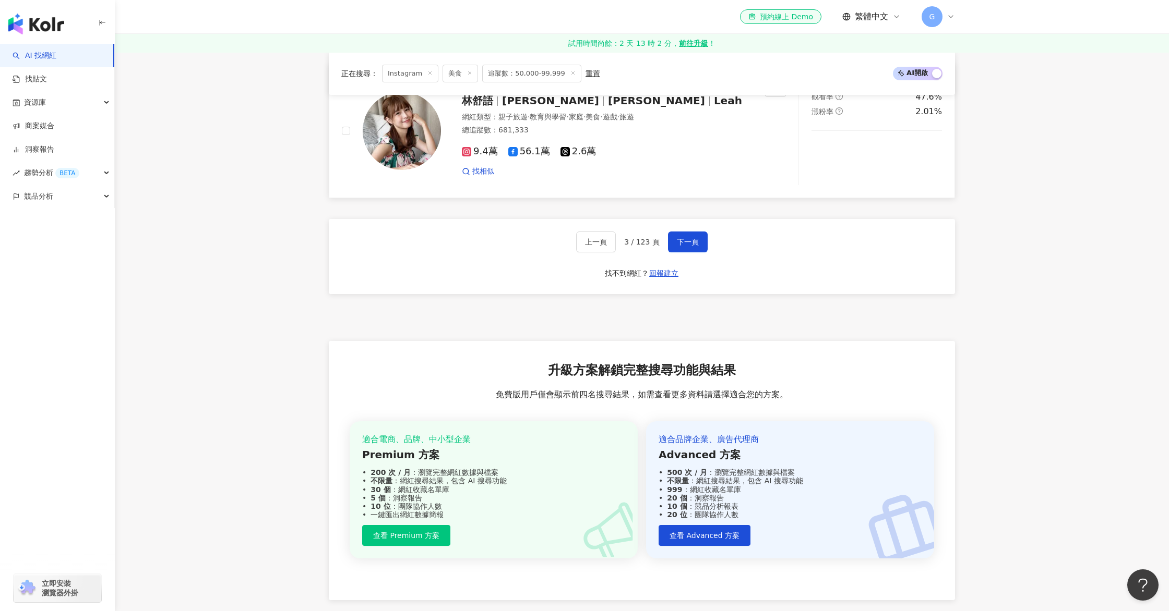
scroll to position [2121, 0]
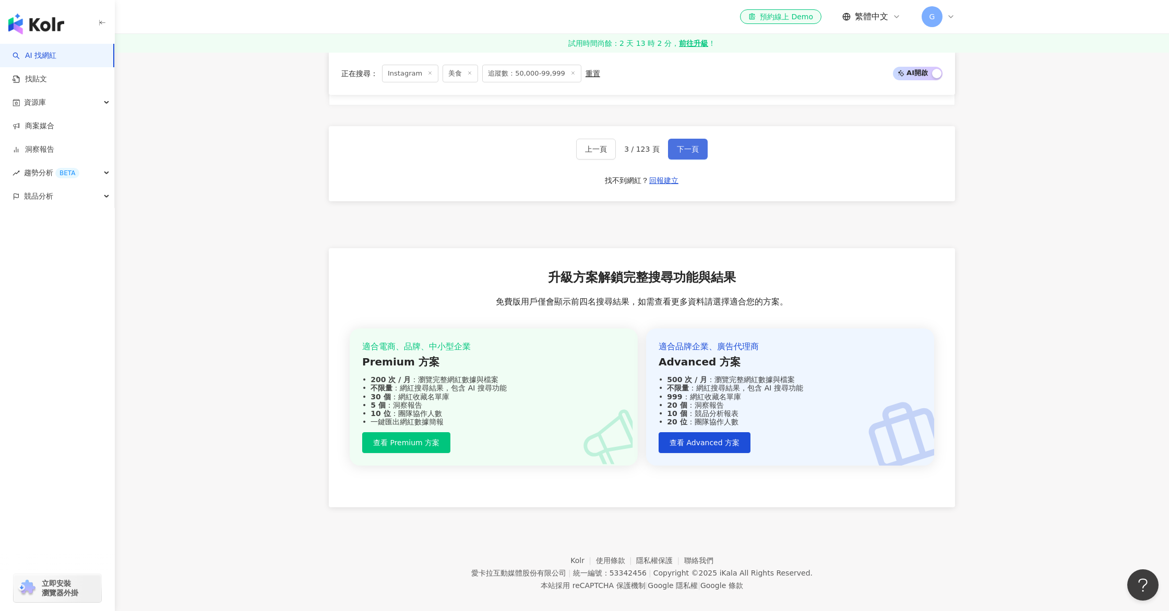
click at [687, 145] on span "下一頁" at bounding box center [688, 149] width 22 height 8
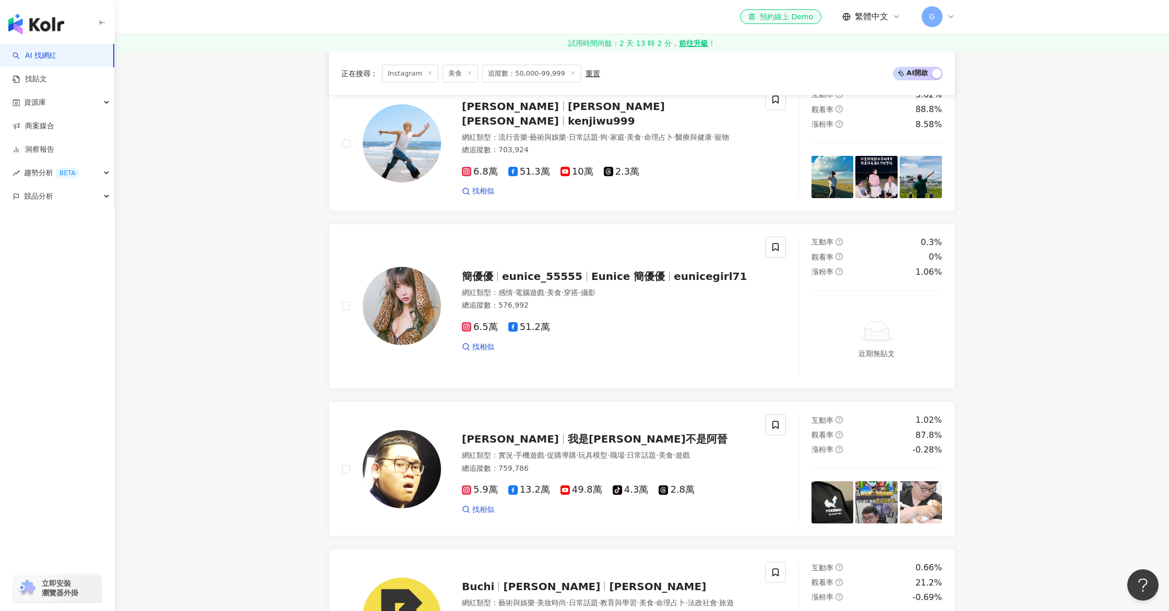
scroll to position [2151, 0]
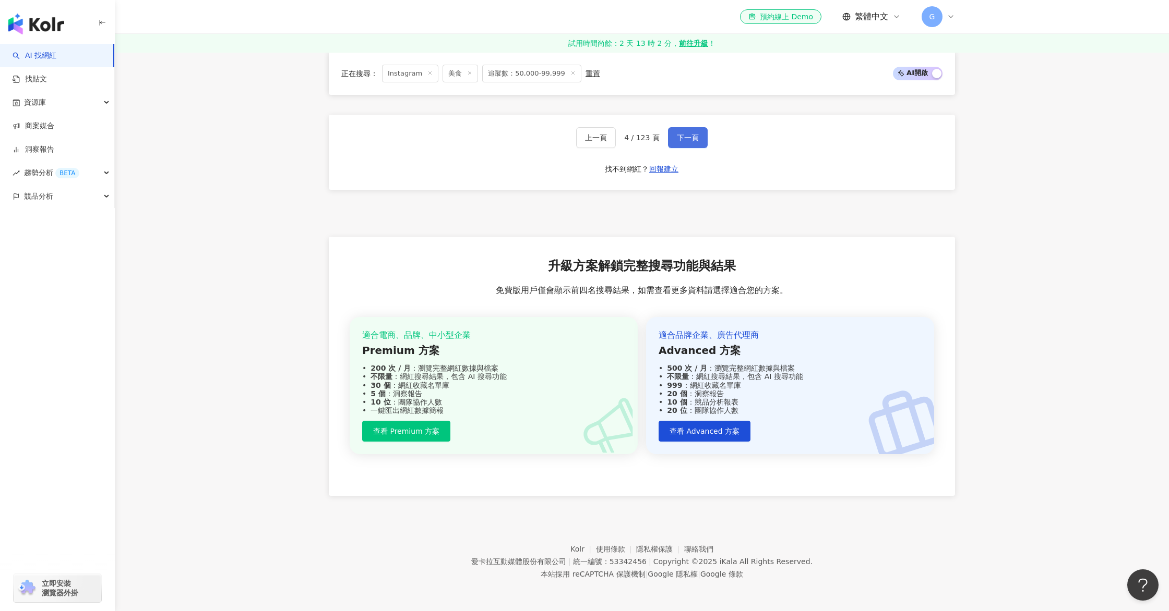
click at [685, 141] on span "下一頁" at bounding box center [688, 138] width 22 height 8
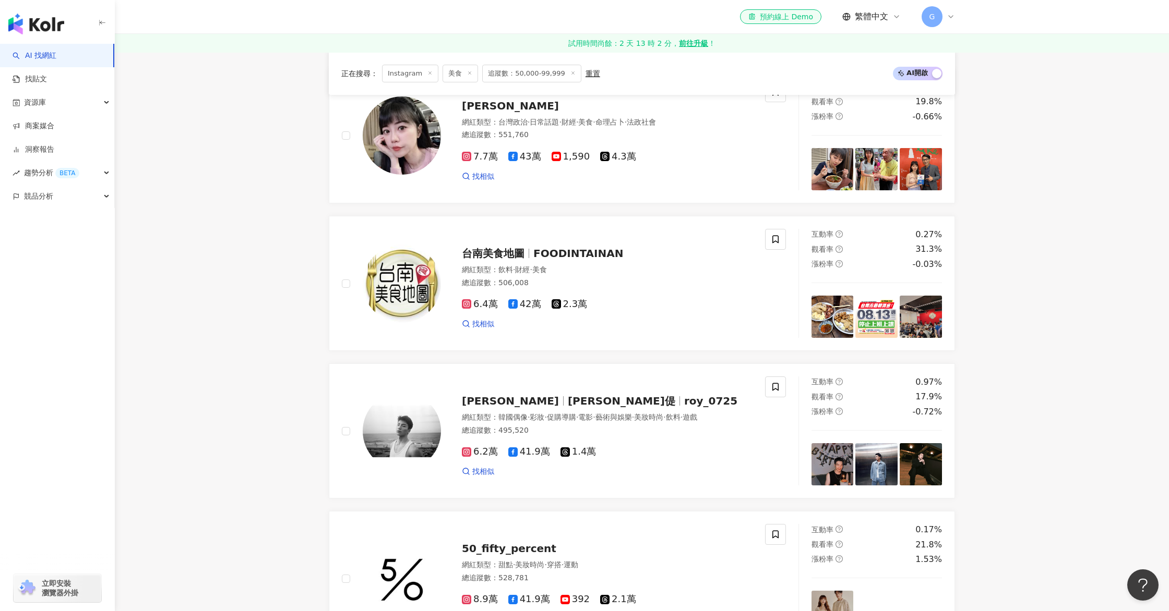
scroll to position [2121, 0]
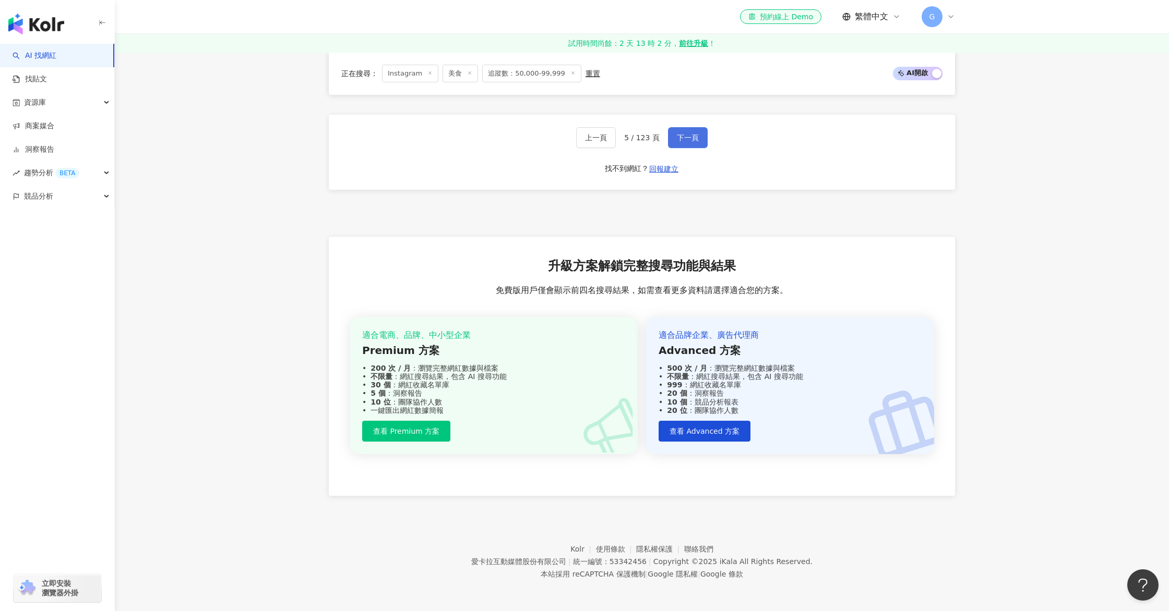
click at [686, 139] on span "下一頁" at bounding box center [688, 138] width 22 height 8
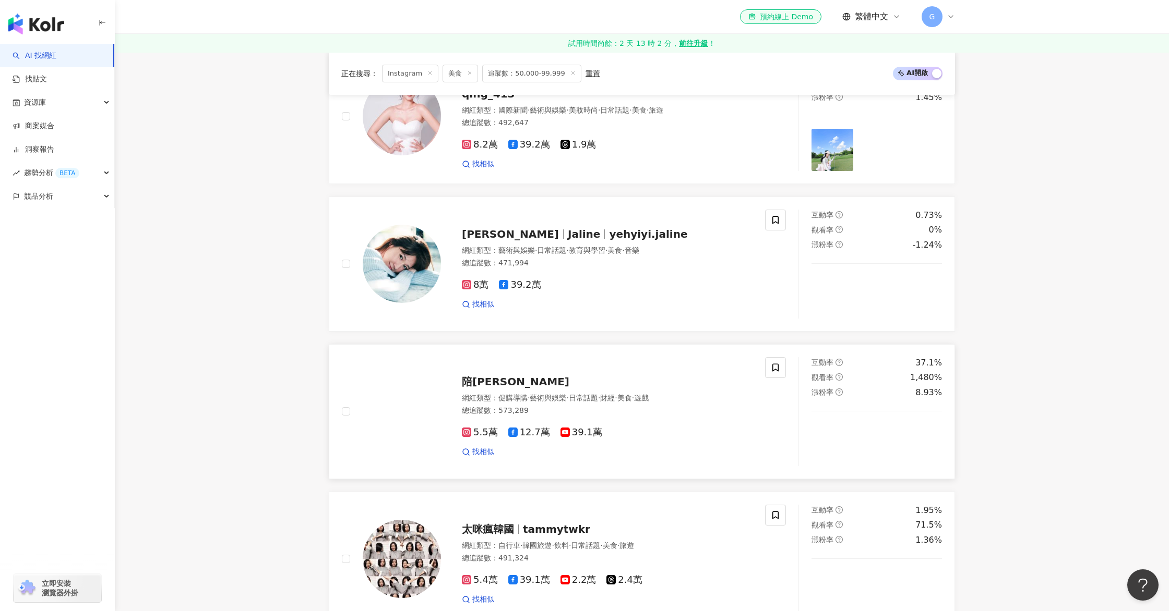
scroll to position [985, 0]
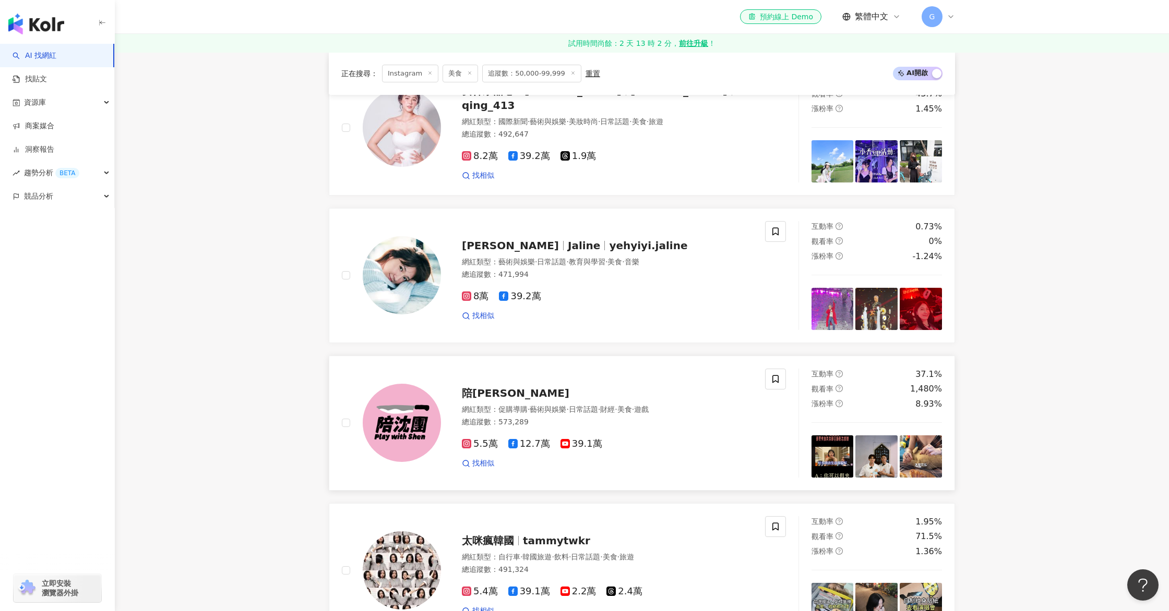
click at [480, 396] on span "陪沈團" at bounding box center [515, 393] width 107 height 13
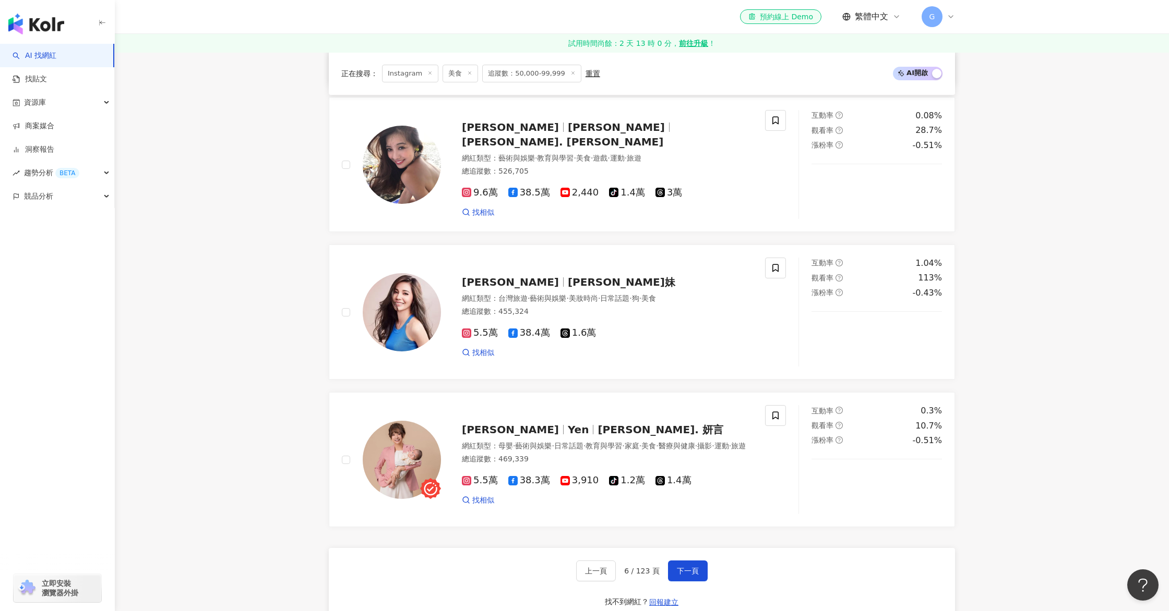
scroll to position [2121, 0]
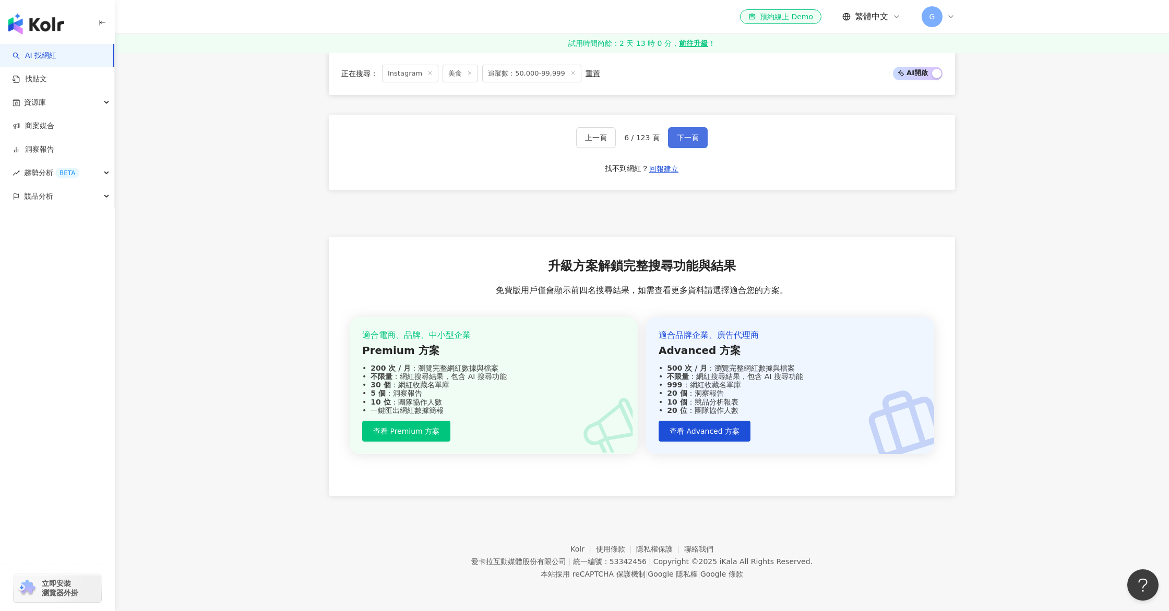
click at [687, 142] on button "下一頁" at bounding box center [688, 137] width 40 height 21
click at [687, 141] on button "下一頁" at bounding box center [688, 137] width 40 height 21
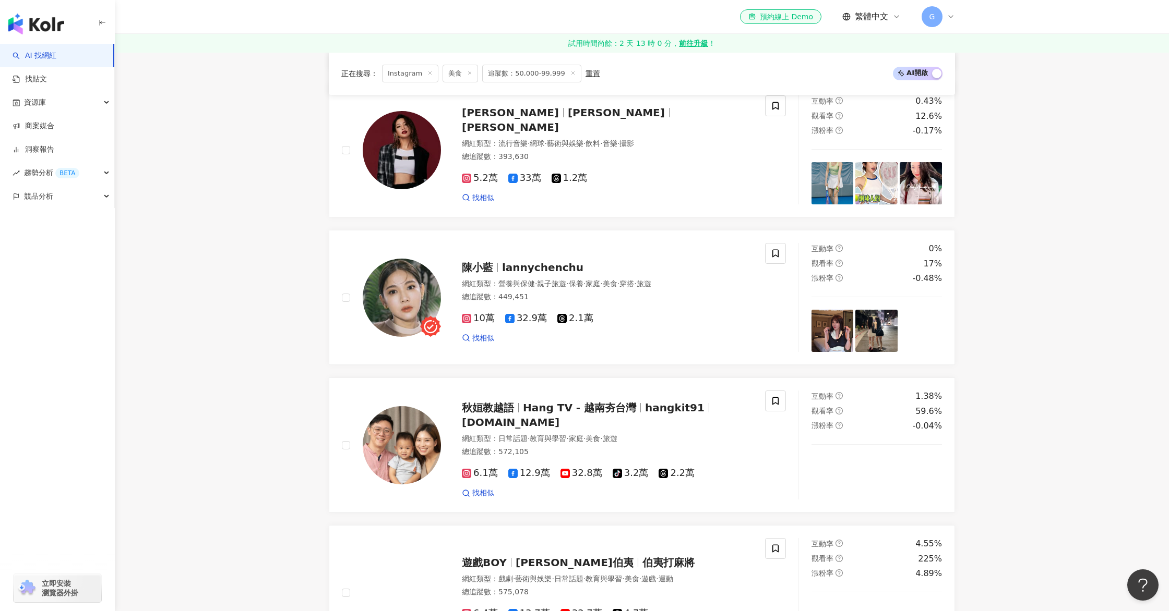
scroll to position [1420, 0]
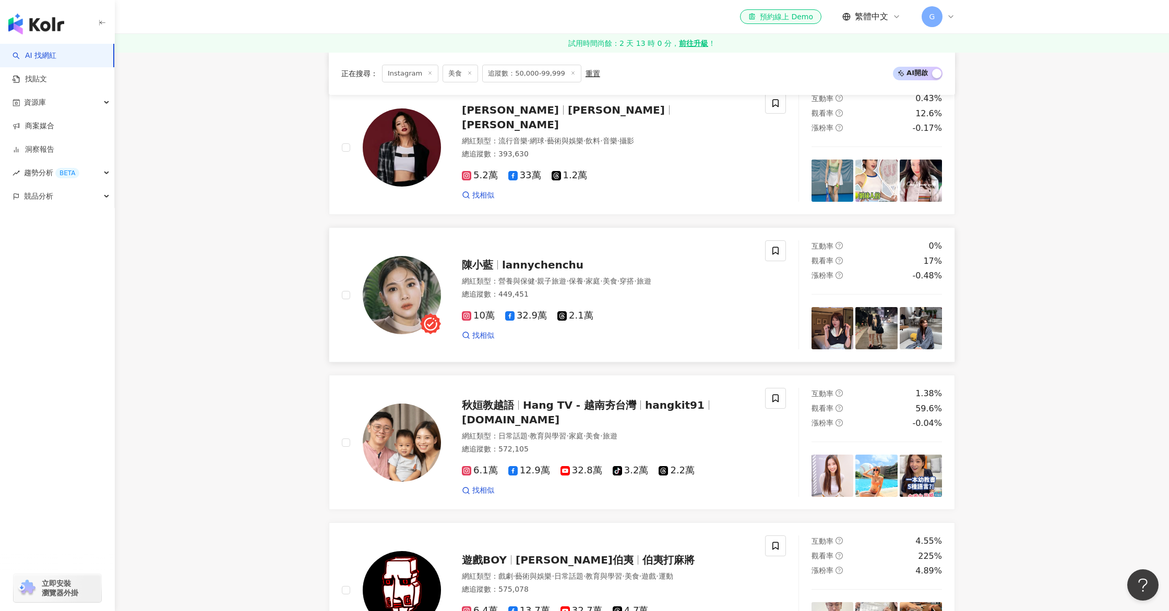
click at [576, 267] on div "陳小藍 lannychenchu" at bounding box center [607, 265] width 291 height 15
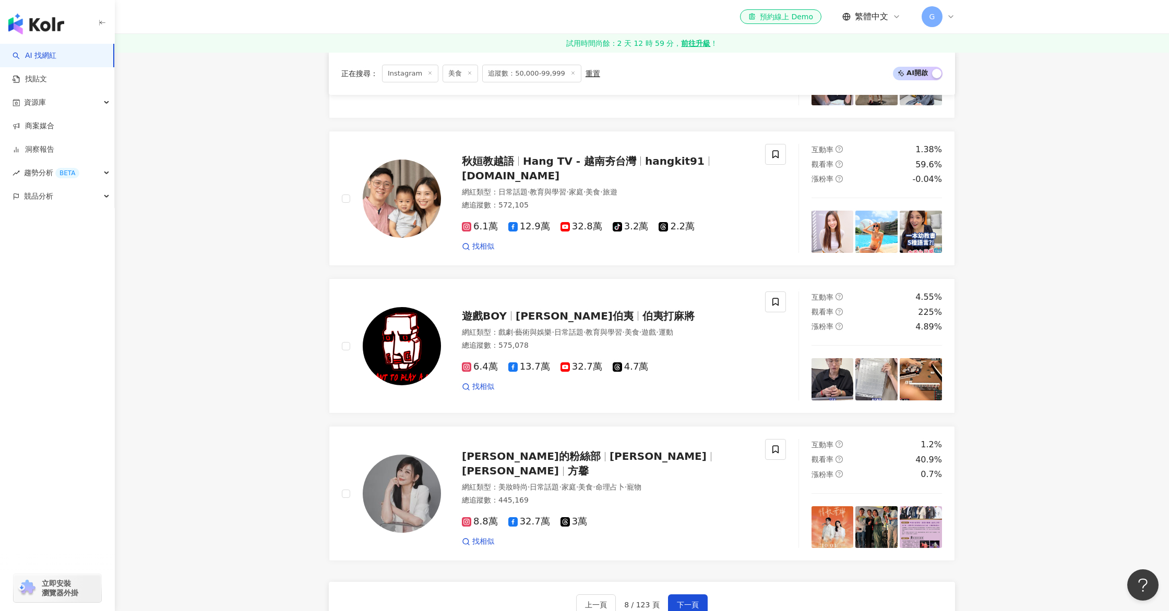
scroll to position [1754, 0]
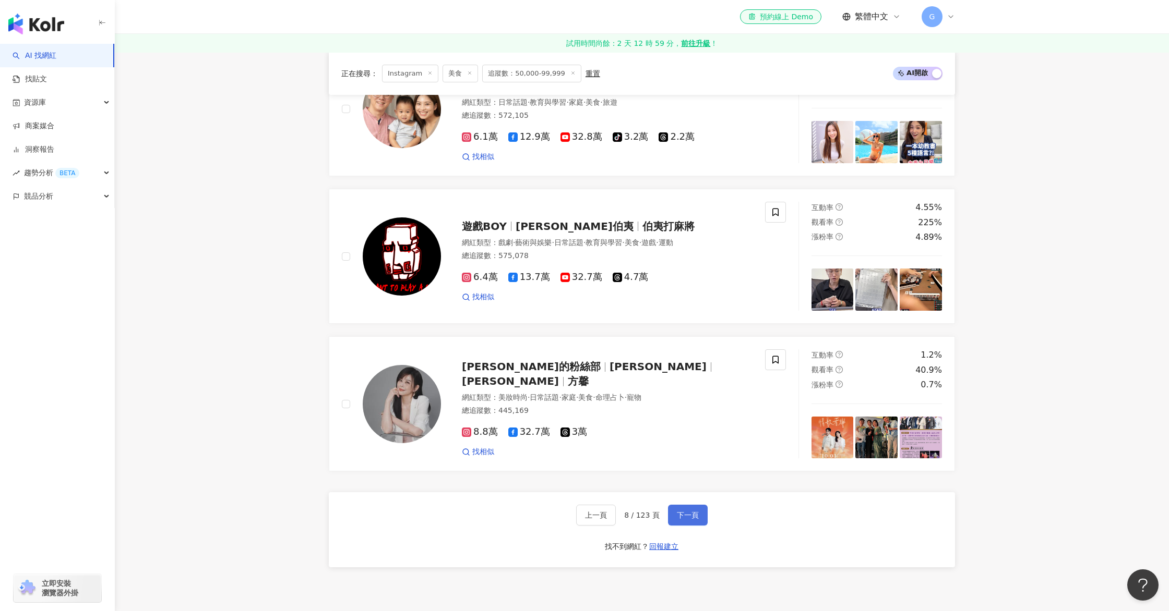
click at [694, 518] on span "下一頁" at bounding box center [688, 515] width 22 height 8
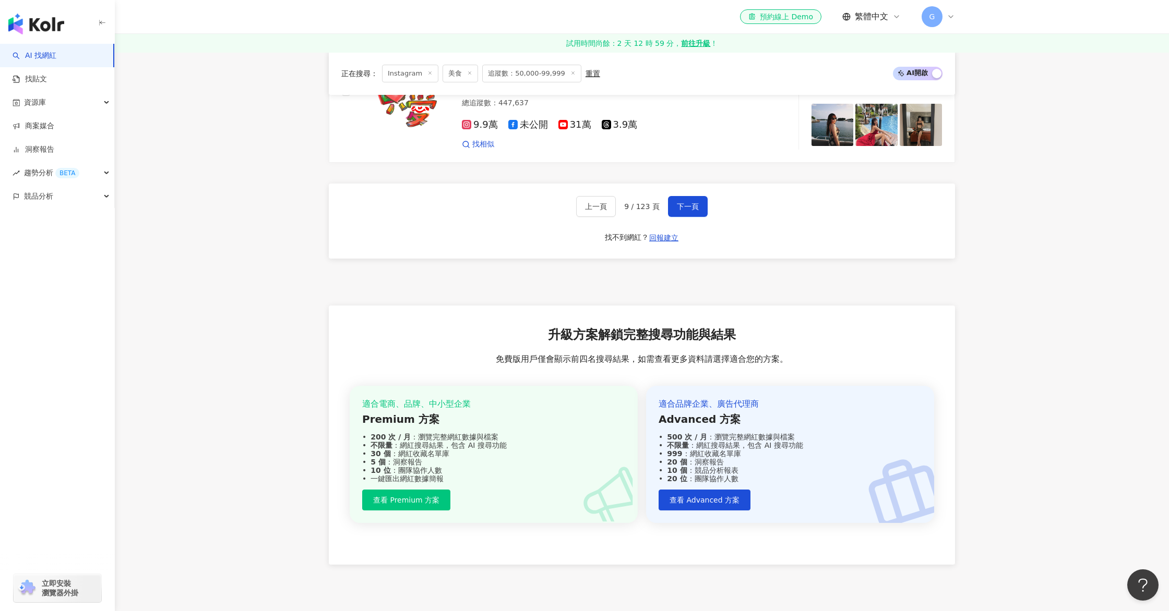
scroll to position [2124, 0]
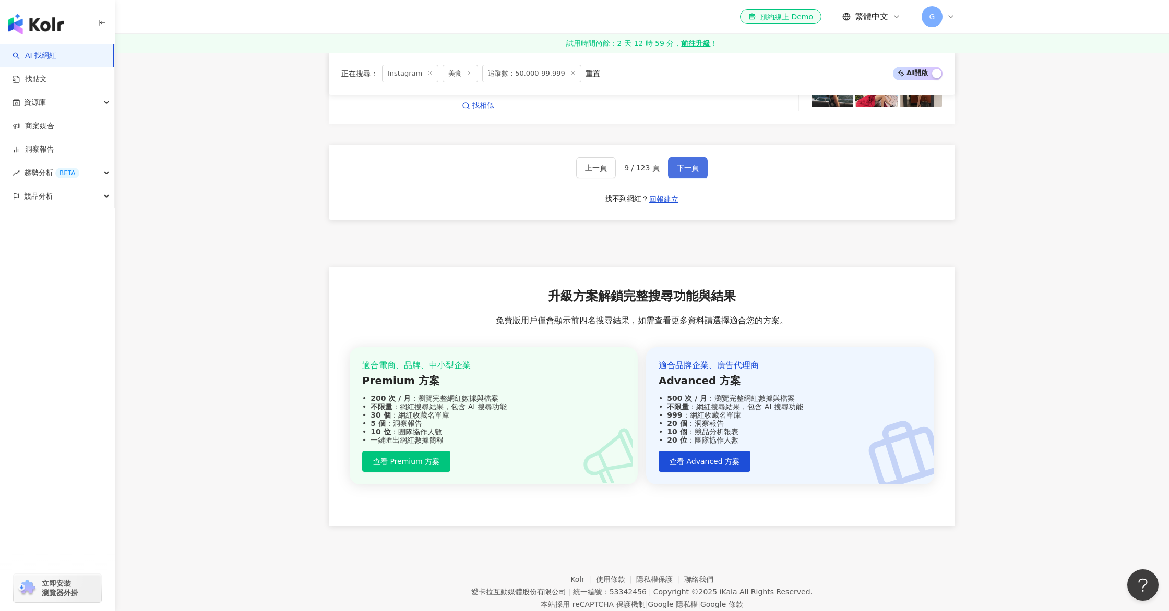
click at [681, 164] on span "下一頁" at bounding box center [688, 168] width 22 height 8
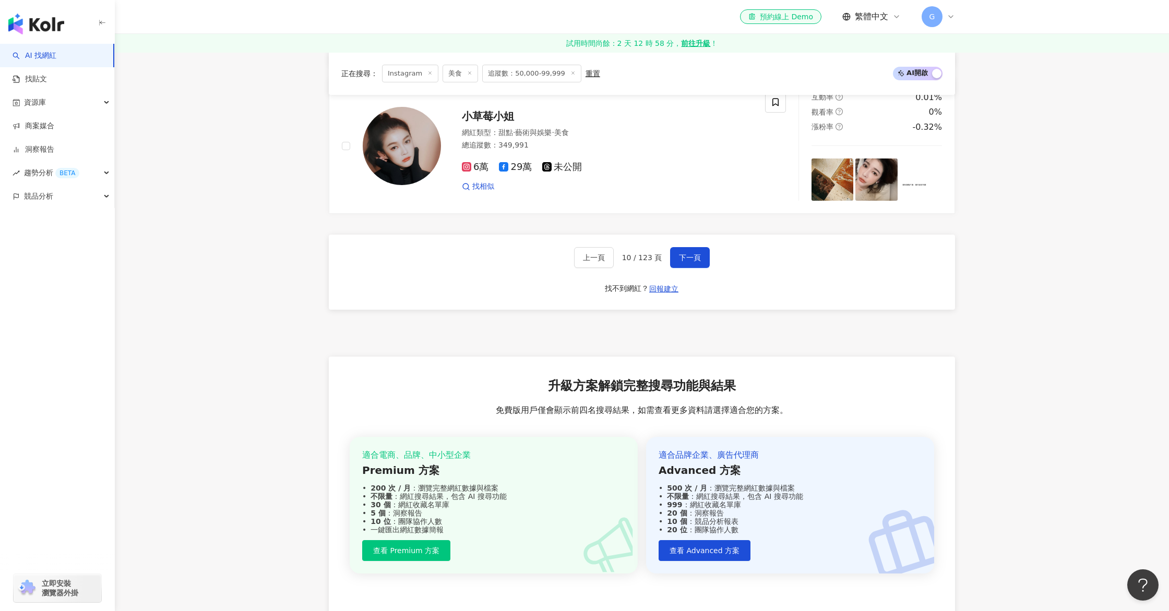
scroll to position [2121, 0]
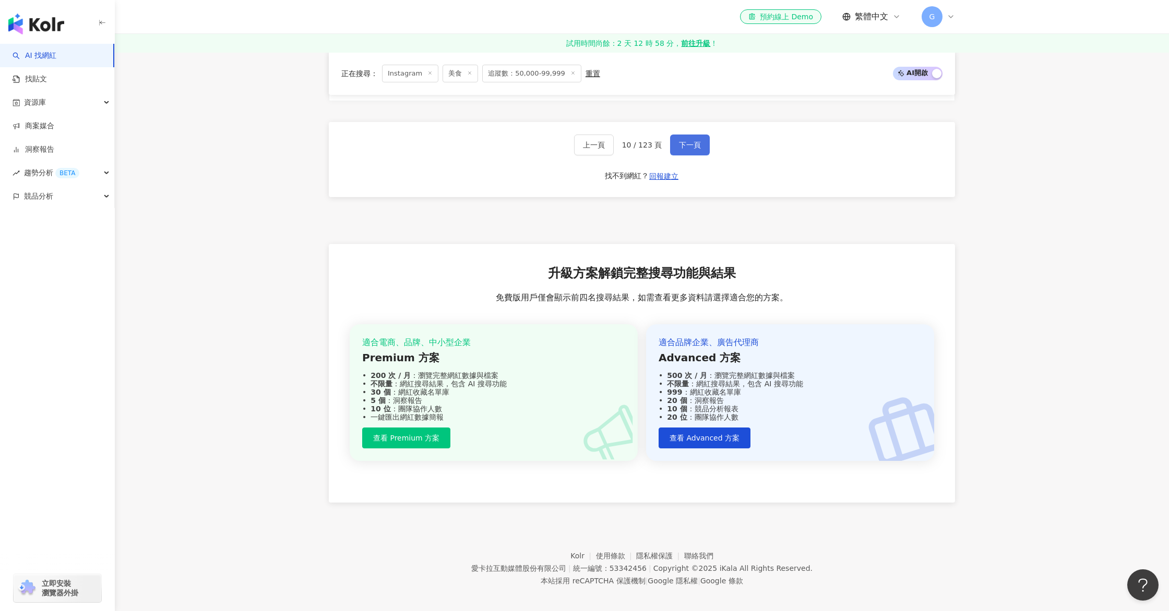
click at [683, 146] on button "下一頁" at bounding box center [690, 145] width 40 height 21
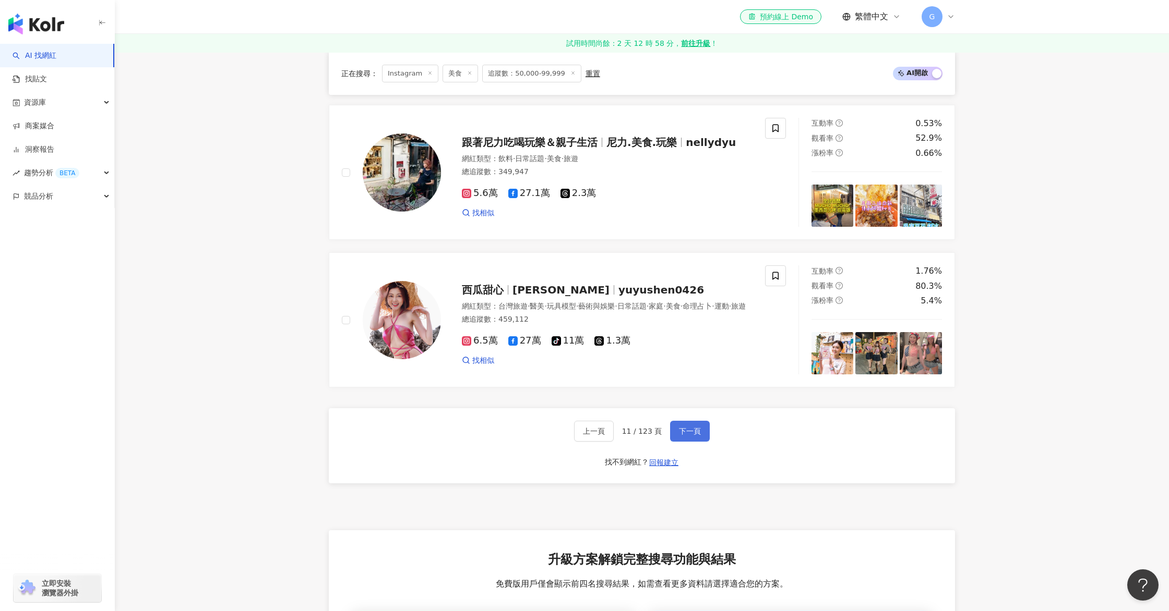
scroll to position [1843, 0]
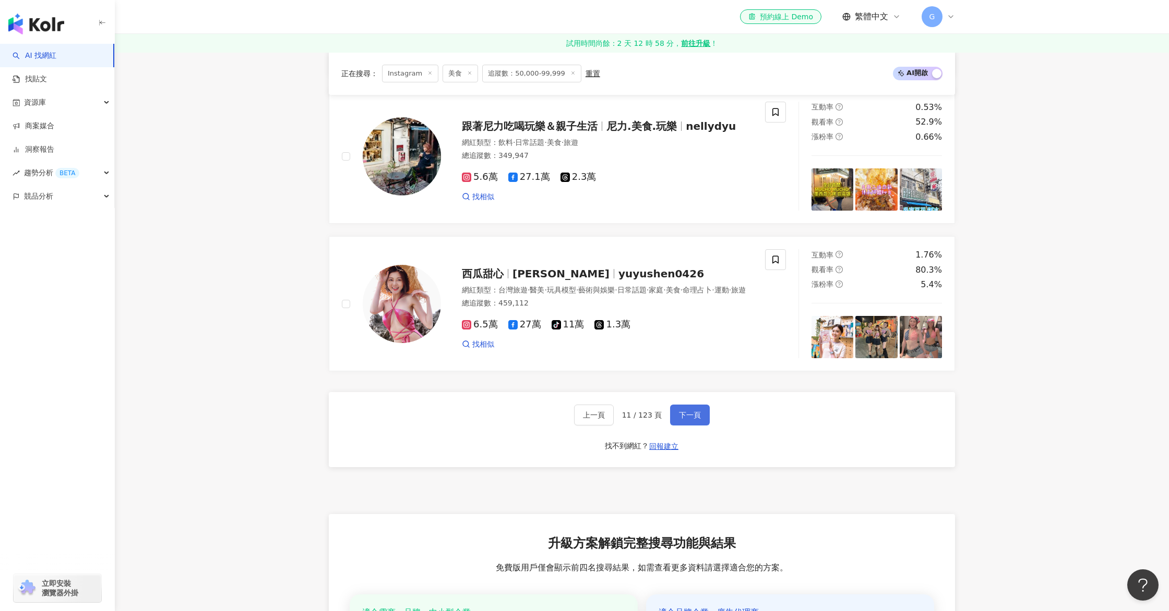
click at [694, 418] on span "下一頁" at bounding box center [690, 415] width 22 height 8
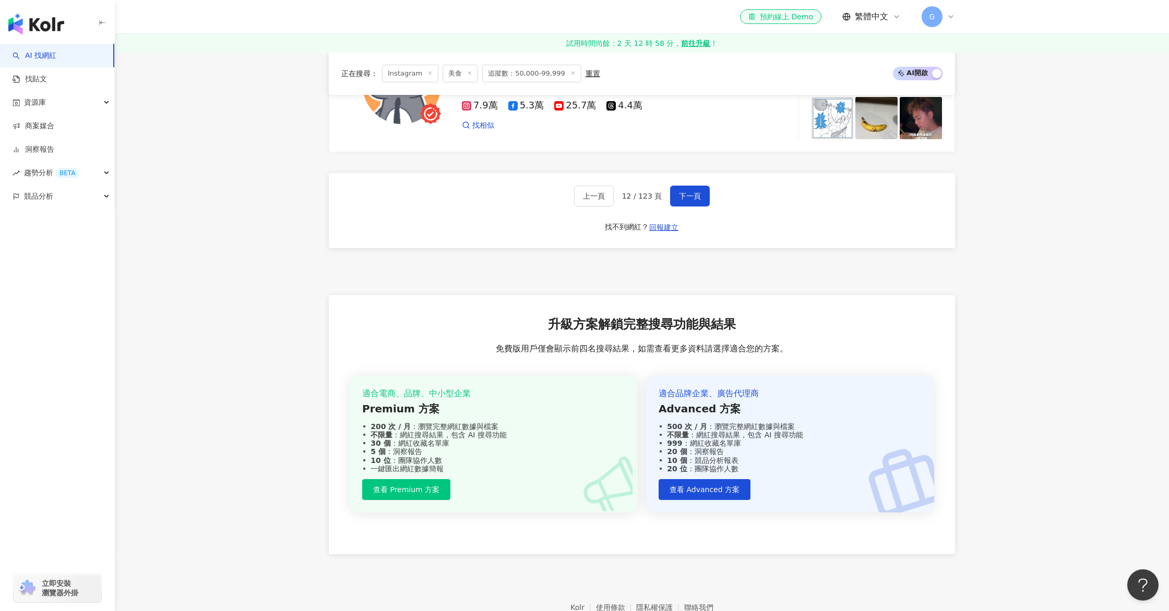
scroll to position [2121, 0]
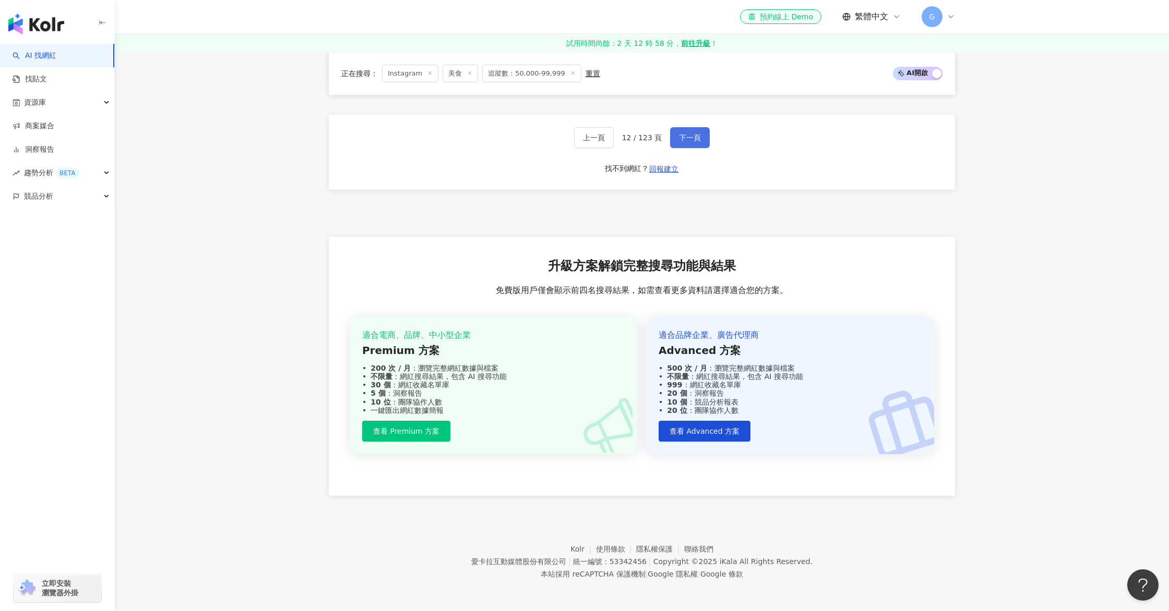
click at [690, 137] on span "下一頁" at bounding box center [690, 138] width 22 height 8
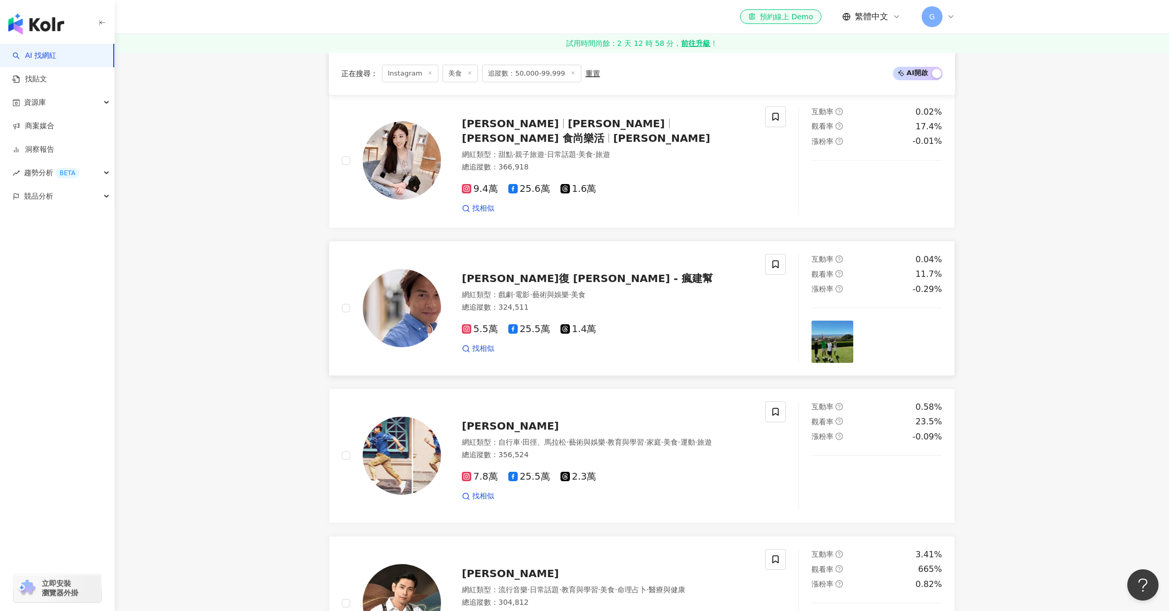
scroll to position [494, 0]
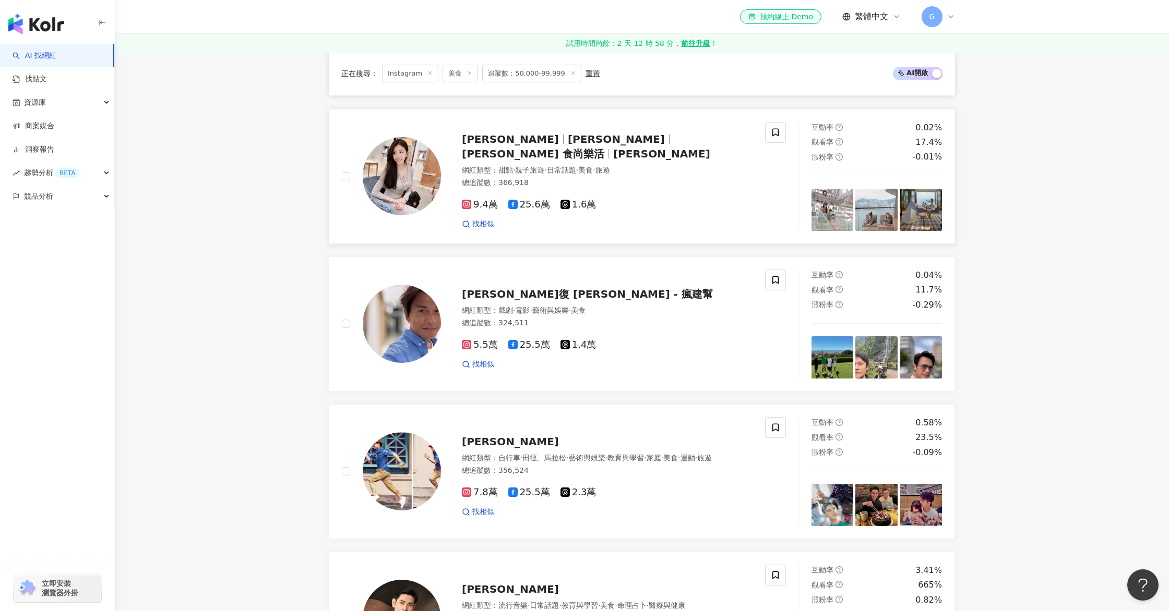
click at [568, 146] on span "希希" at bounding box center [621, 139] width 106 height 13
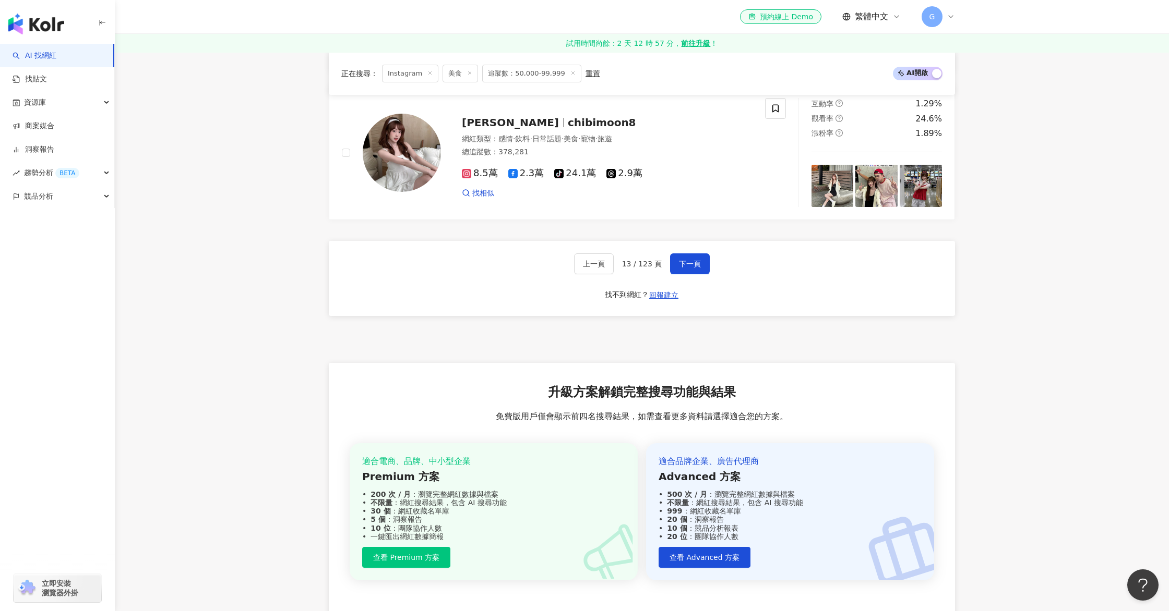
scroll to position [2121, 0]
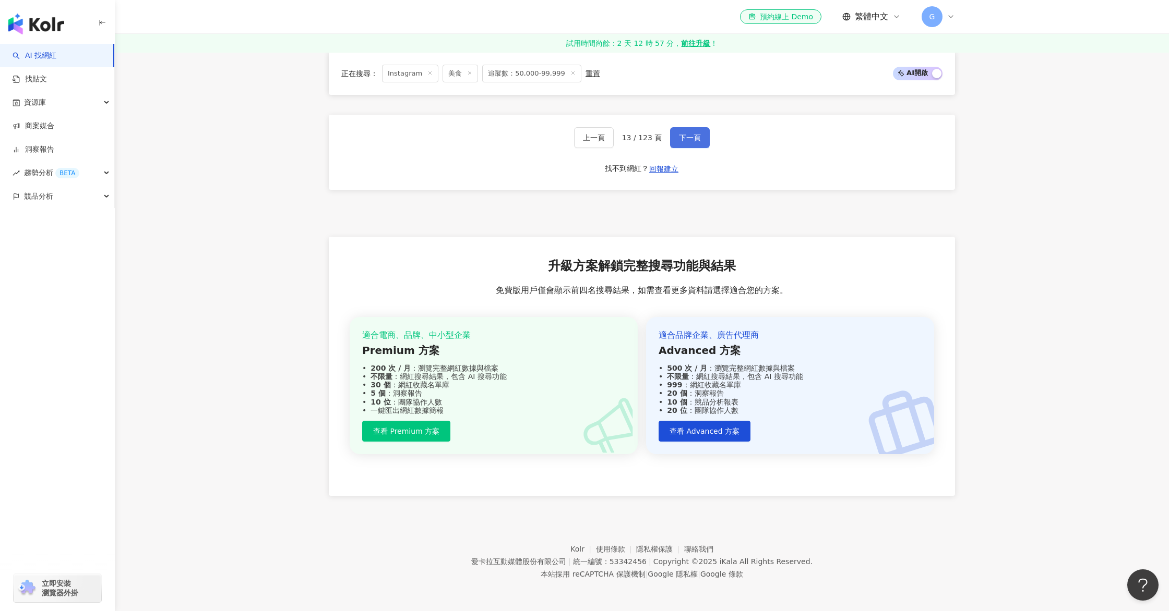
click at [679, 134] on span "下一頁" at bounding box center [690, 138] width 22 height 8
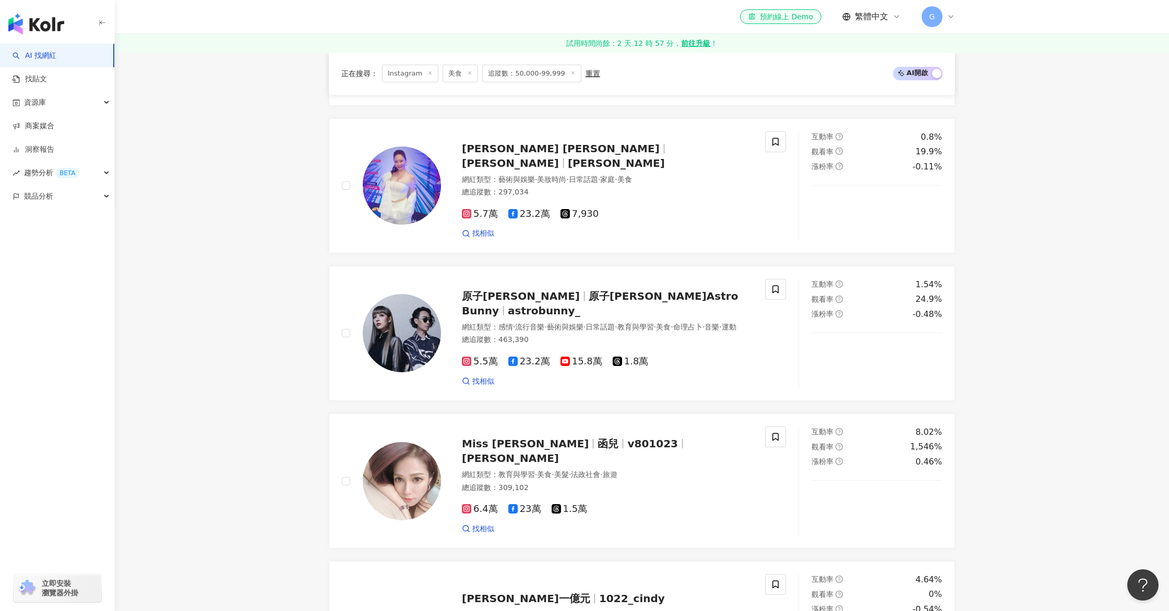
scroll to position [1799, 0]
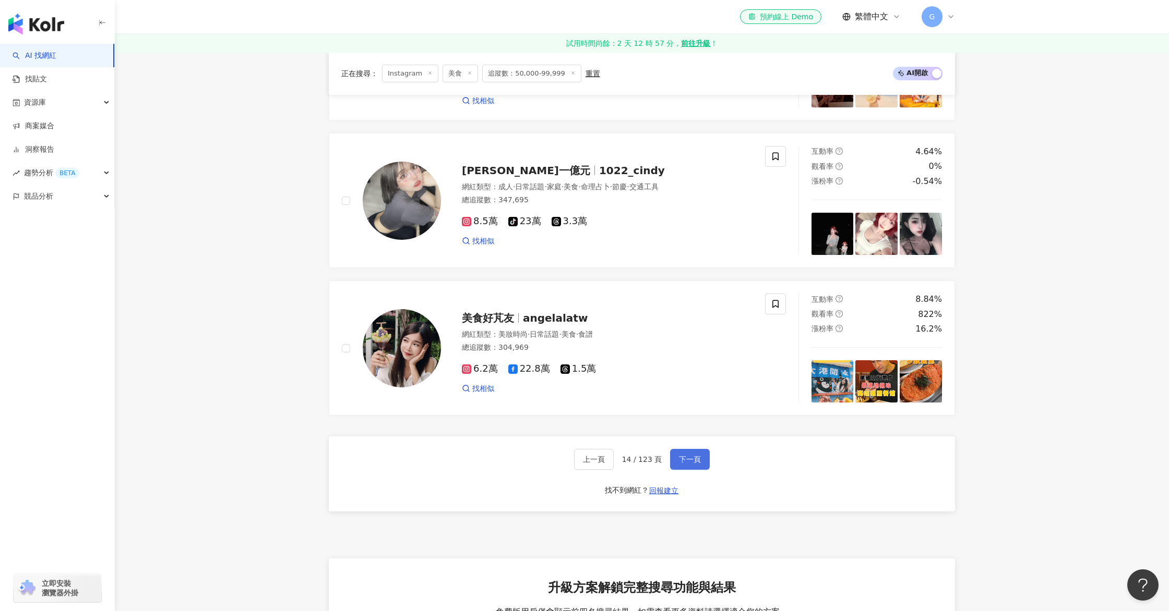
click at [703, 453] on button "下一頁" at bounding box center [690, 459] width 40 height 21
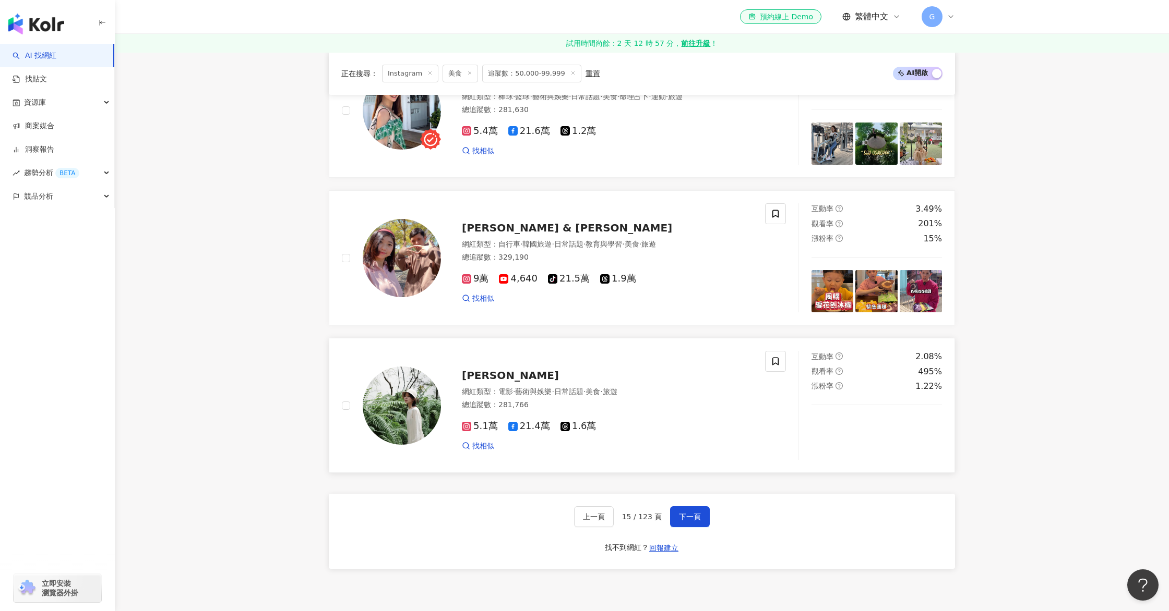
scroll to position [1688, 0]
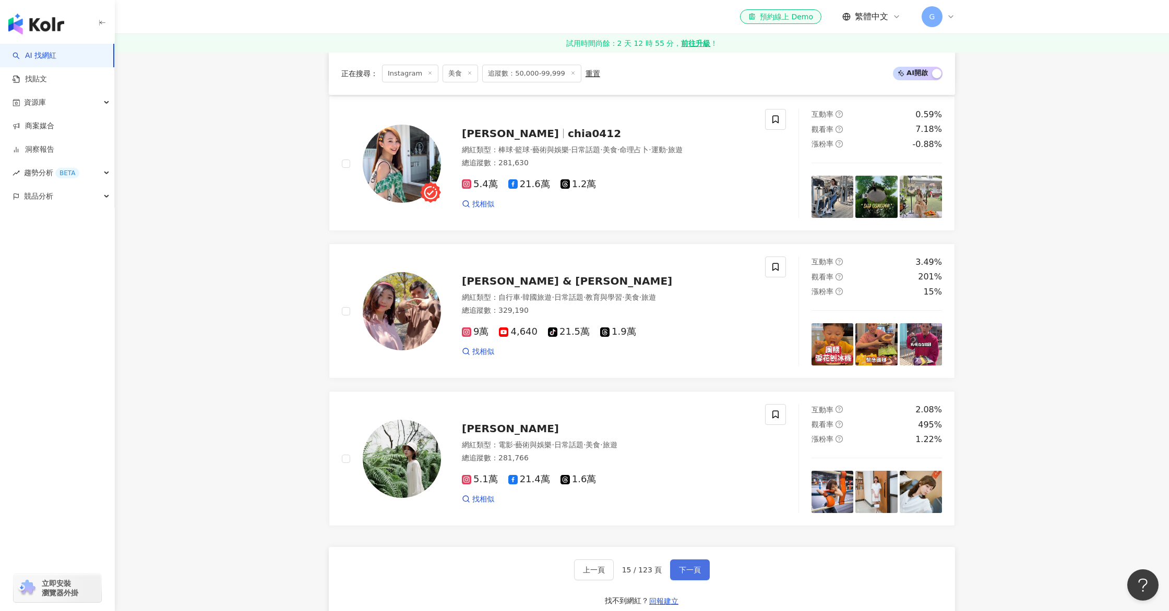
click at [679, 568] on span "下一頁" at bounding box center [690, 570] width 22 height 8
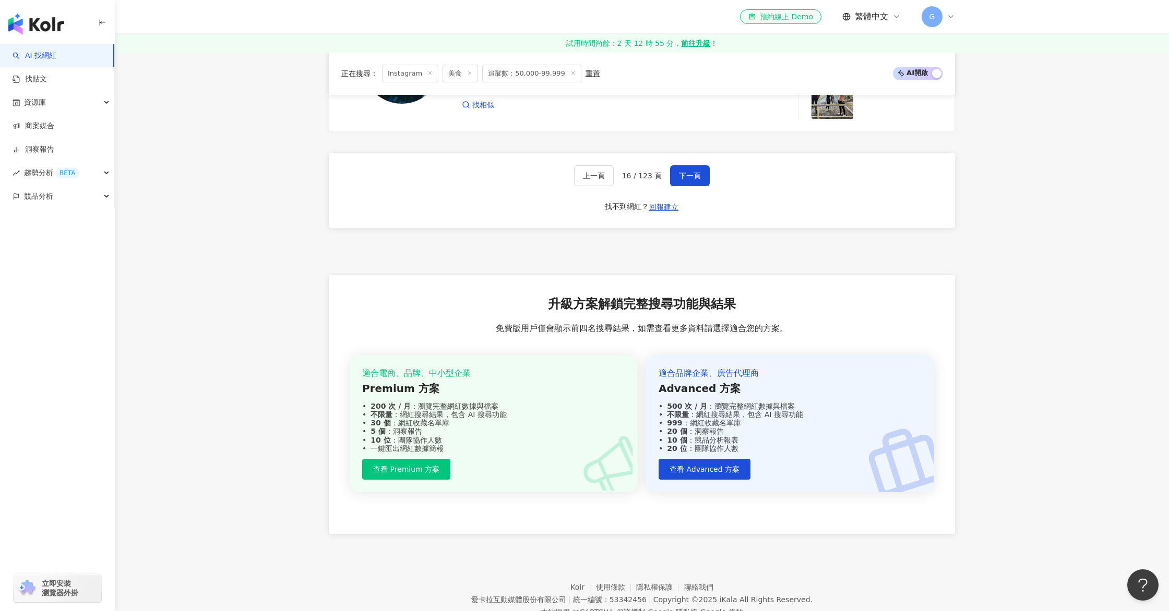
scroll to position [2121, 0]
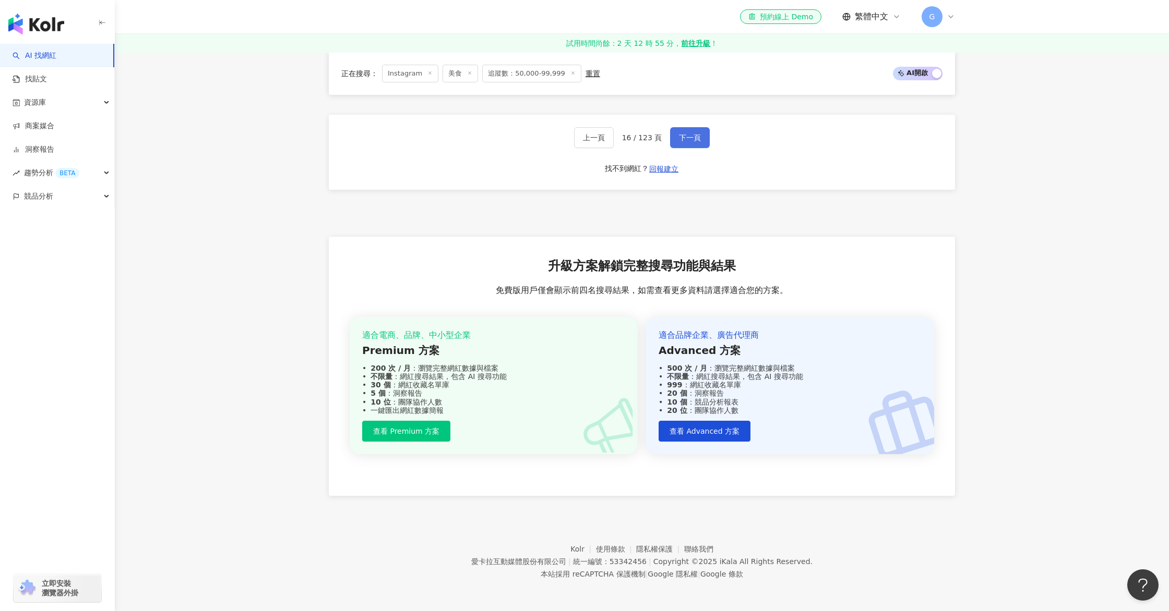
click at [682, 137] on span "下一頁" at bounding box center [690, 138] width 22 height 8
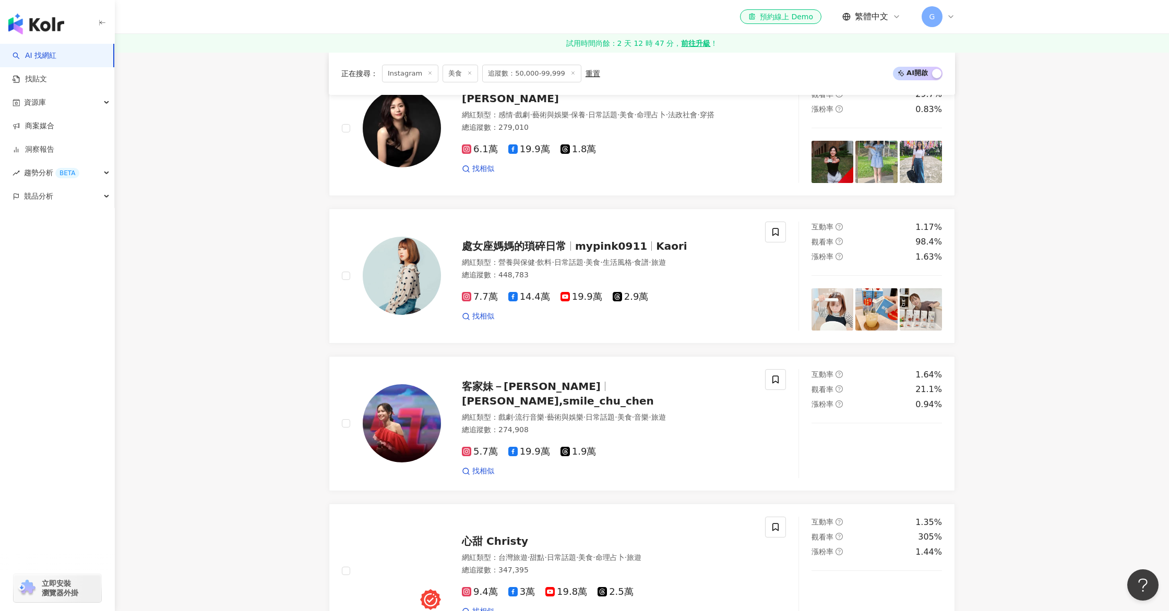
scroll to position [715, 0]
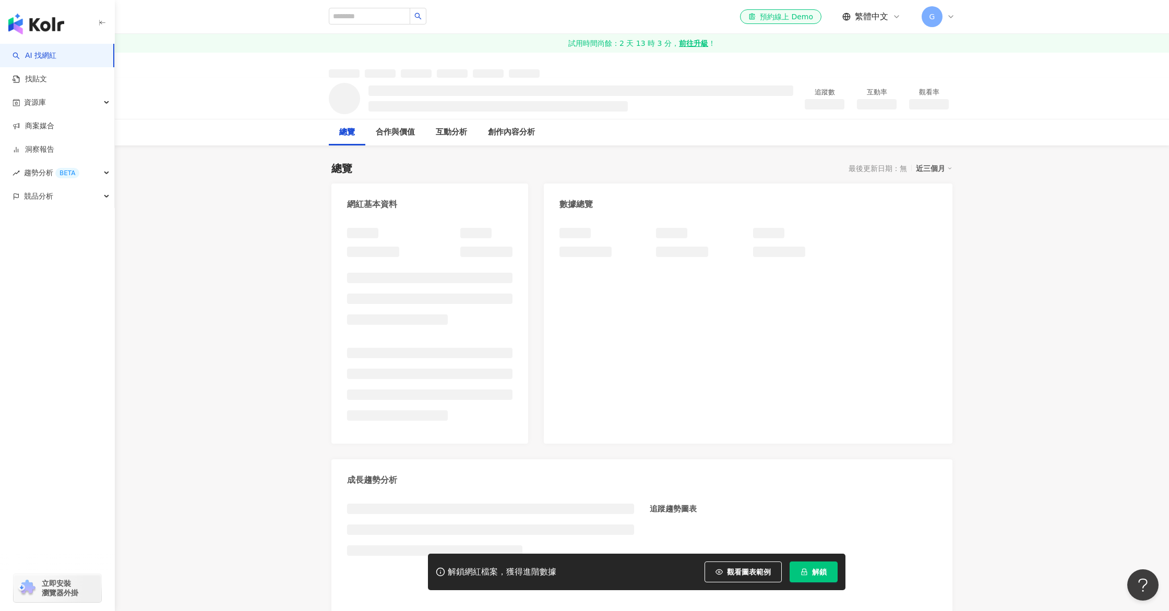
scroll to position [960, 0]
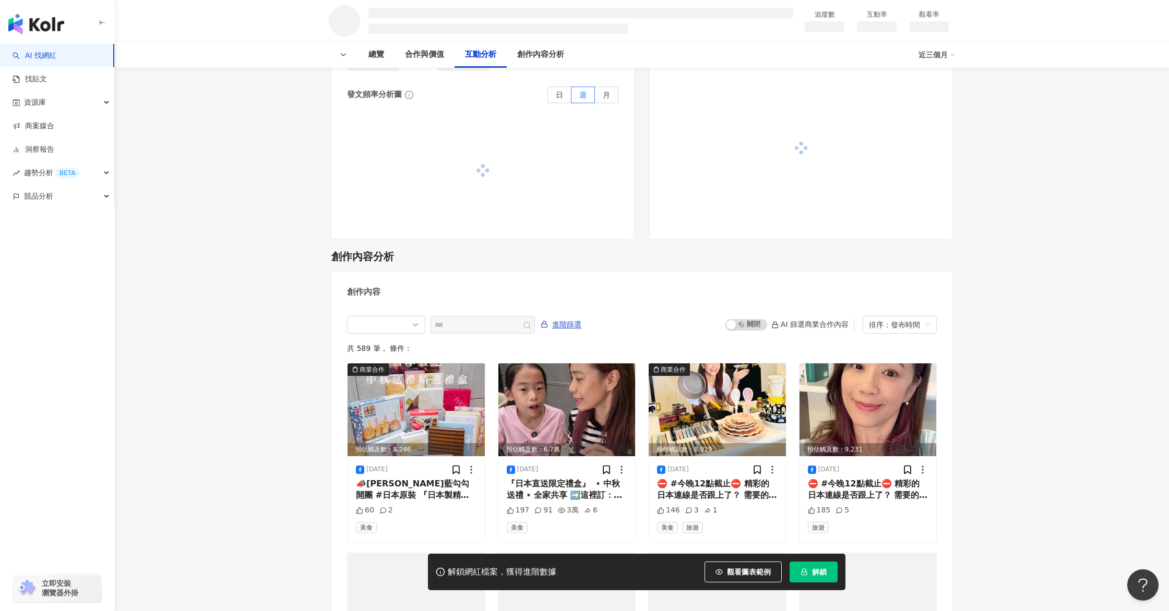
click at [804, 572] on icon "lock" at bounding box center [803, 572] width 7 height 7
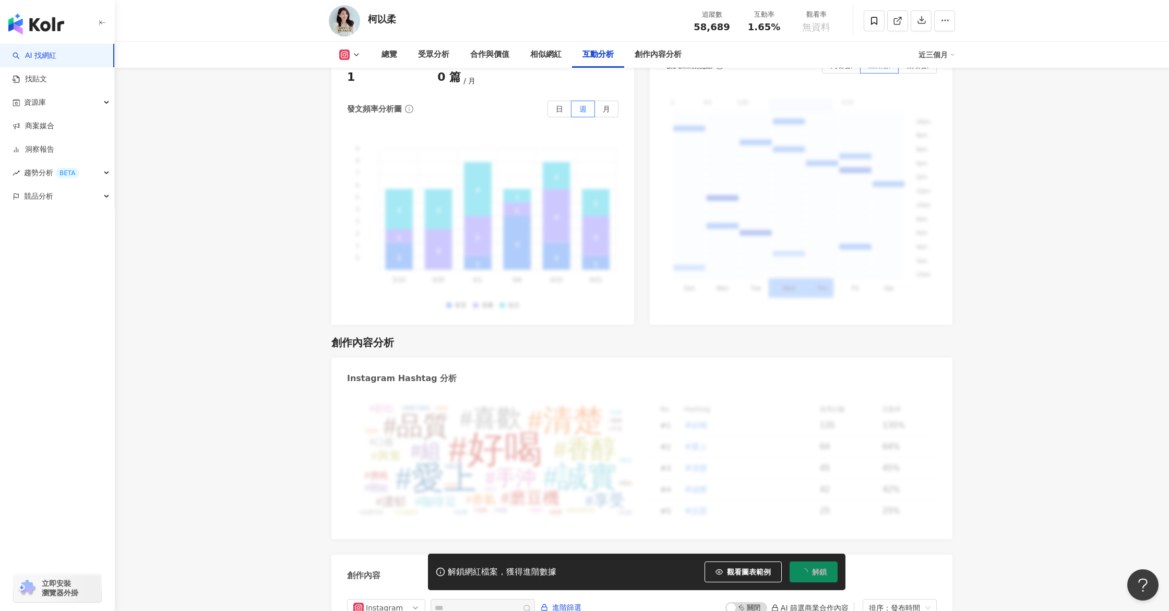
scroll to position [2739, 0]
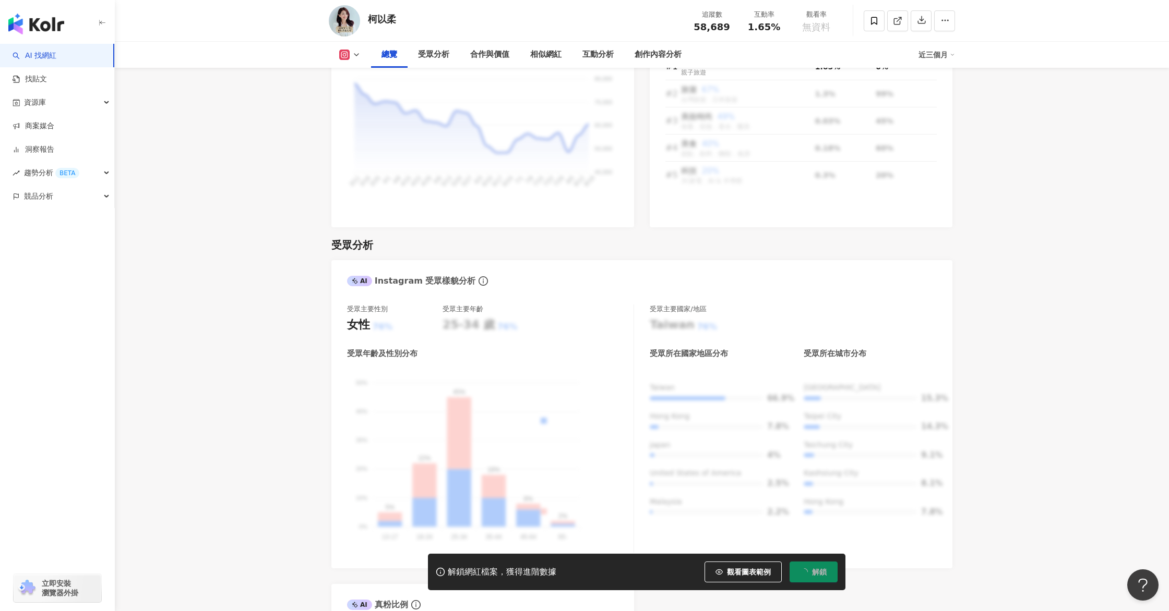
scroll to position [0, 0]
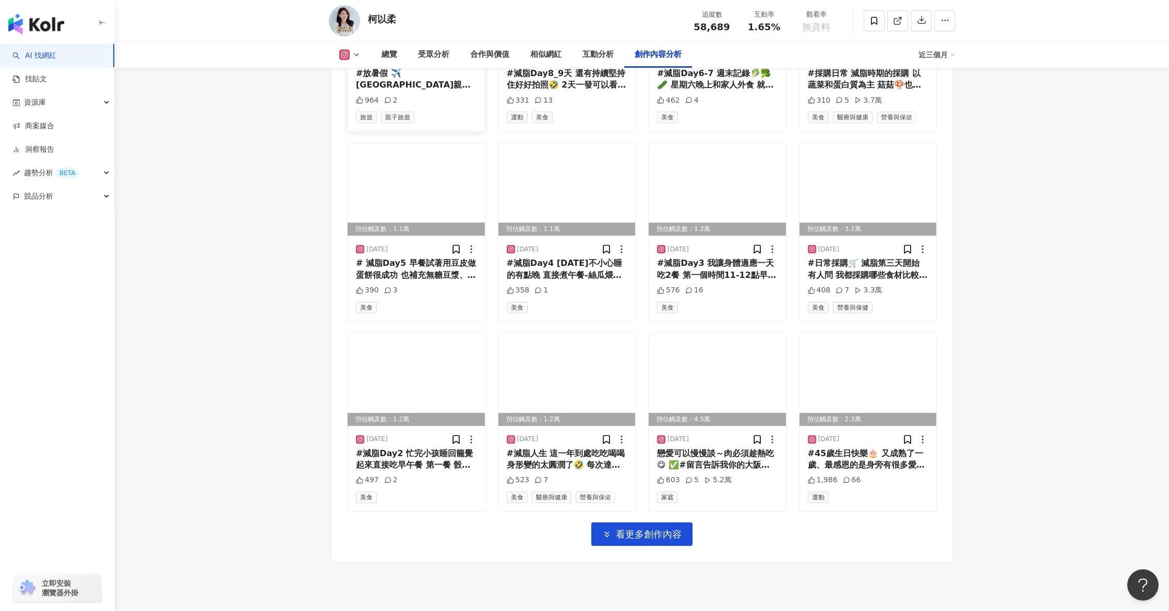
scroll to position [3385, 0]
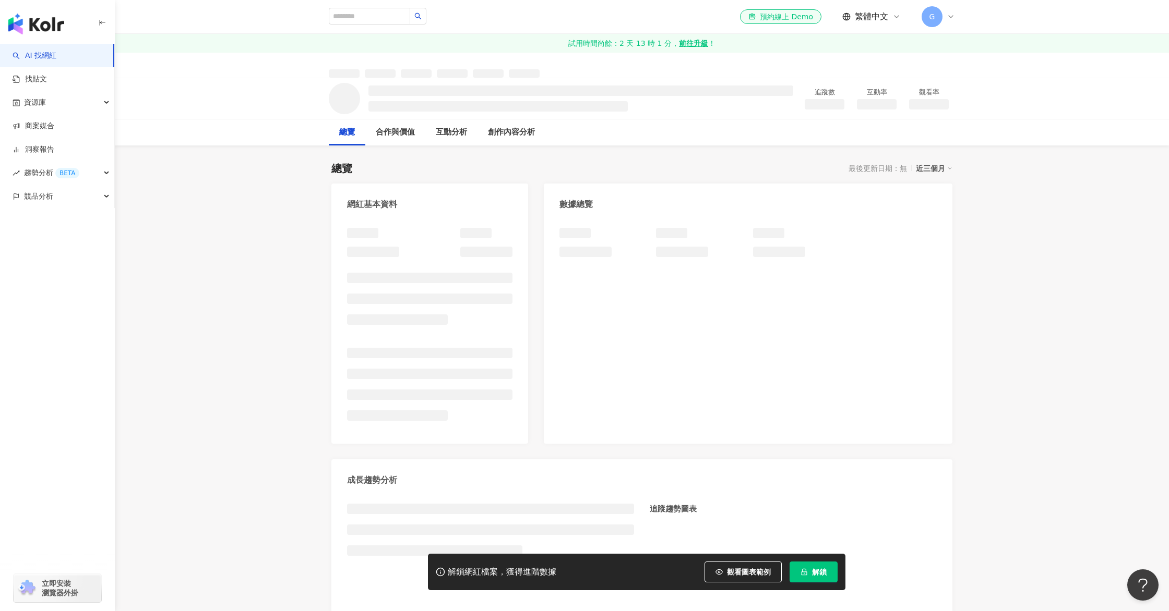
click at [823, 572] on span "解鎖" at bounding box center [819, 572] width 15 height 8
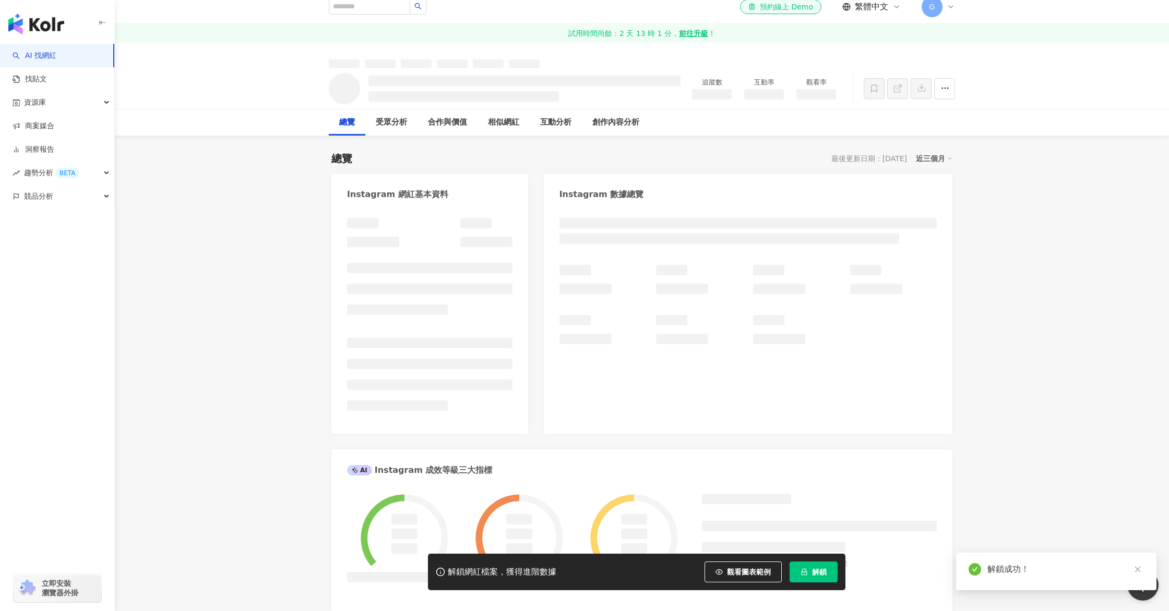
scroll to position [11, 0]
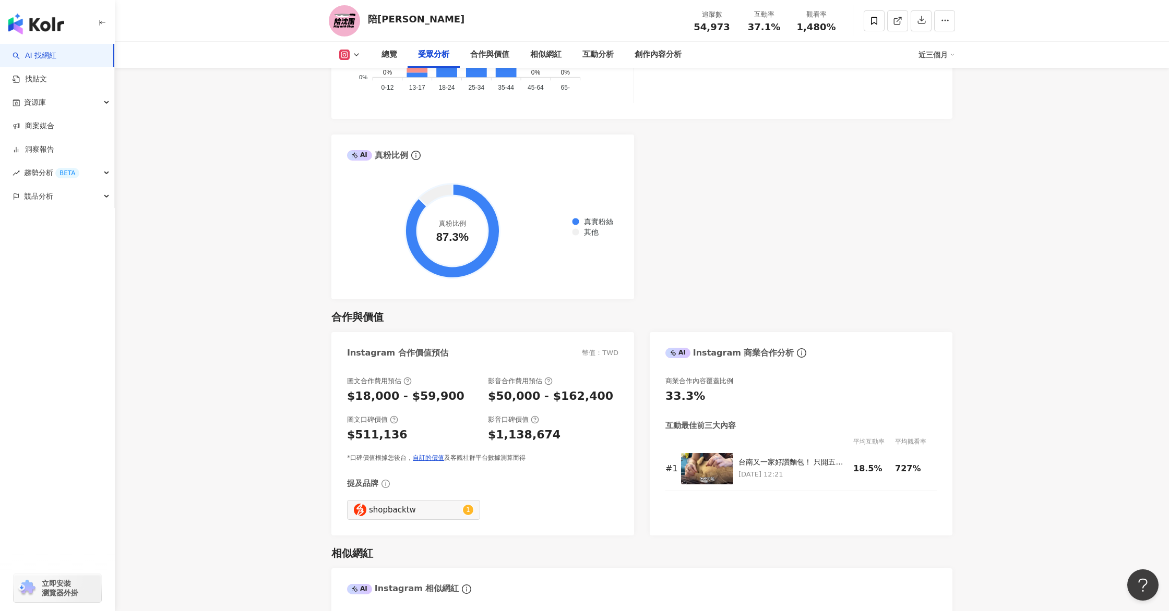
scroll to position [1187, 0]
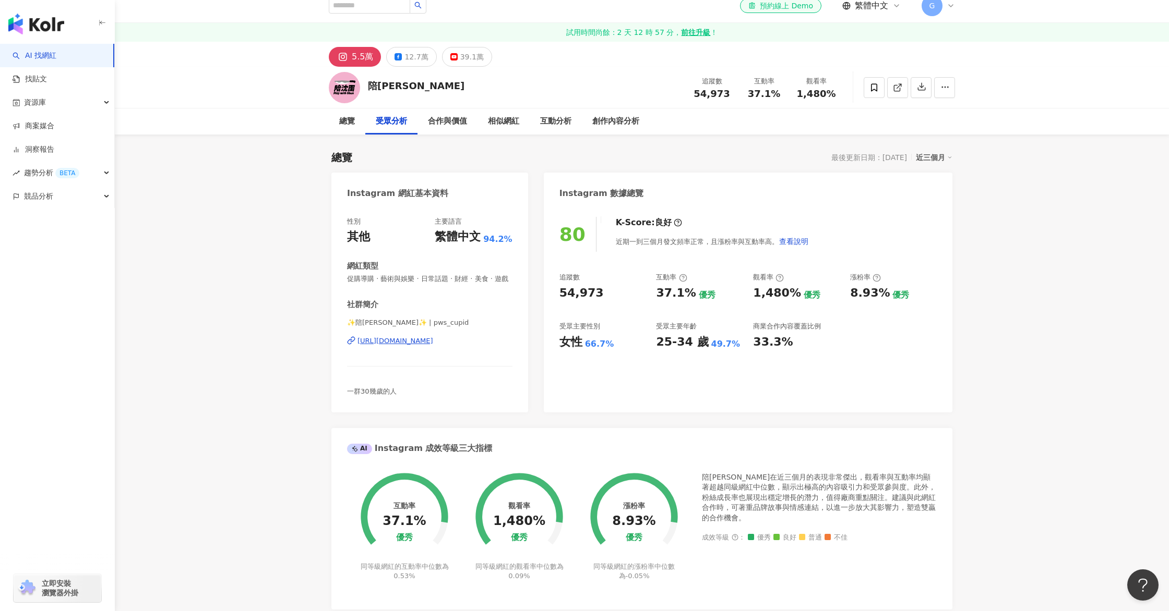
click at [936, 6] on span "G" at bounding box center [931, 5] width 21 height 21
click at [995, 41] on div "試用方案 - 1 位成員" at bounding box center [983, 44] width 52 height 9
click at [959, 46] on div "試用方案 - 1 位成員" at bounding box center [983, 44] width 52 height 9
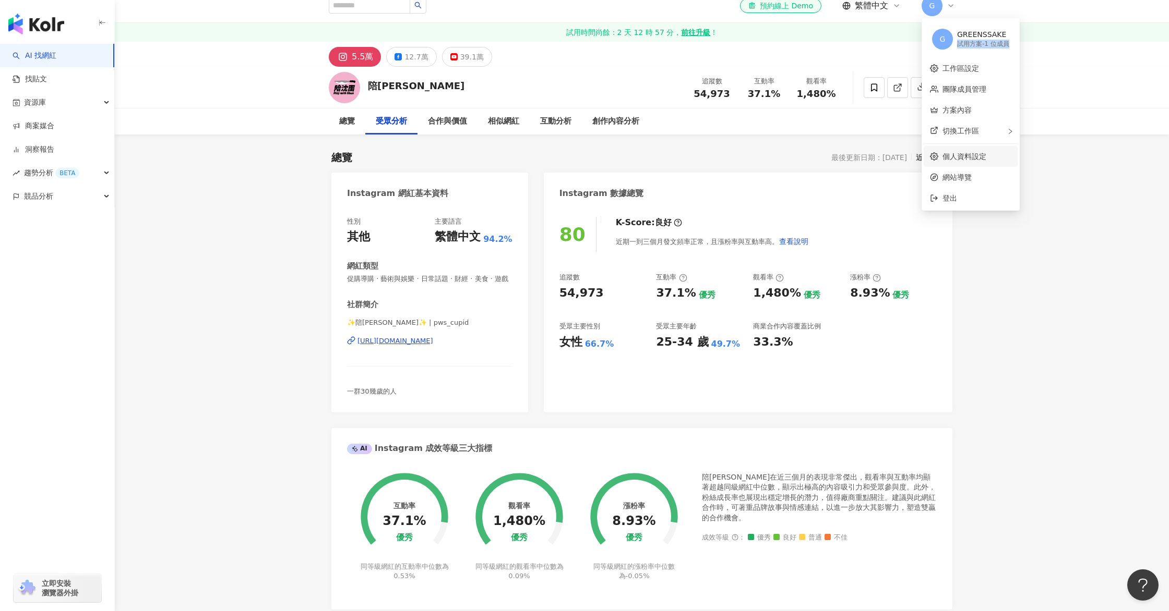
click at [984, 154] on link "個人資料設定" at bounding box center [964, 156] width 44 height 8
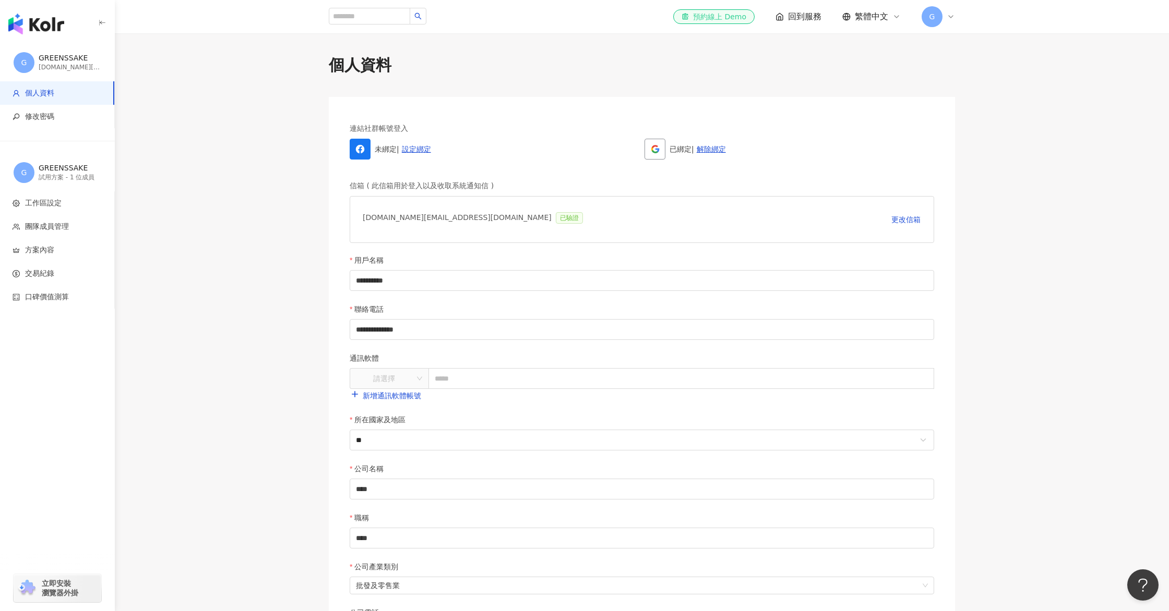
click at [745, 16] on div "el-icon-cs 預約線上 Demo" at bounding box center [713, 16] width 65 height 10
click at [815, 16] on span "回到服務" at bounding box center [804, 16] width 33 height 11
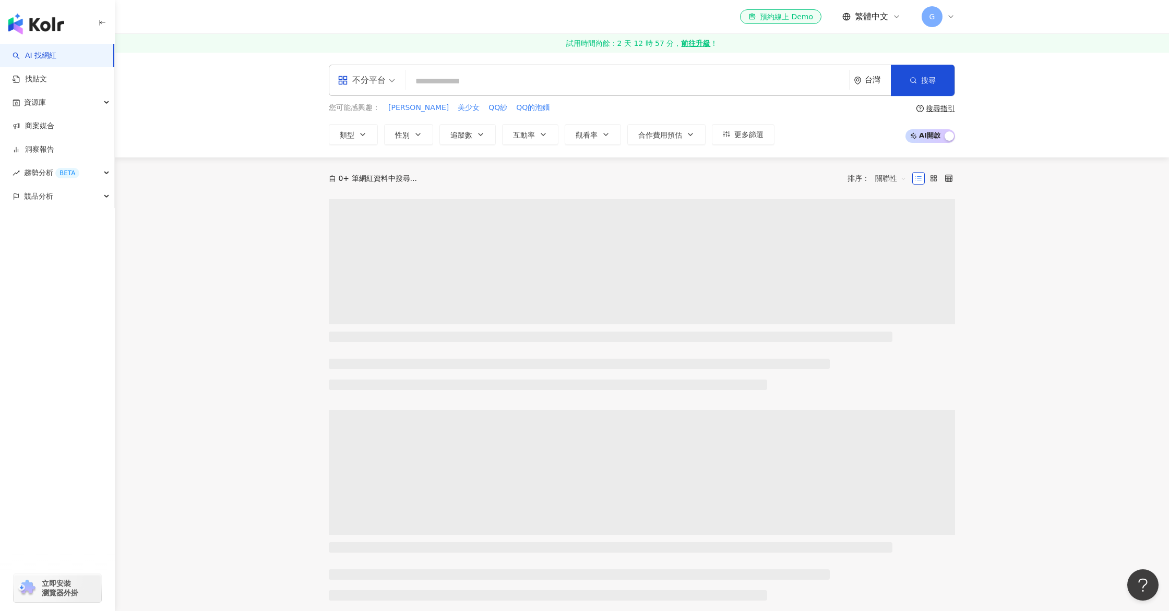
click at [947, 23] on div "G" at bounding box center [937, 16] width 33 height 21
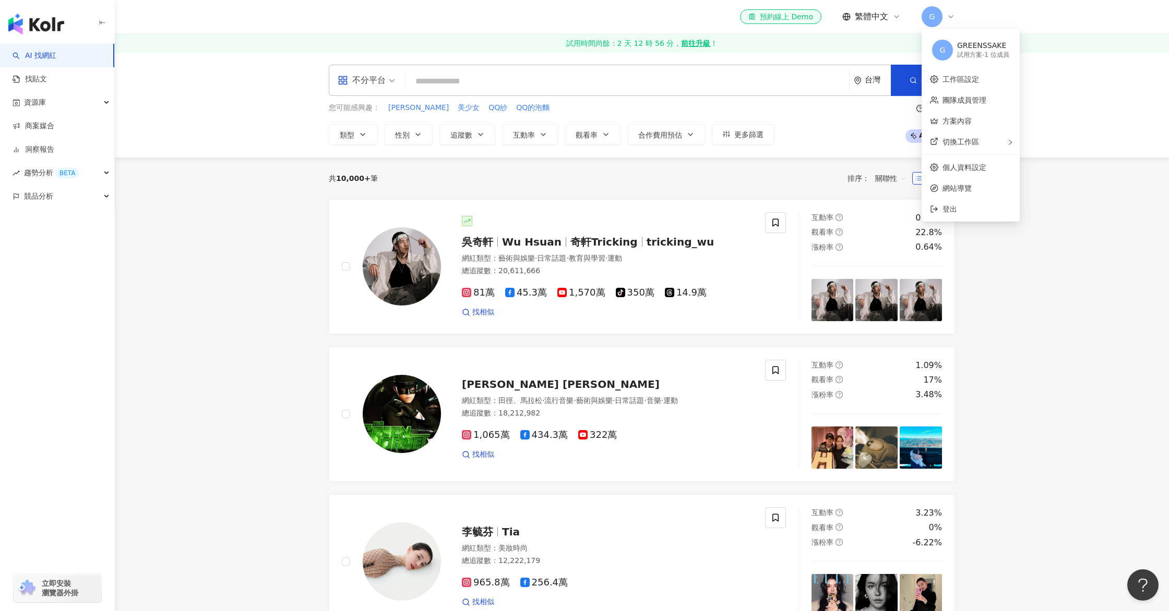
click at [946, 20] on icon at bounding box center [950, 17] width 8 height 8
click at [1016, 35] on div "G GREENSSAKE 試用方案 - 1 位成員" at bounding box center [970, 50] width 94 height 38
click at [971, 119] on link "方案內容" at bounding box center [956, 121] width 29 height 8
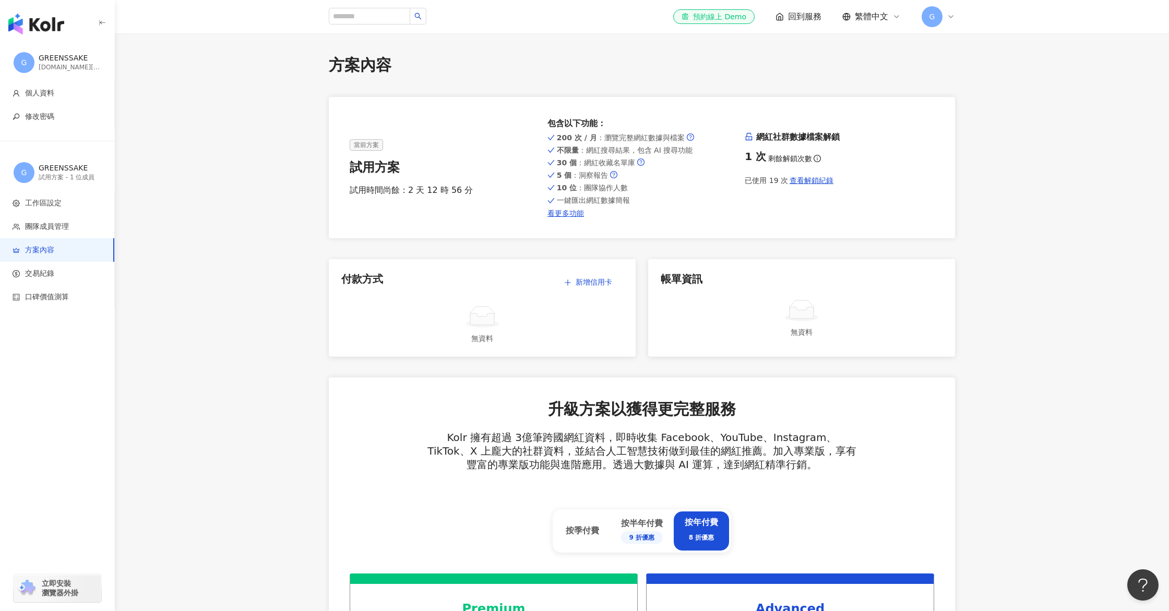
scroll to position [439, 0]
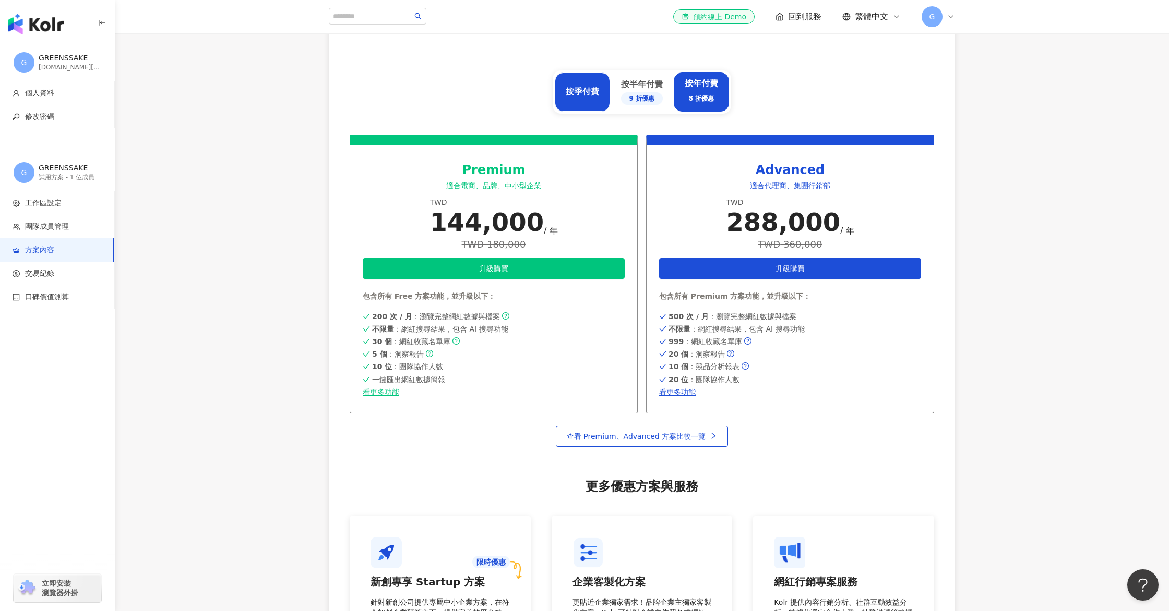
click at [576, 92] on div "按季付費" at bounding box center [581, 91] width 33 height 11
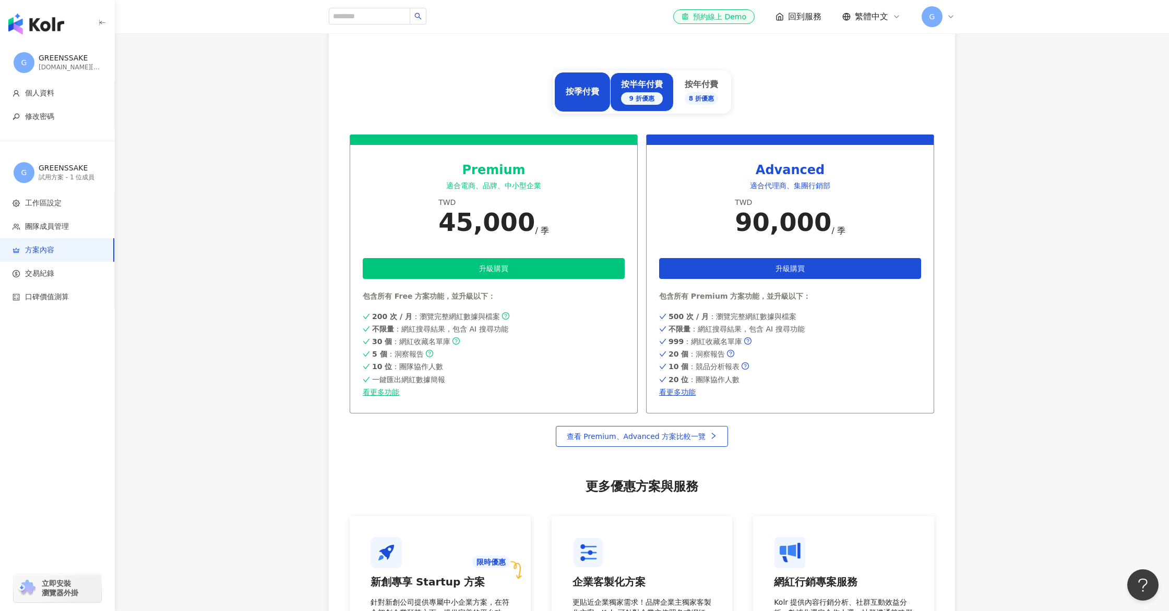
click at [663, 82] on div "按半年付費 9 折優惠" at bounding box center [642, 92] width 64 height 39
click at [607, 92] on div "按季付費" at bounding box center [582, 92] width 55 height 39
drag, startPoint x: 720, startPoint y: 219, endPoint x: 839, endPoint y: 210, distance: 118.7
click at [839, 210] on div "Advanced 適合代理商、集團行銷部 TWD 90,000 / 季 升級購買 包含所有 Premium 方案功能，並升級以下： 500 次 / 月 ：瀏覽…" at bounding box center [790, 274] width 288 height 279
click at [843, 211] on div "Advanced 適合代理商、集團行銷部 TWD 90,000 / 季 升級購買 包含所有 Premium 方案功能，並升級以下： 500 次 / 月 ：瀏覽…" at bounding box center [790, 274] width 288 height 279
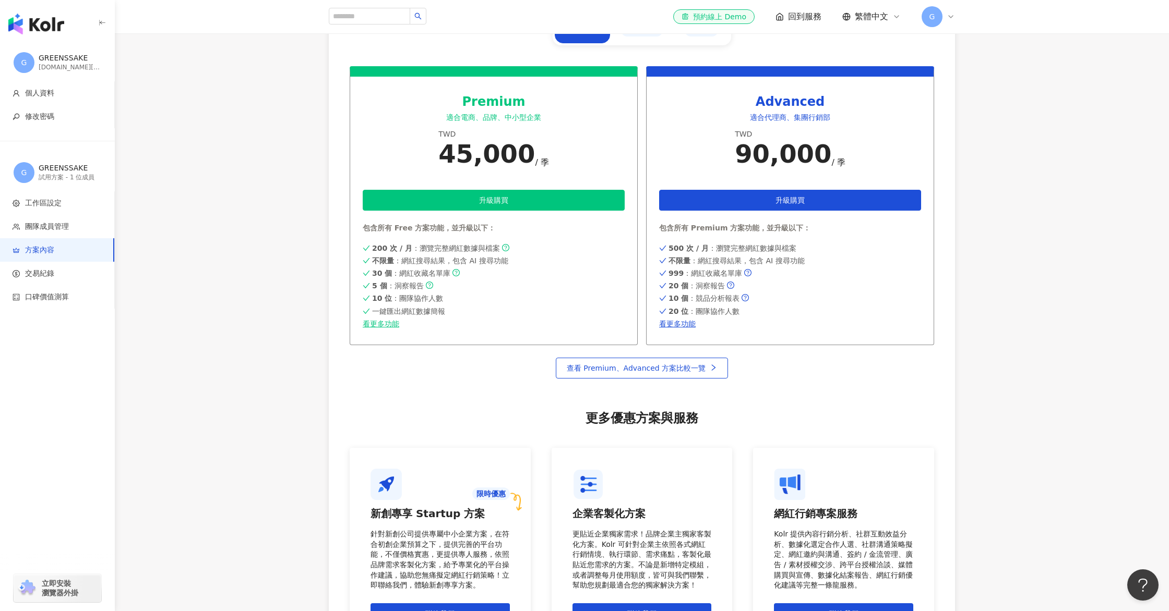
scroll to position [507, 0]
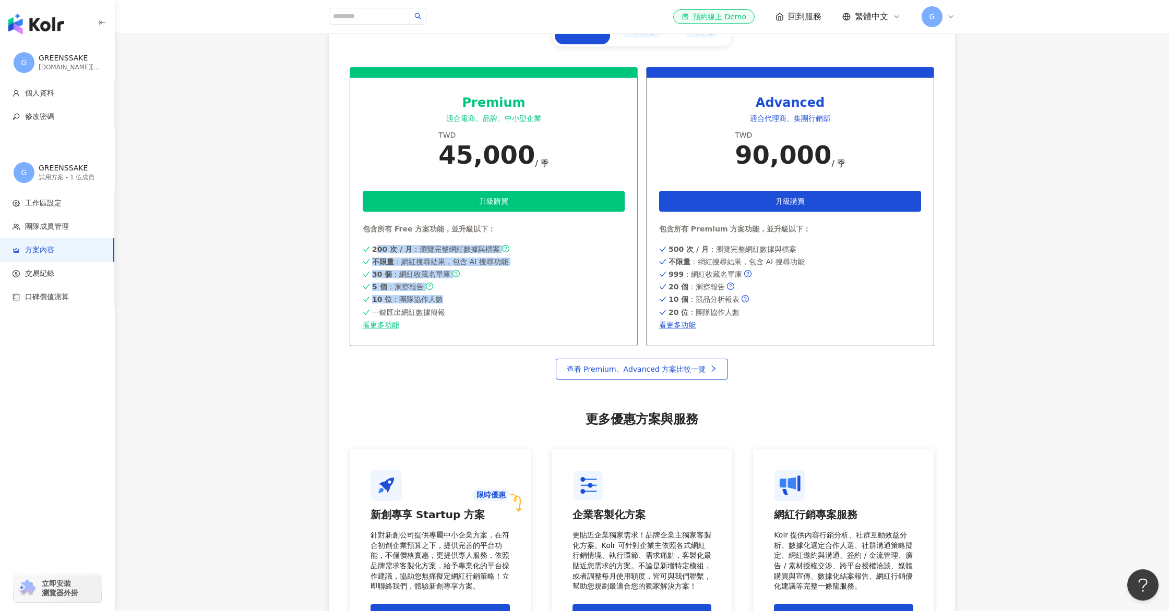
drag, startPoint x: 365, startPoint y: 247, endPoint x: 476, endPoint y: 296, distance: 121.7
click at [476, 296] on div "200 次 / 月 ：瀏覽完整網紅數據與檔案 不限量 ：網紅搜尋結果，包含 AI 搜尋功能 30 個 ：網紅收藏名單庫 5 個 ：洞察報告 10 位 ：團隊協…" at bounding box center [494, 286] width 262 height 86
click at [476, 296] on div "10 位 ：團隊協作人數" at bounding box center [494, 299] width 262 height 8
click at [427, 288] on icon "question-circle" at bounding box center [429, 286] width 7 height 7
click at [451, 286] on div "5 個 ：洞察報告" at bounding box center [494, 287] width 262 height 8
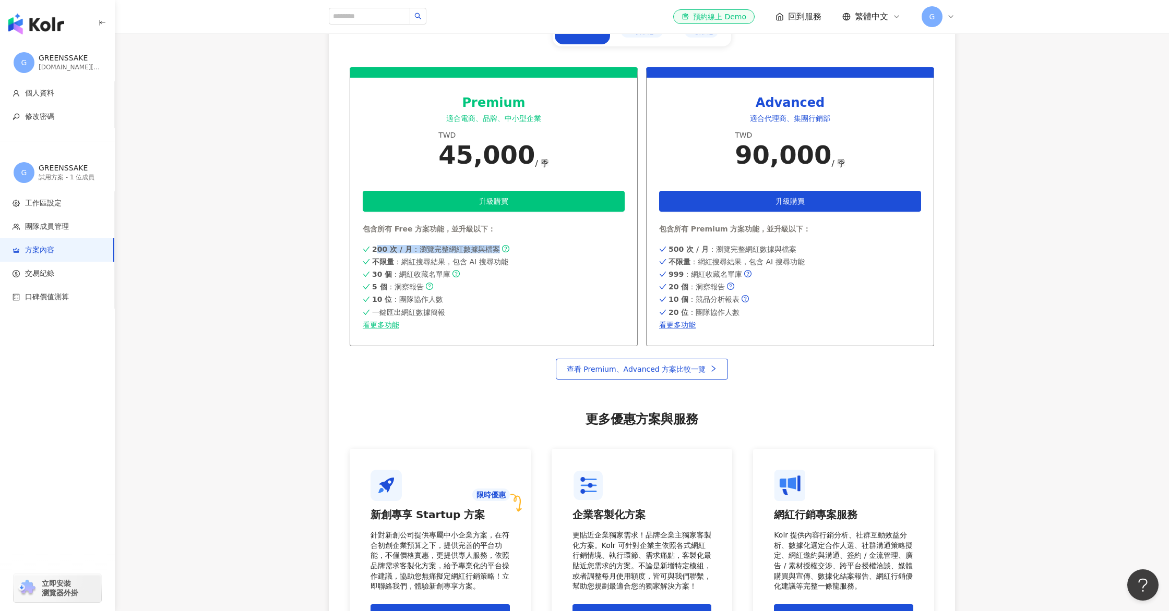
drag, startPoint x: 369, startPoint y: 248, endPoint x: 496, endPoint y: 249, distance: 126.2
click at [496, 249] on div "200 次 / 月 ：瀏覽完整網紅數據與檔案" at bounding box center [494, 249] width 262 height 8
click at [496, 249] on span "200 次 / 月 ：瀏覽完整網紅數據與檔案" at bounding box center [436, 249] width 128 height 8
drag, startPoint x: 693, startPoint y: 246, endPoint x: 741, endPoint y: 269, distance: 53.7
click at [741, 269] on div "500 次 / 月 ：瀏覽完整網紅數據與檔案 不限量 ：網紅搜尋結果，包含 AI 搜尋功能 999 ：網紅收藏名單庫 20 個 ：洞察報告 10 個 ：競品分…" at bounding box center [790, 286] width 262 height 86
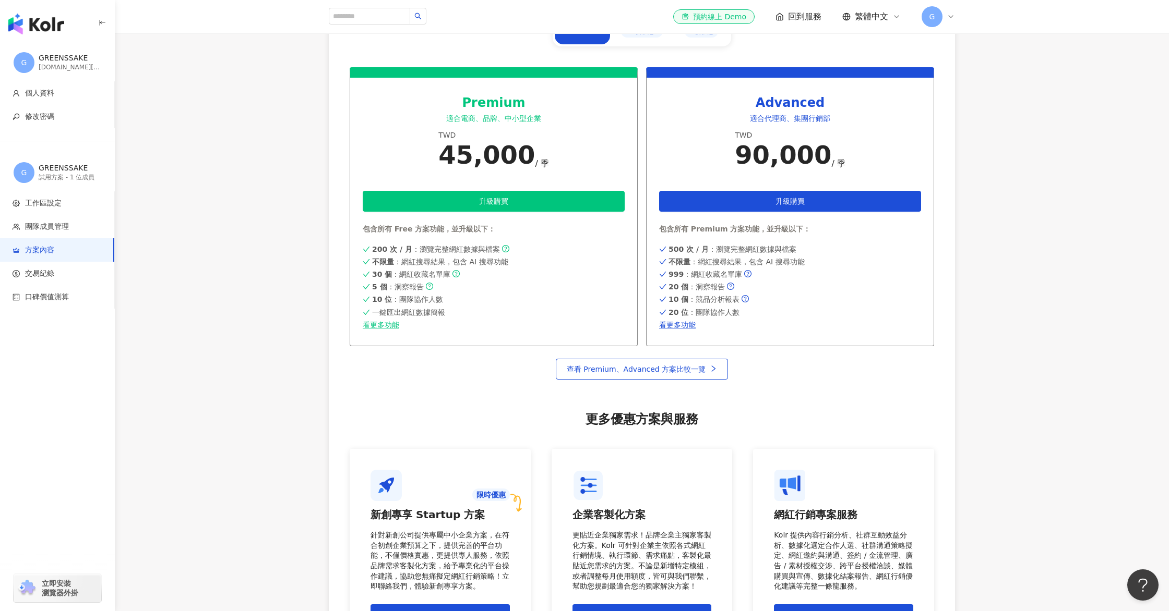
drag, startPoint x: 427, startPoint y: 248, endPoint x: 572, endPoint y: 265, distance: 145.5
click at [572, 265] on div "200 次 / 月 ：瀏覽完整網紅數據與檔案 不限量 ：網紅搜尋結果，包含 AI 搜尋功能 30 個 ：網紅收藏名單庫 5 個 ：洞察報告 10 位 ：團隊協…" at bounding box center [494, 286] width 262 height 86
click at [572, 265] on div "不限量 ：網紅搜尋結果，包含 AI 搜尋功能" at bounding box center [494, 262] width 262 height 8
click at [502, 247] on icon "question-circle" at bounding box center [505, 248] width 7 height 7
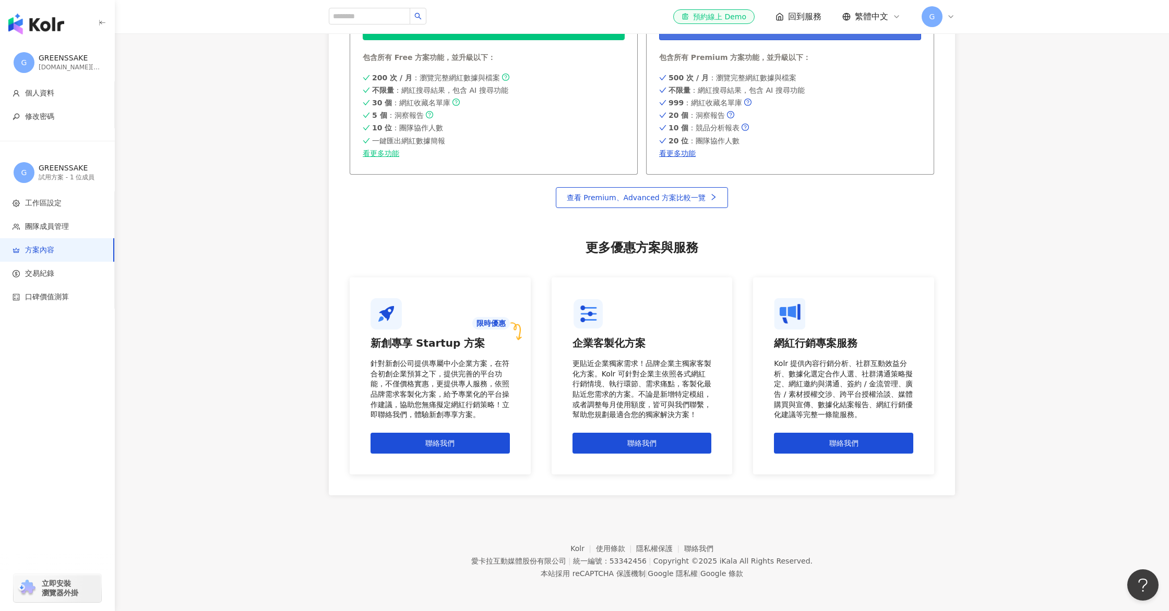
scroll to position [0, 0]
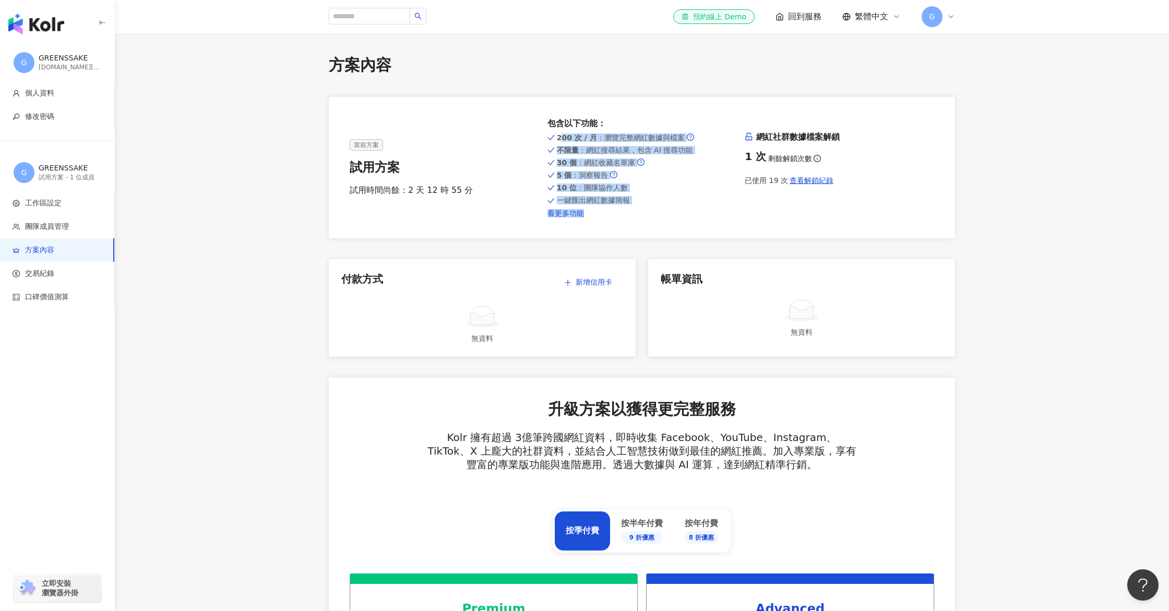
drag, startPoint x: 555, startPoint y: 134, endPoint x: 628, endPoint y: 214, distance: 109.3
click at [628, 214] on div "200 次 / 月 ：瀏覽完整網紅數據與檔案 不限量 ：網紅搜尋結果，包含 AI 搜尋功能 30 個 ：網紅收藏名單庫 5 個 ：洞察報告 10 位 ：團隊協…" at bounding box center [641, 174] width 189 height 86
click at [628, 214] on link "看更多功能" at bounding box center [641, 213] width 189 height 8
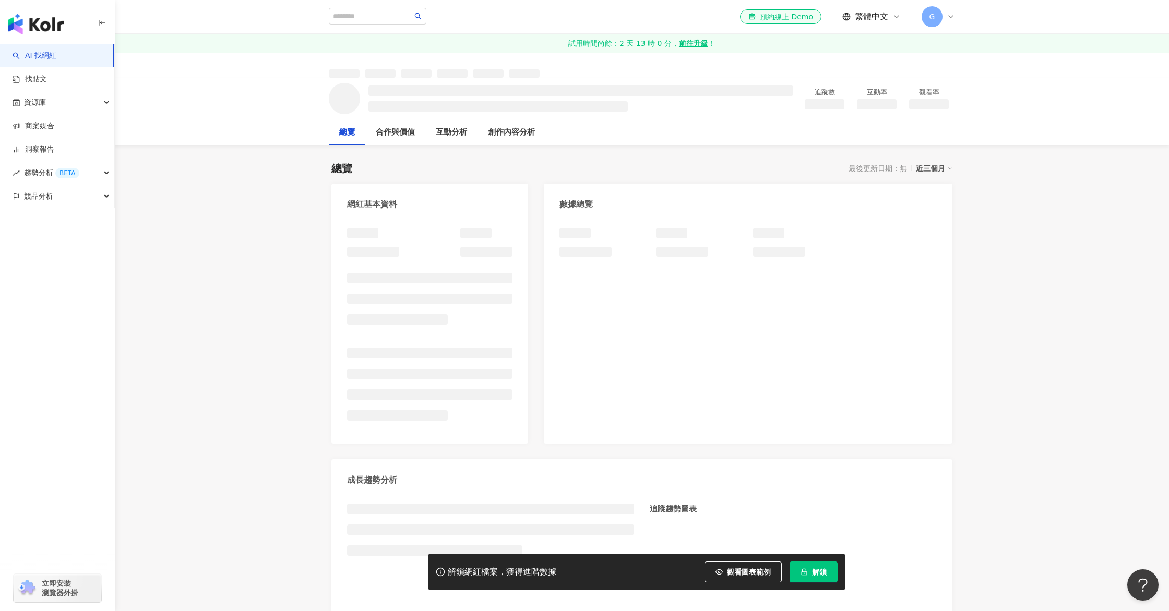
click at [830, 566] on button "解鎖" at bounding box center [813, 572] width 48 height 21
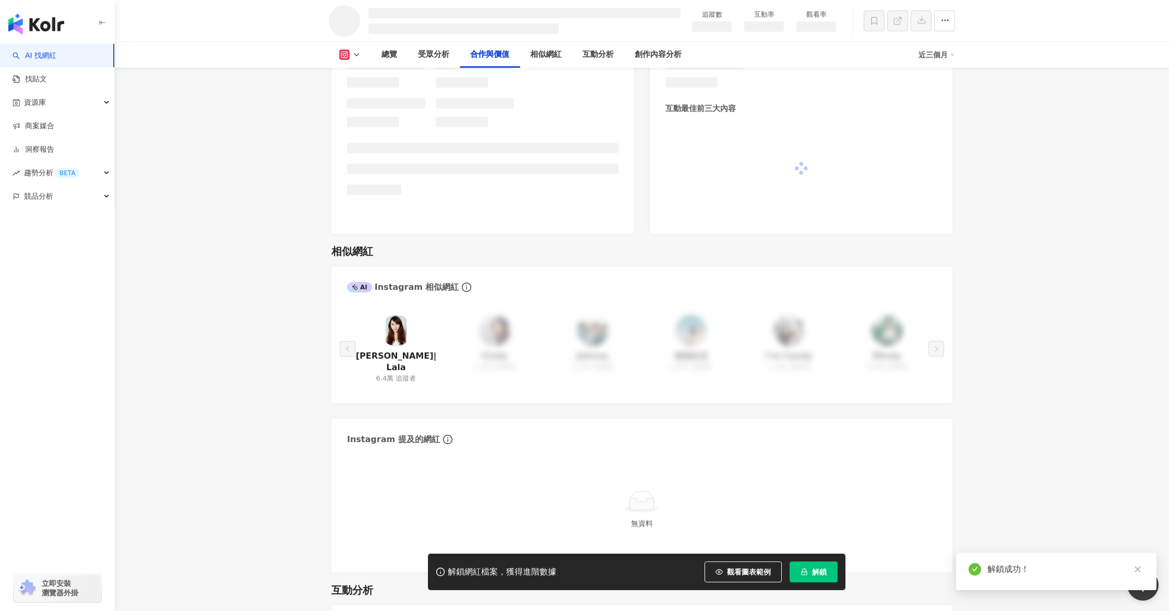
scroll to position [1272, 0]
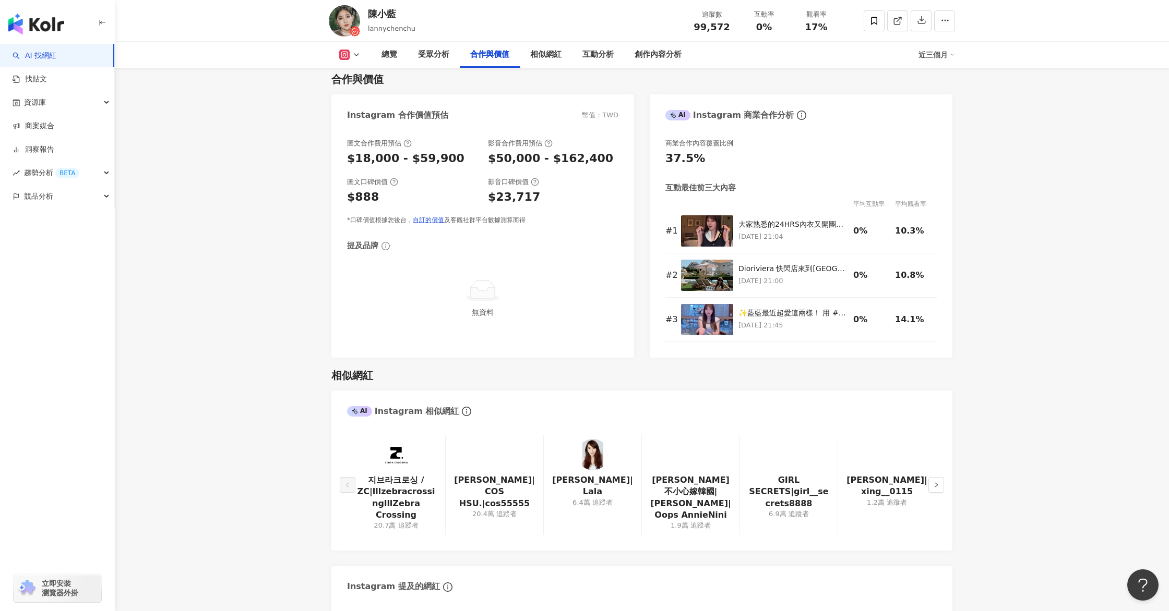
scroll to position [1446, 0]
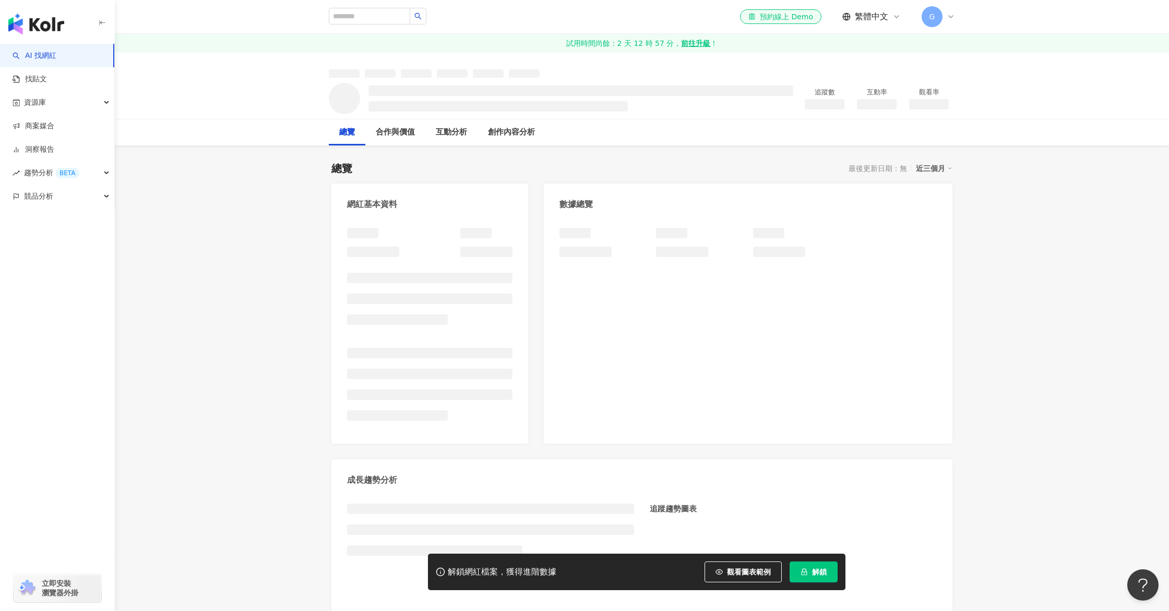
click at [820, 574] on span "解鎖" at bounding box center [819, 572] width 15 height 8
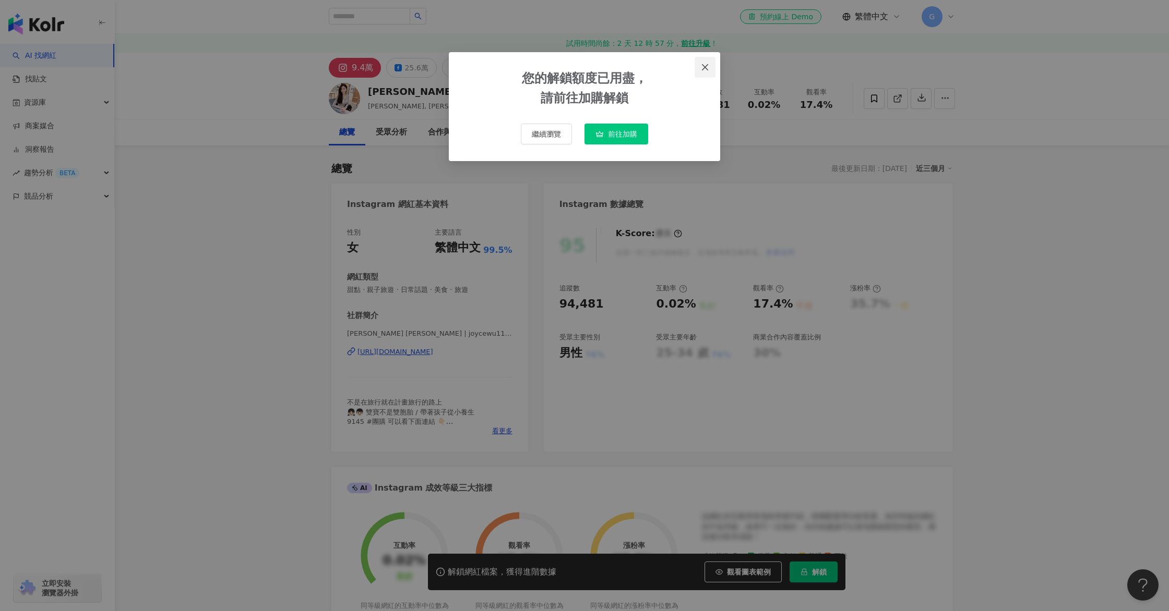
click at [701, 62] on button "Close" at bounding box center [704, 67] width 21 height 21
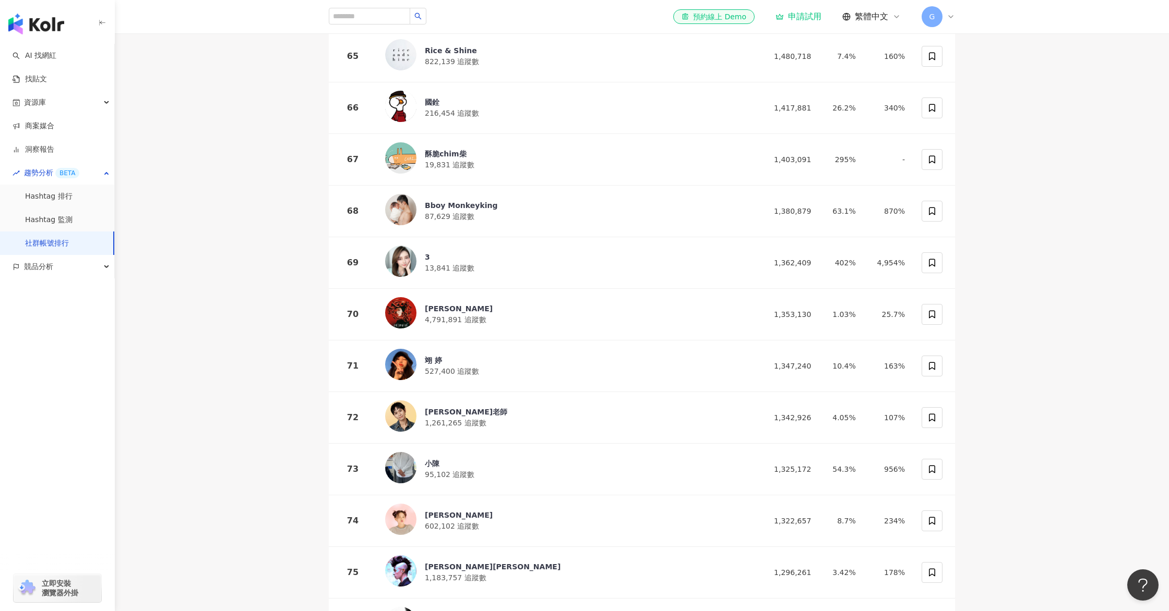
scroll to position [3479, 0]
drag, startPoint x: 944, startPoint y: 19, endPoint x: 952, endPoint y: 22, distance: 8.7
click at [944, 19] on div "G" at bounding box center [937, 16] width 33 height 21
